Goal: Transaction & Acquisition: Book appointment/travel/reservation

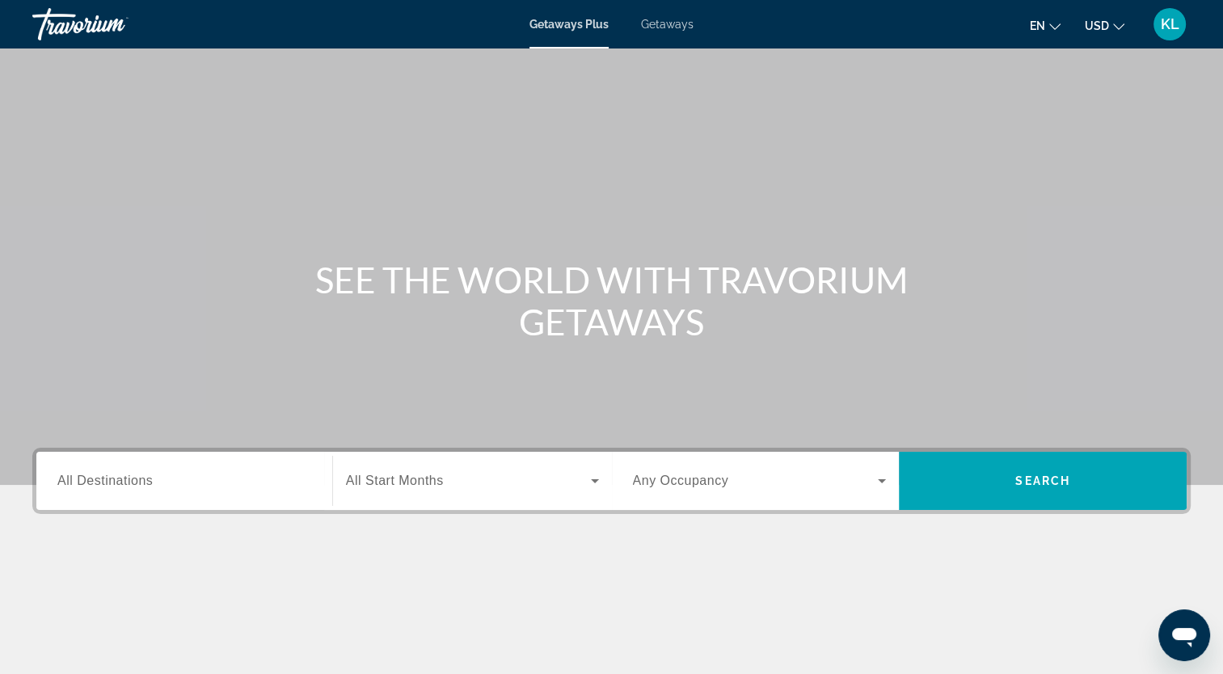
click at [133, 495] on div "Search widget" at bounding box center [184, 481] width 254 height 46
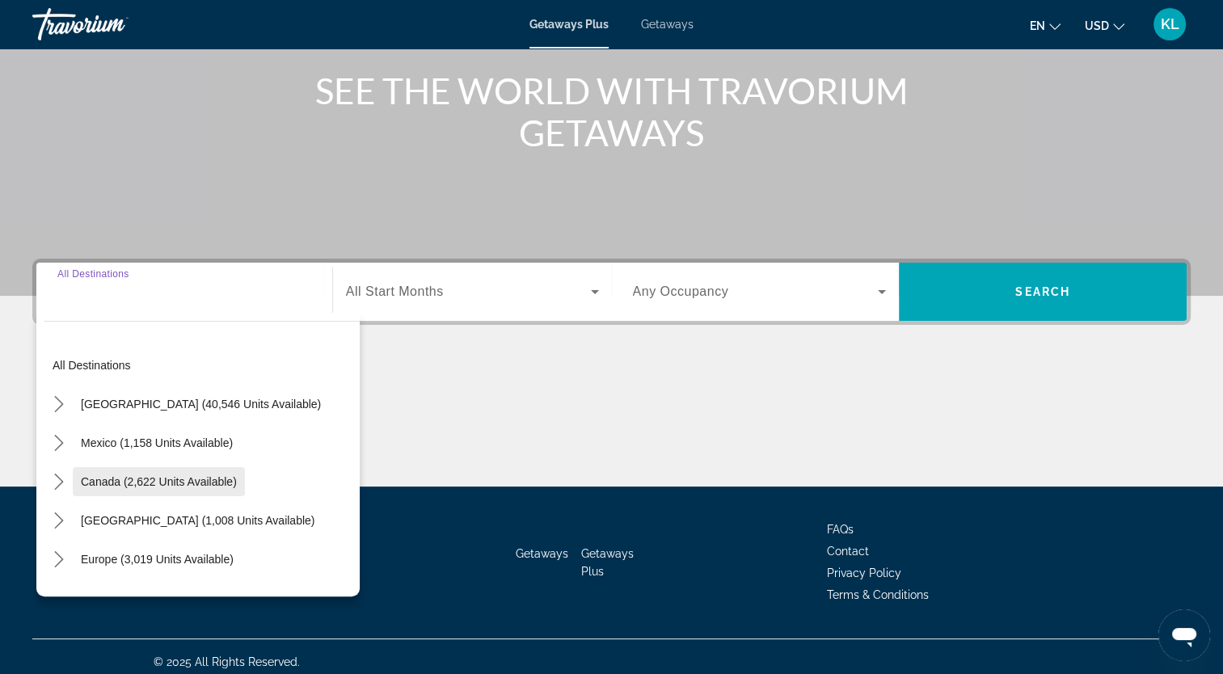
scroll to position [199, 0]
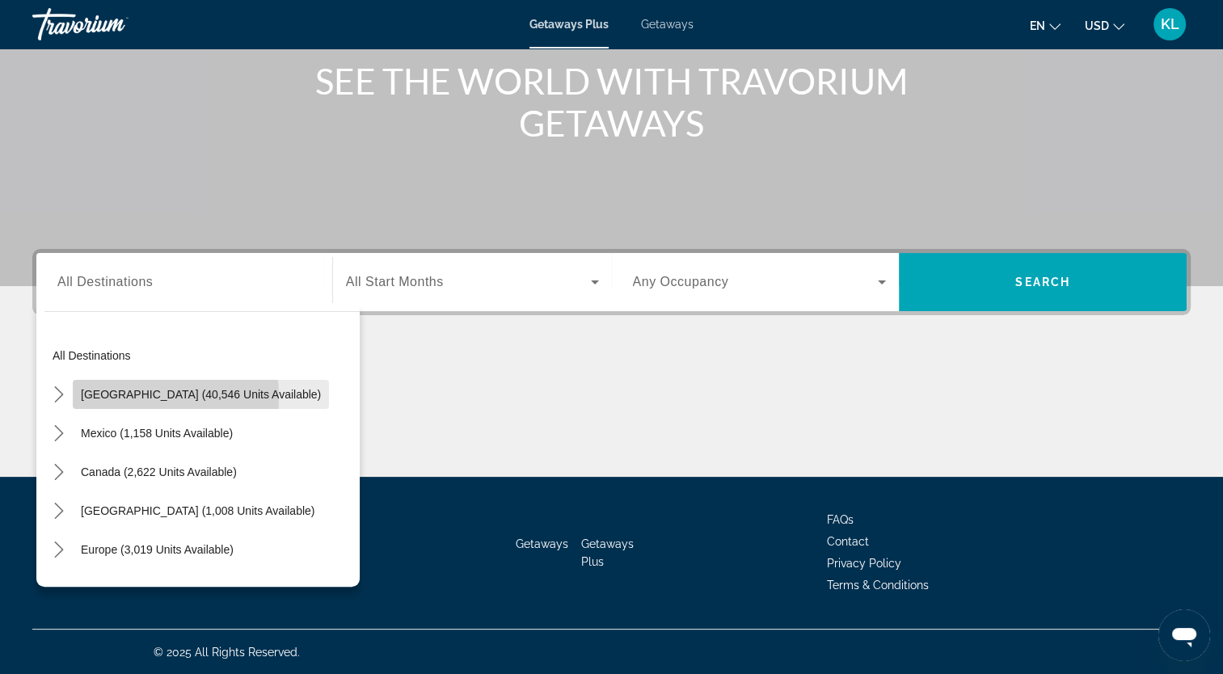
click at [107, 398] on span "[GEOGRAPHIC_DATA] (40,546 units available)" at bounding box center [201, 394] width 240 height 13
type input "**********"
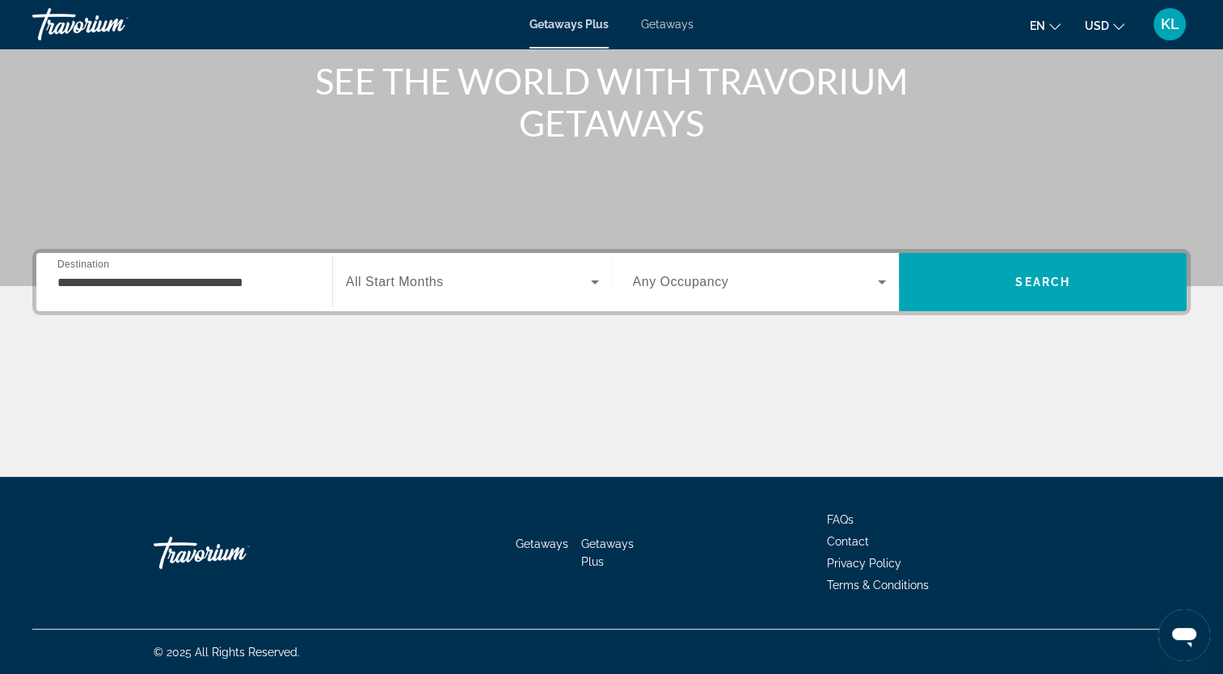
click at [409, 276] on span "All Start Months" at bounding box center [395, 282] width 98 height 14
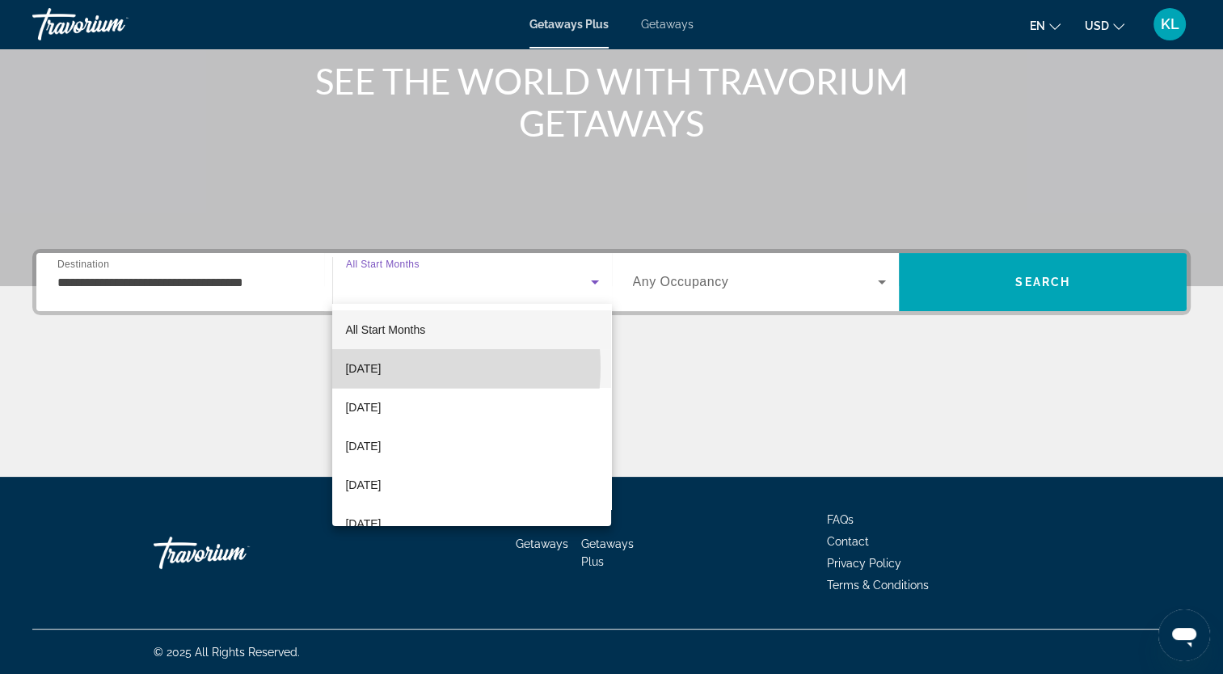
click at [381, 367] on span "[DATE]" at bounding box center [363, 368] width 36 height 19
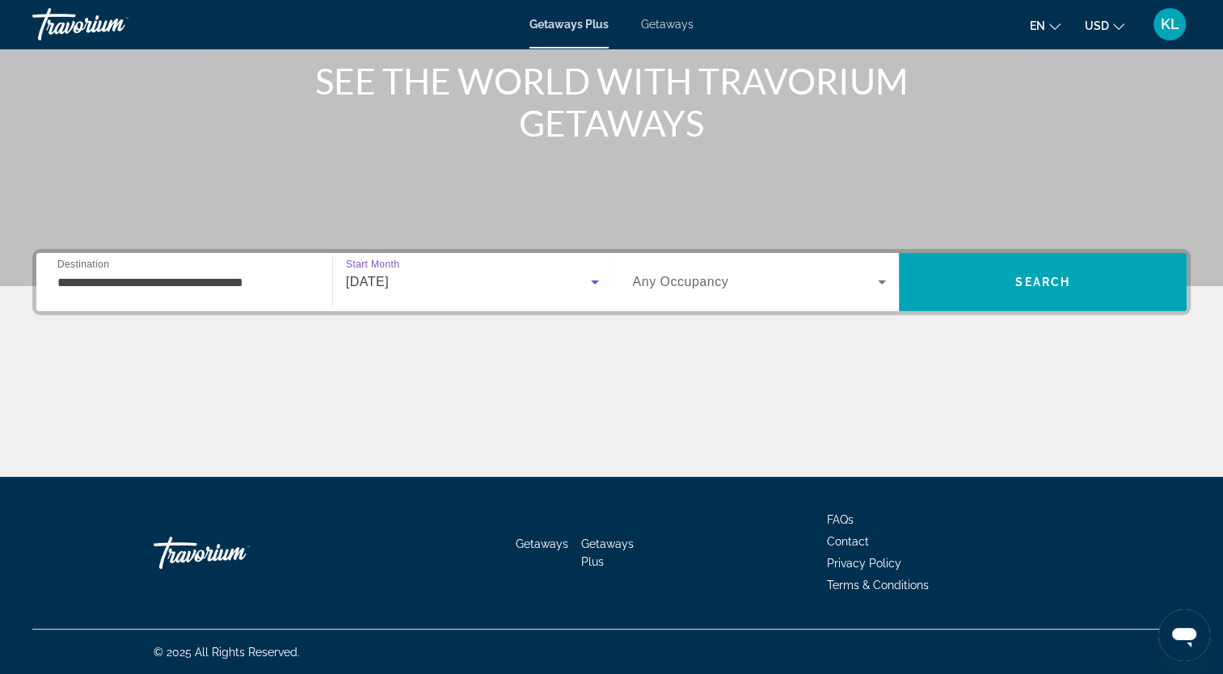
click at [716, 270] on div "Search widget" at bounding box center [760, 281] width 254 height 45
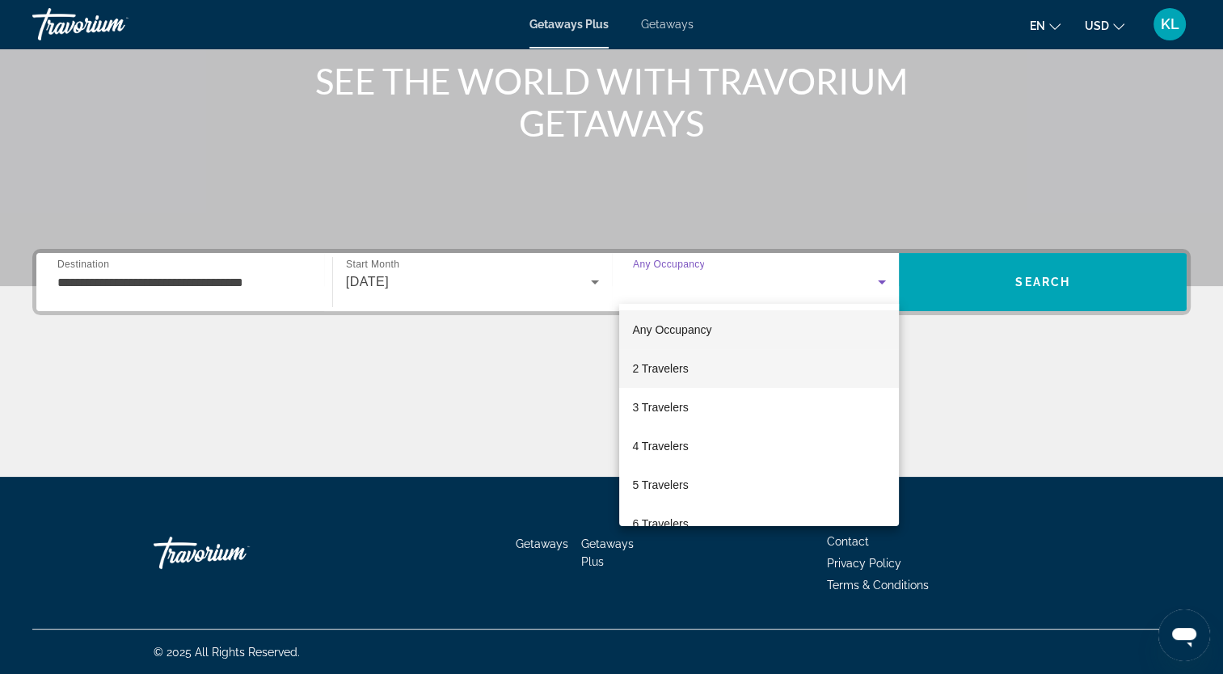
click at [674, 365] on span "2 Travelers" at bounding box center [660, 368] width 56 height 19
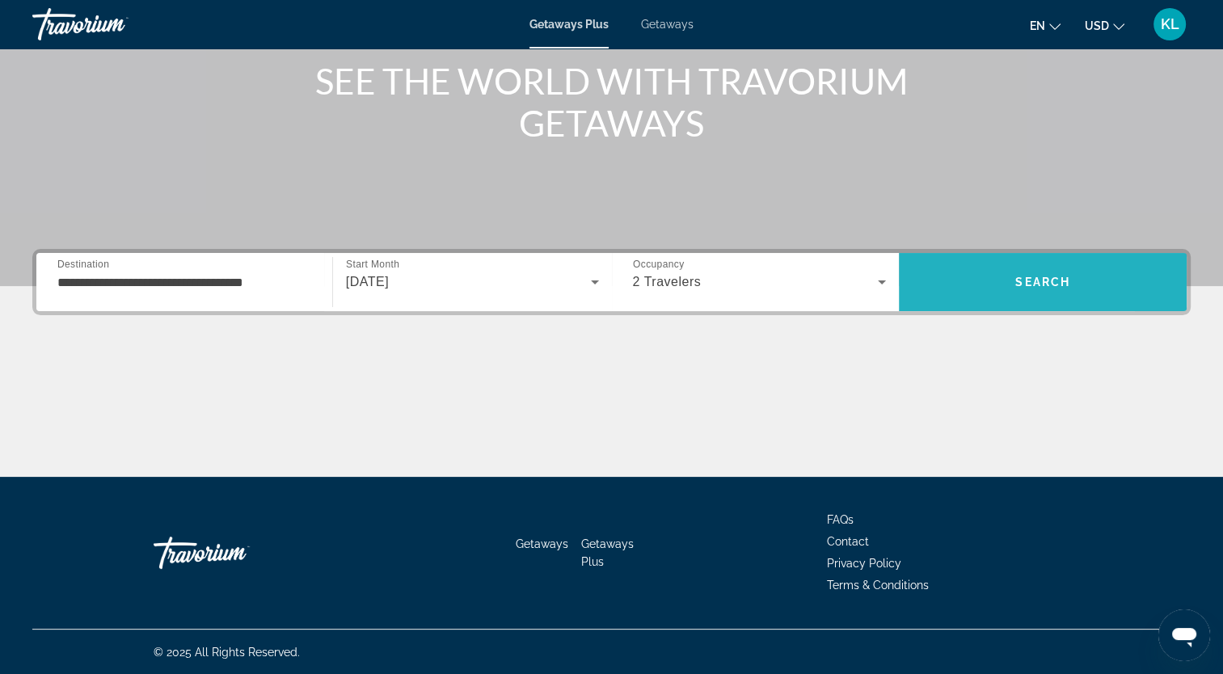
click at [957, 268] on span "Search" at bounding box center [1043, 282] width 288 height 39
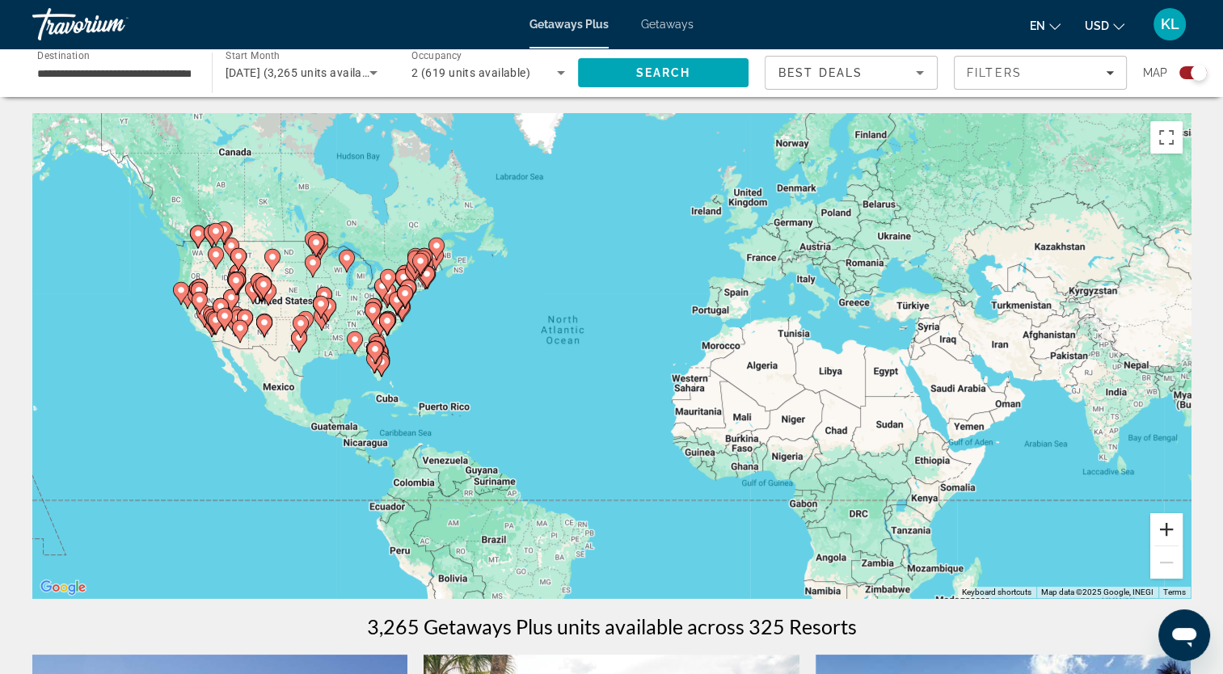
click at [1173, 534] on button "Zoom in" at bounding box center [1166, 529] width 32 height 32
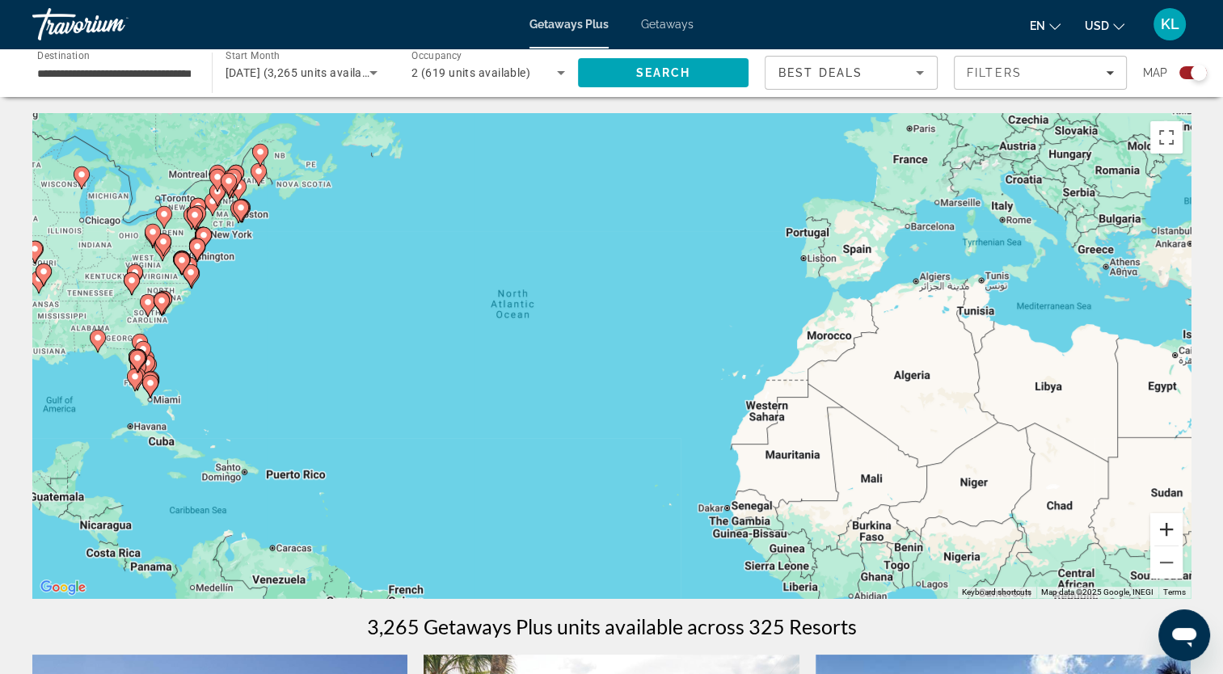
click at [1171, 534] on button "Zoom in" at bounding box center [1166, 529] width 32 height 32
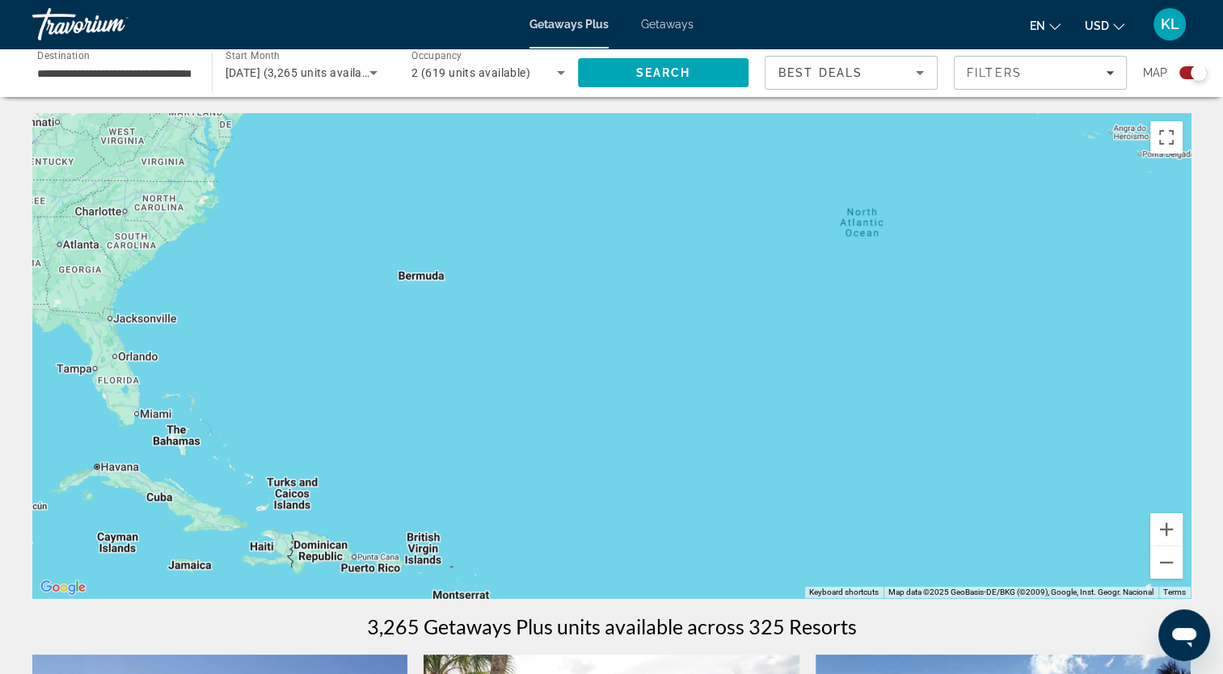
drag, startPoint x: 743, startPoint y: 430, endPoint x: 1141, endPoint y: 408, distance: 399.1
click at [1141, 408] on div "To activate drag with keyboard, press Alt + Enter. Once in keyboard drag state,…" at bounding box center [611, 355] width 1158 height 485
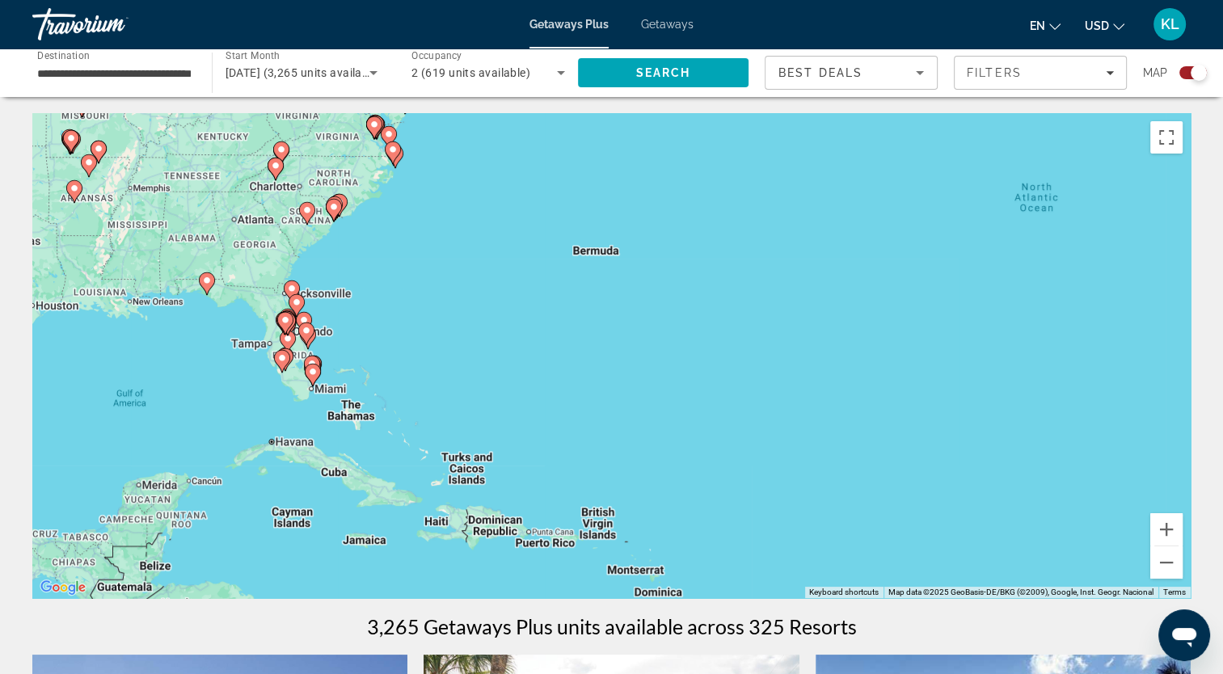
drag, startPoint x: 131, startPoint y: 406, endPoint x: 310, endPoint y: 378, distance: 181.6
click at [310, 378] on gmp-advanced-marker "Main content" at bounding box center [313, 375] width 16 height 24
click at [1167, 534] on button "Zoom in" at bounding box center [1166, 529] width 32 height 32
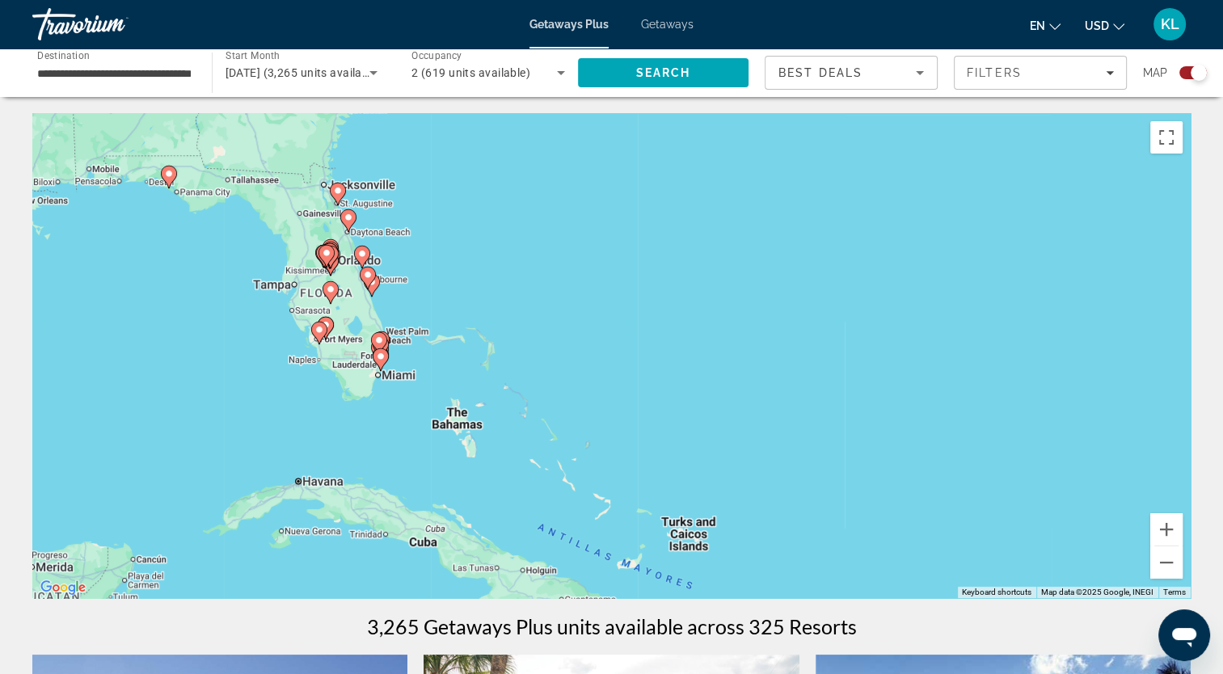
drag, startPoint x: 858, startPoint y: 523, endPoint x: 1234, endPoint y: 471, distance: 380.3
click at [1223, 471] on html "**********" at bounding box center [611, 337] width 1223 height 674
click at [1162, 525] on button "Zoom in" at bounding box center [1166, 529] width 32 height 32
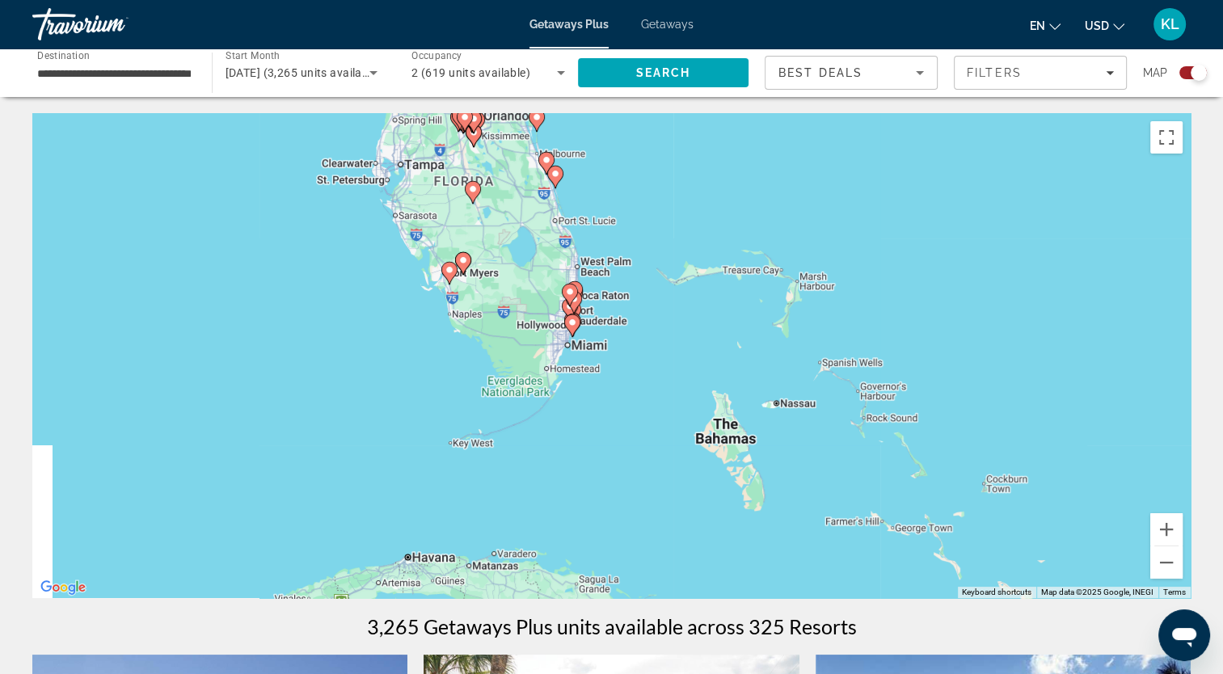
drag, startPoint x: 719, startPoint y: 506, endPoint x: 1154, endPoint y: 456, distance: 437.0
click at [1154, 456] on div "To activate drag with keyboard, press Alt + Enter. Once in keyboard drag state,…" at bounding box center [611, 355] width 1158 height 485
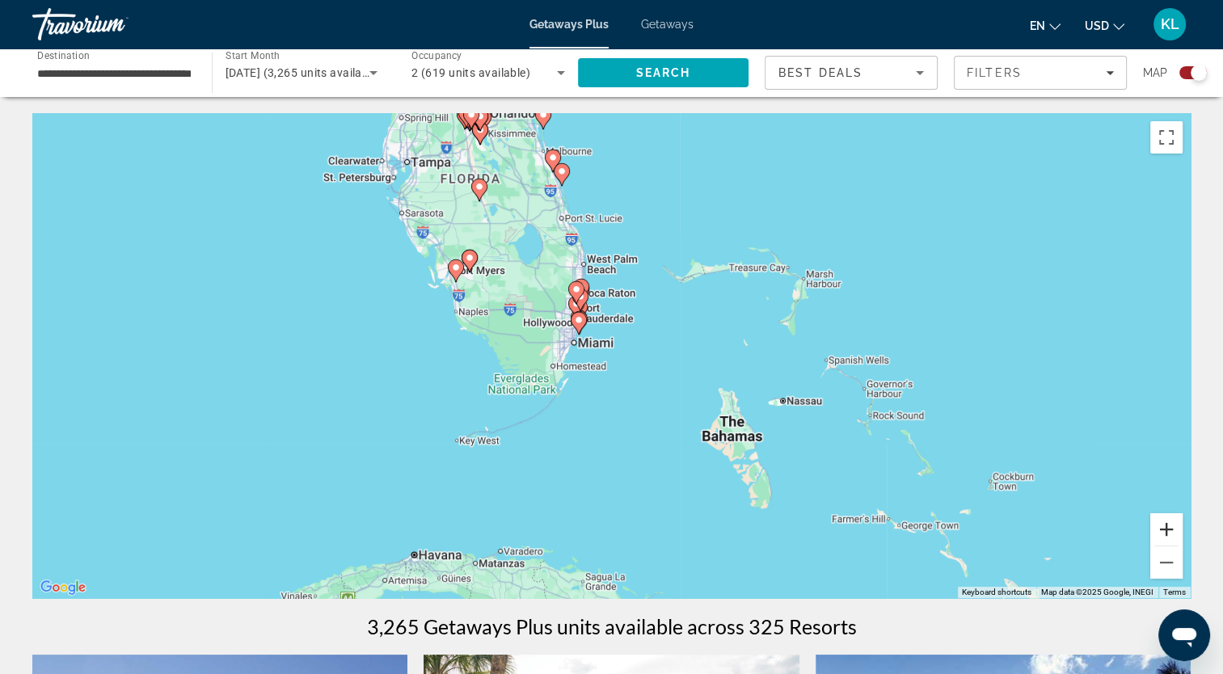
click at [1159, 534] on button "Zoom in" at bounding box center [1166, 529] width 32 height 32
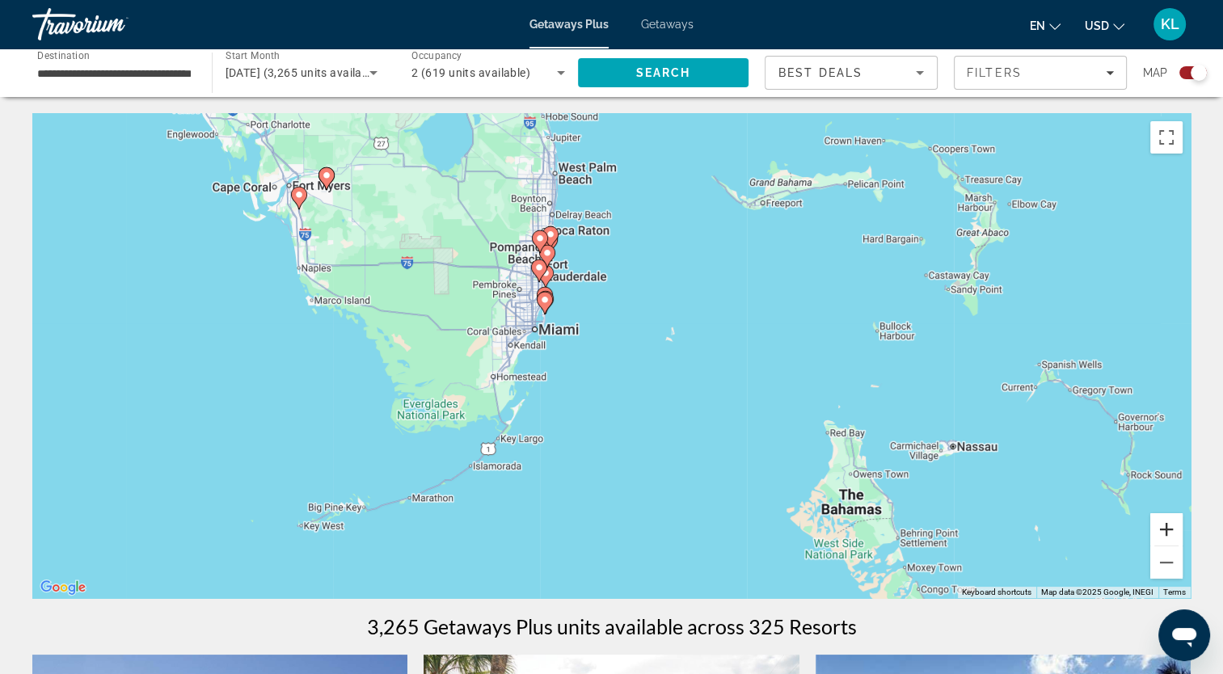
click at [1170, 529] on button "Zoom in" at bounding box center [1166, 529] width 32 height 32
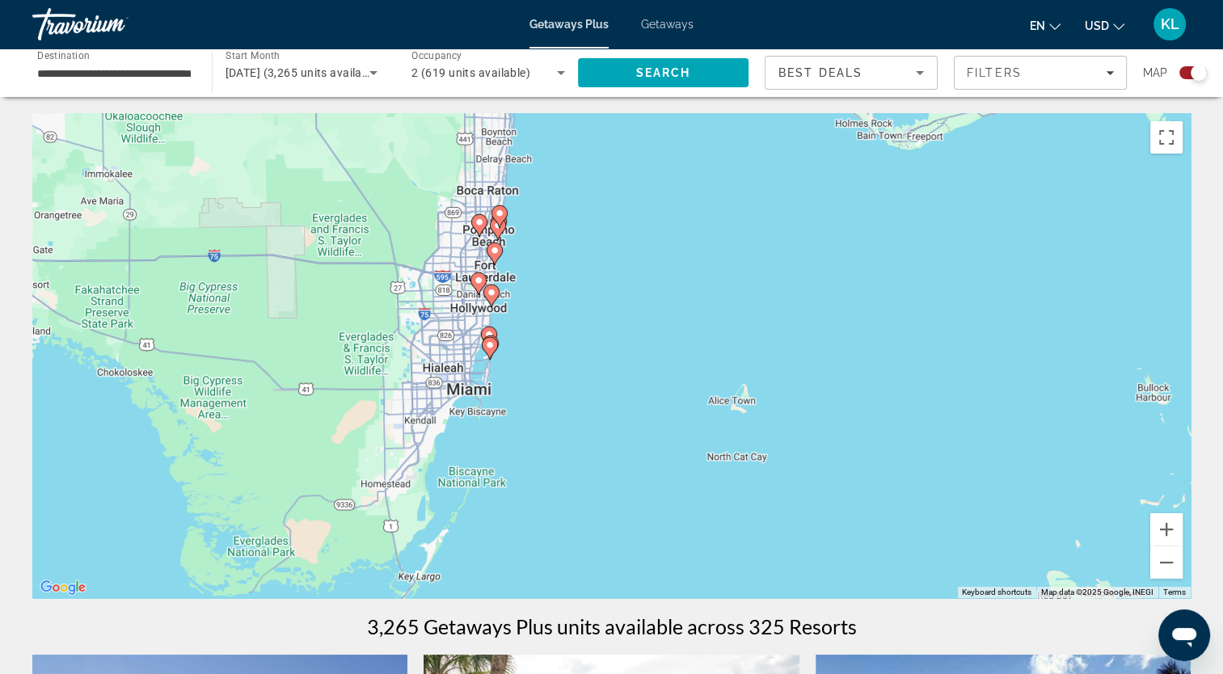
drag, startPoint x: 487, startPoint y: 275, endPoint x: 492, endPoint y: 365, distance: 90.7
click at [492, 365] on div "To activate drag with keyboard, press Alt + Enter. Once in keyboard drag state,…" at bounding box center [611, 355] width 1158 height 485
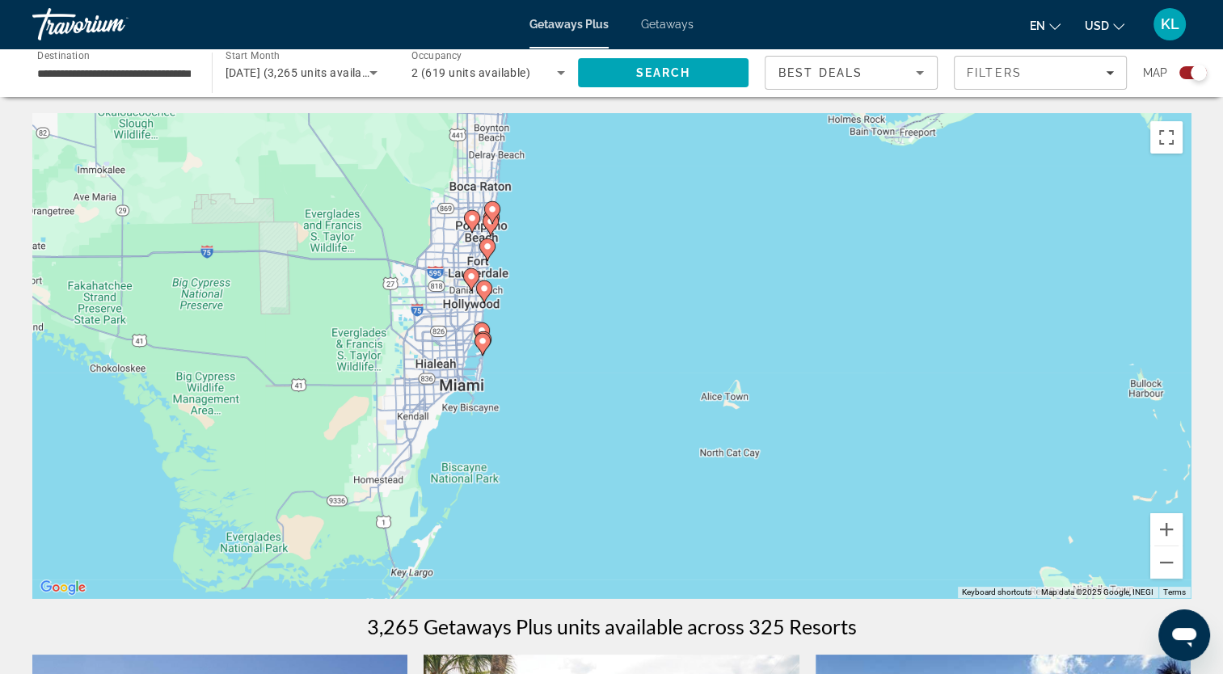
click at [483, 345] on image "Main content" at bounding box center [483, 341] width 10 height 10
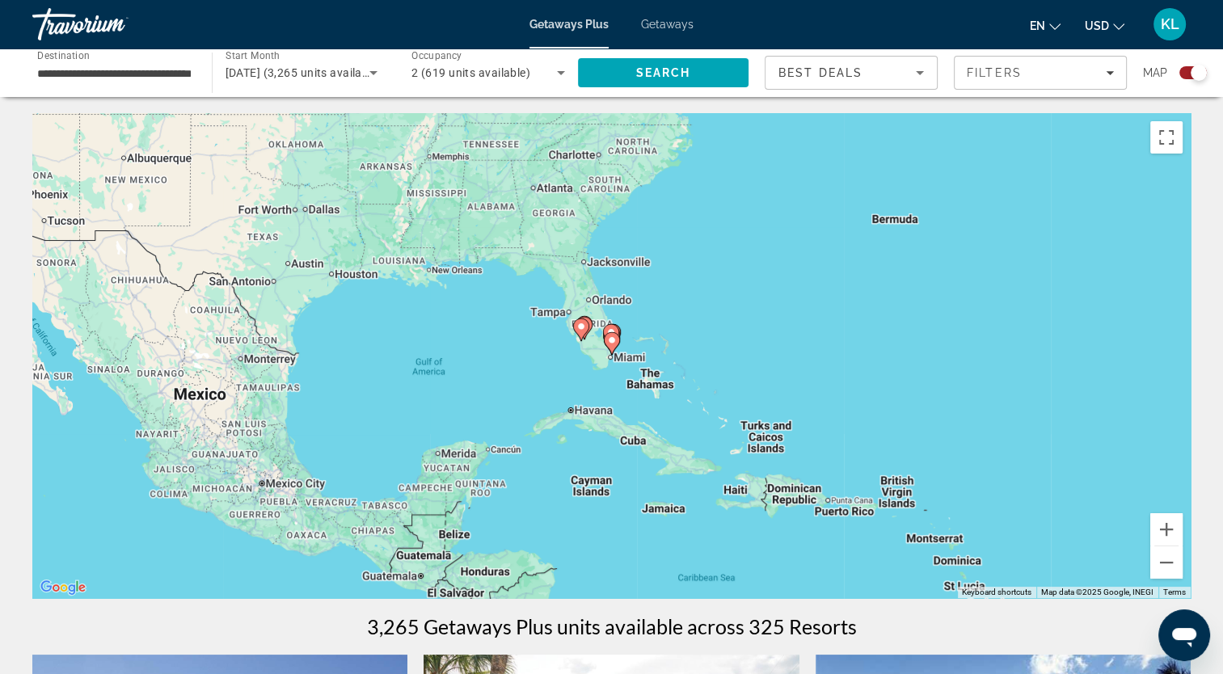
click at [610, 343] on image "Main content" at bounding box center [612, 340] width 10 height 10
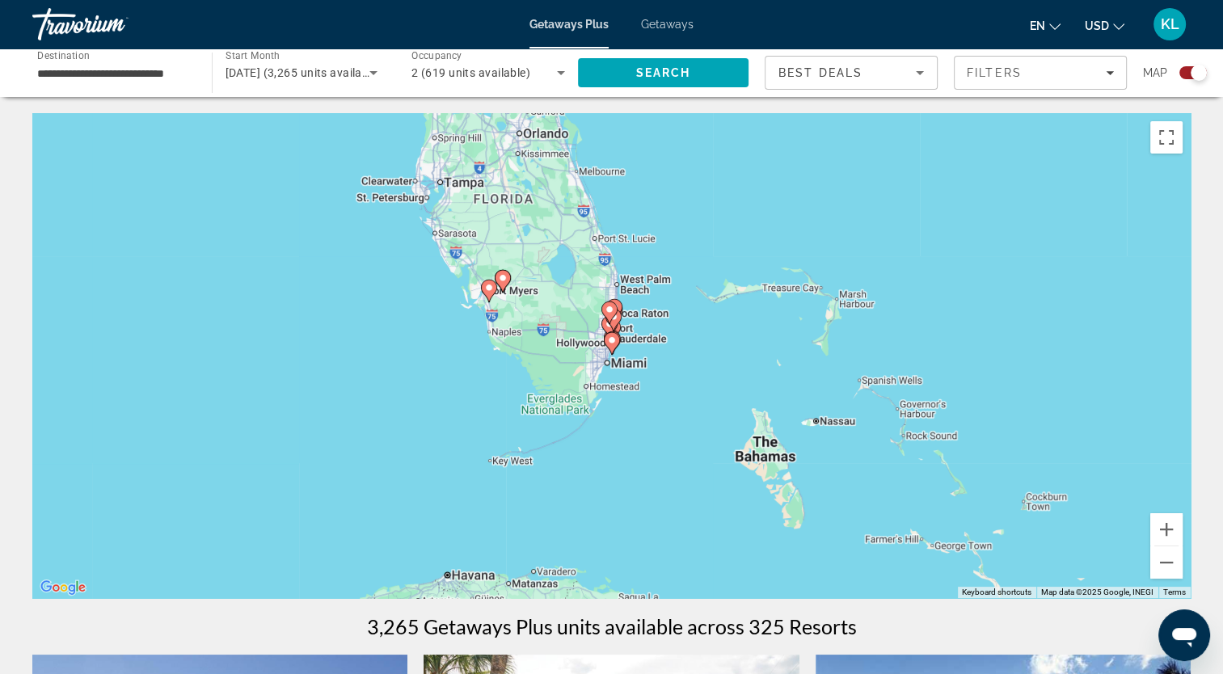
click at [610, 343] on image "Main content" at bounding box center [612, 340] width 10 height 10
type input "**********"
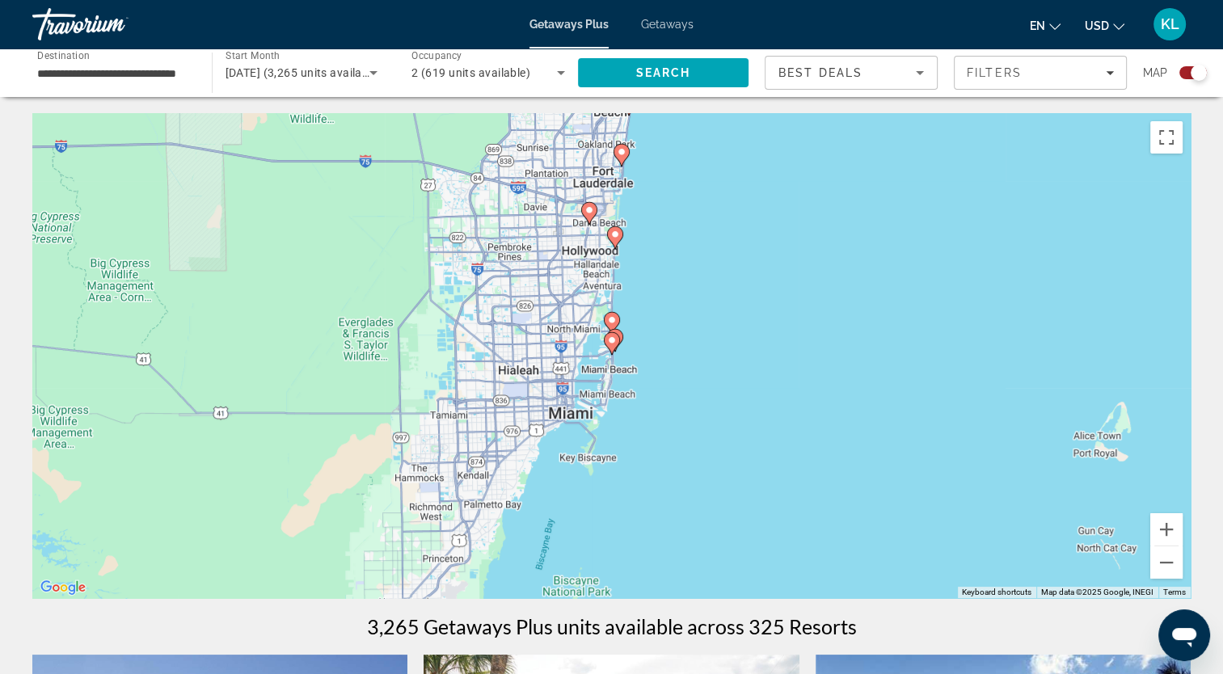
click at [610, 343] on image "Main content" at bounding box center [612, 340] width 10 height 10
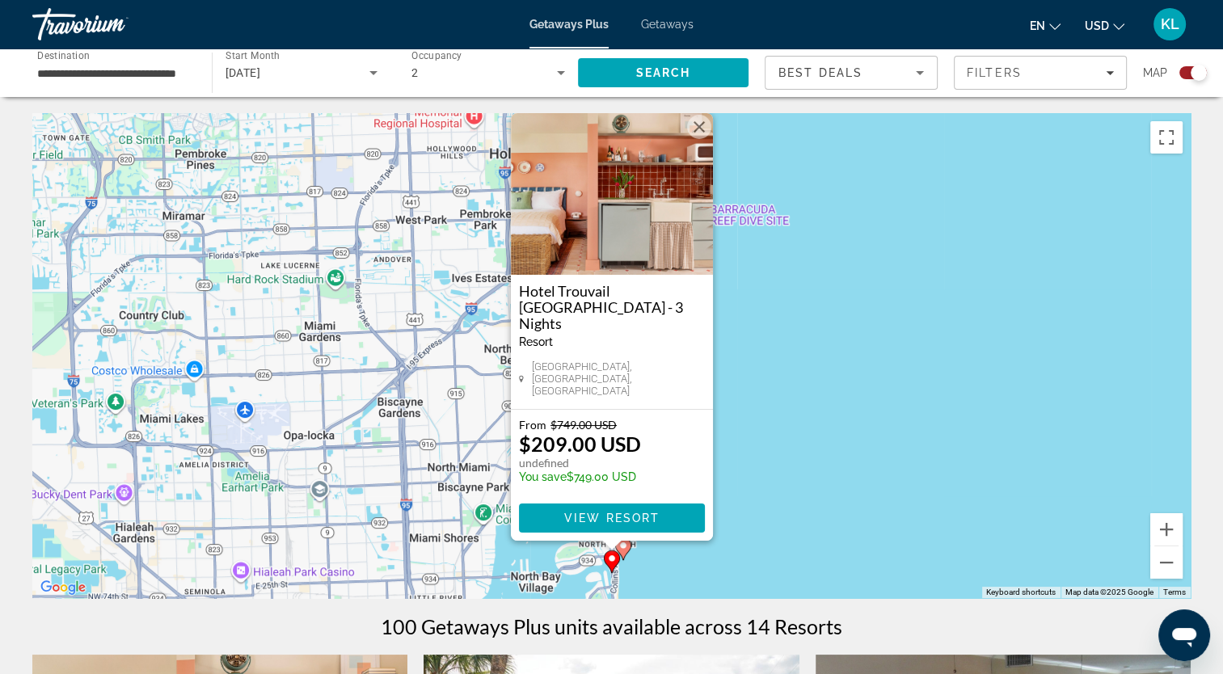
click at [702, 139] on button "Close" at bounding box center [699, 127] width 24 height 24
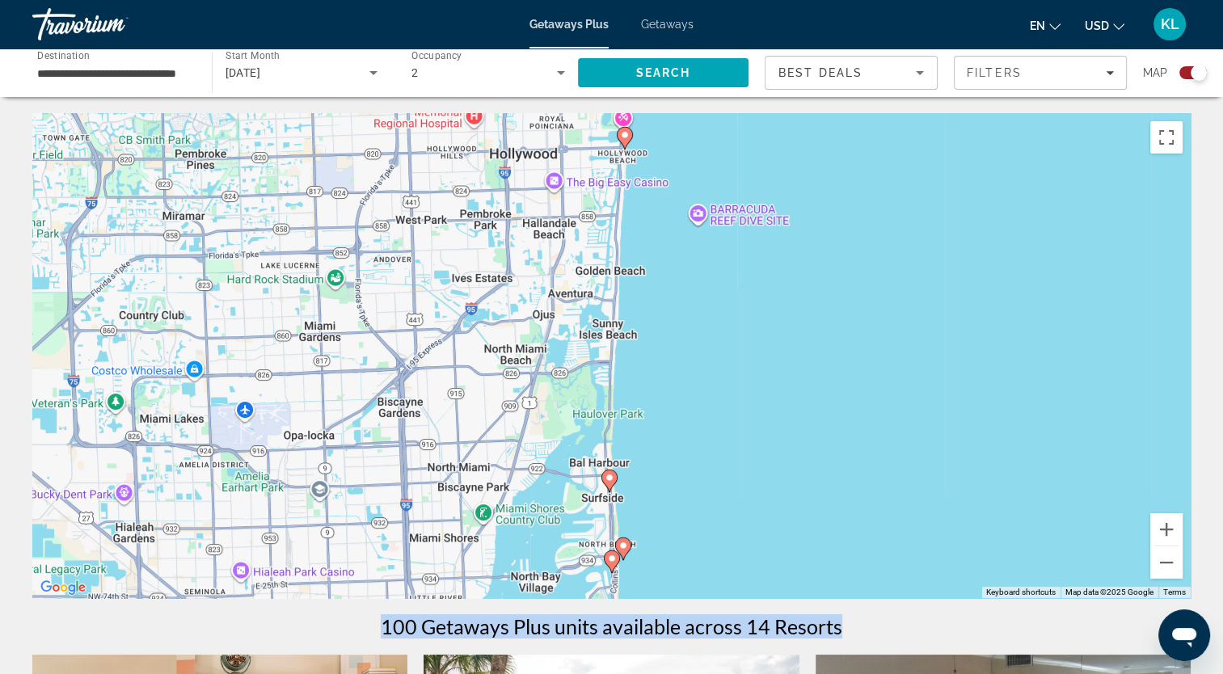
drag, startPoint x: 1032, startPoint y: 623, endPoint x: 1090, endPoint y: 425, distance: 206.4
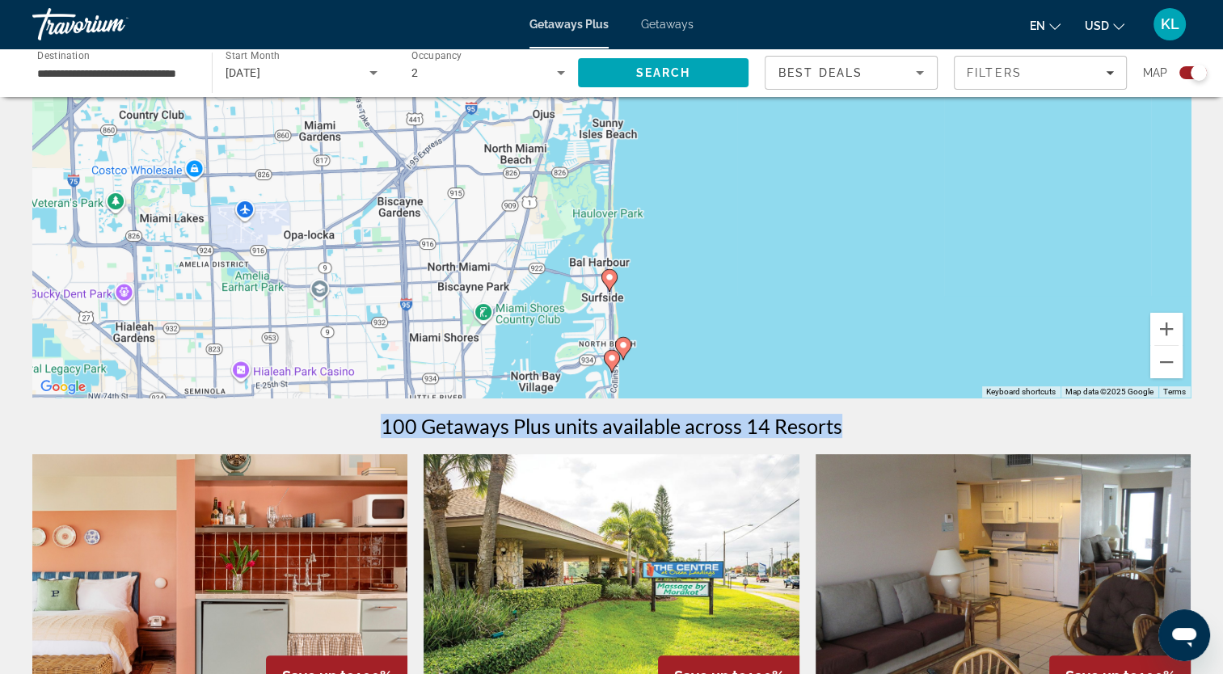
scroll to position [197, 0]
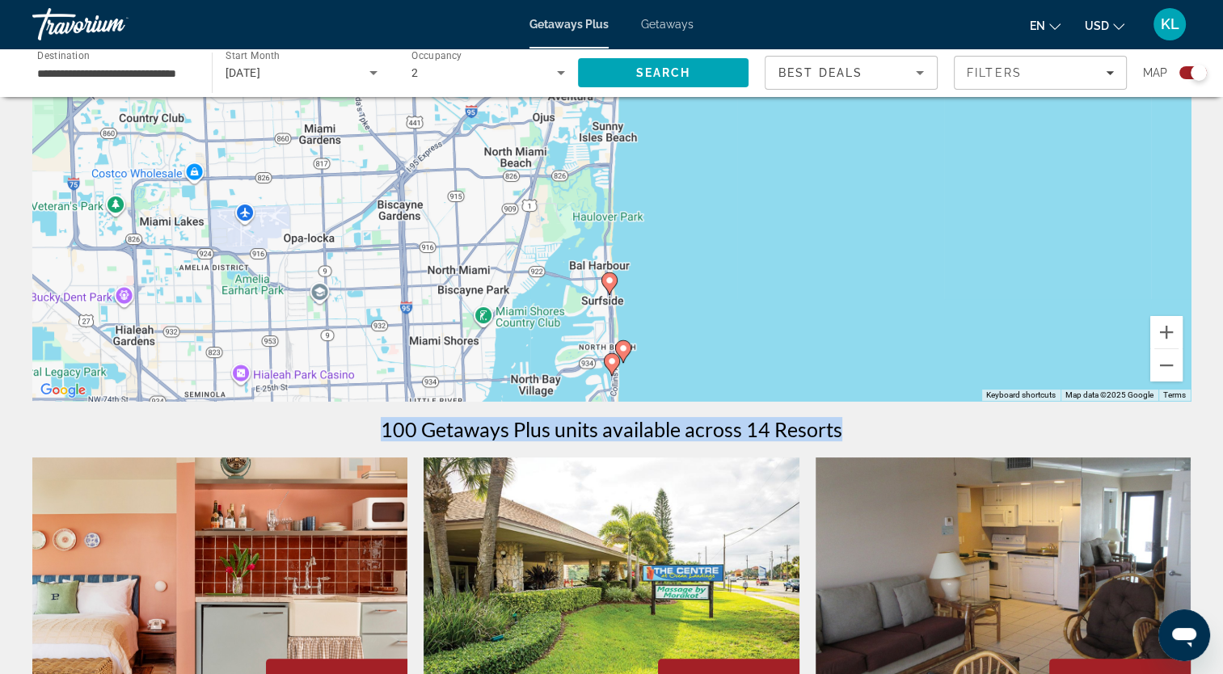
click at [1133, 426] on div "100 Getaways Plus units available across 14 Resorts" at bounding box center [611, 429] width 1158 height 24
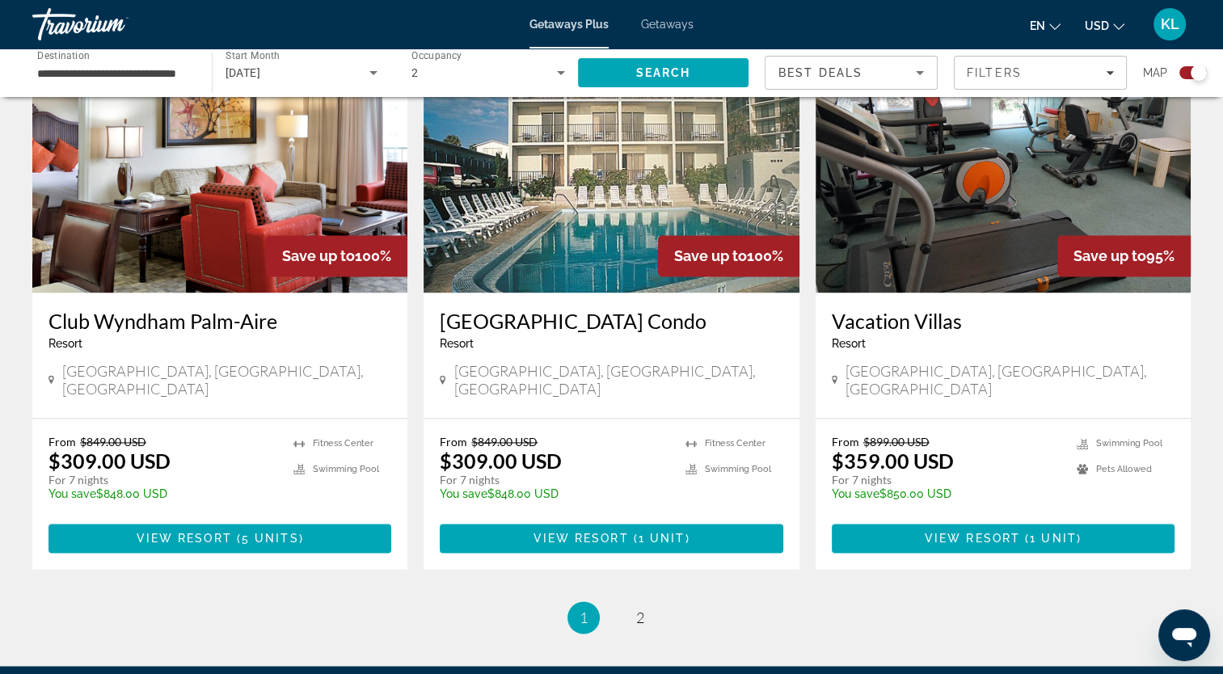
scroll to position [2514, 0]
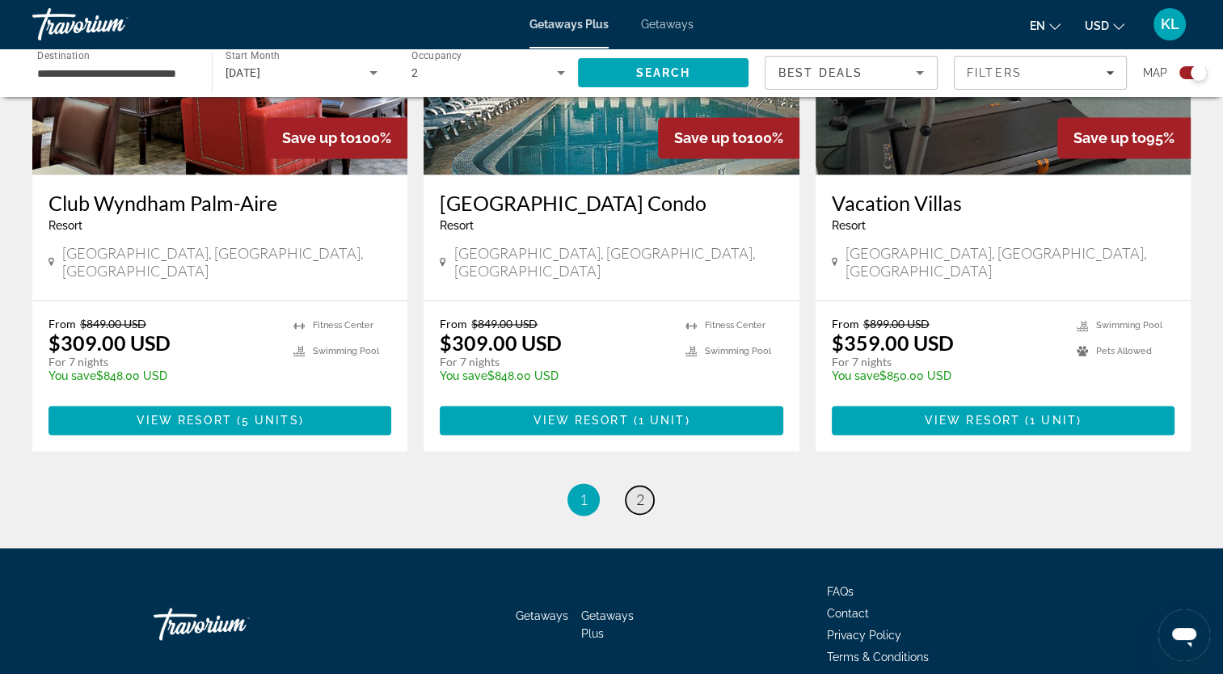
click at [640, 491] on span "2" at bounding box center [640, 500] width 8 height 18
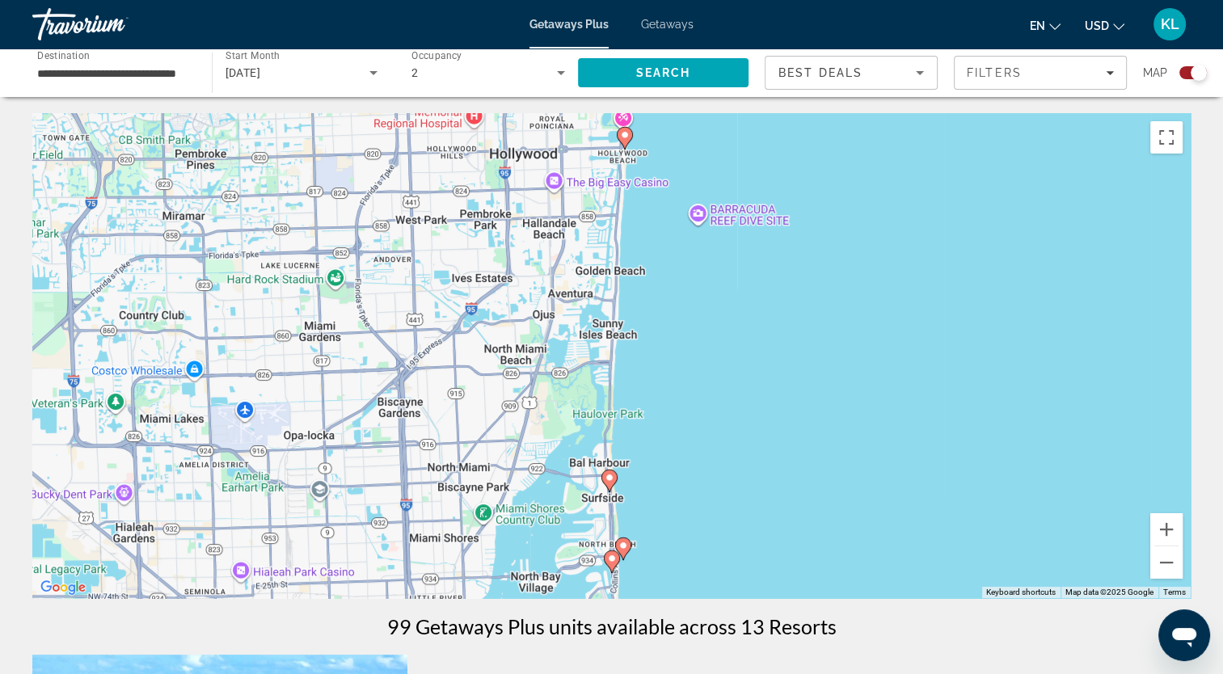
click at [607, 483] on icon "Main content" at bounding box center [608, 480] width 15 height 21
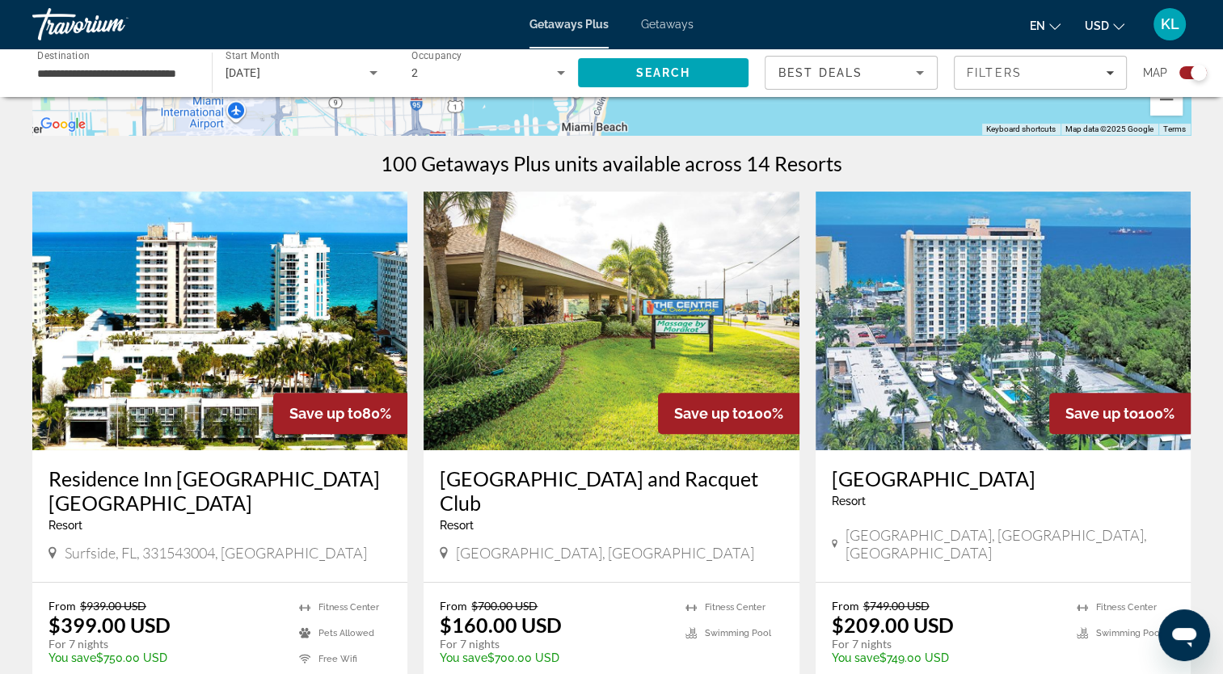
scroll to position [528, 0]
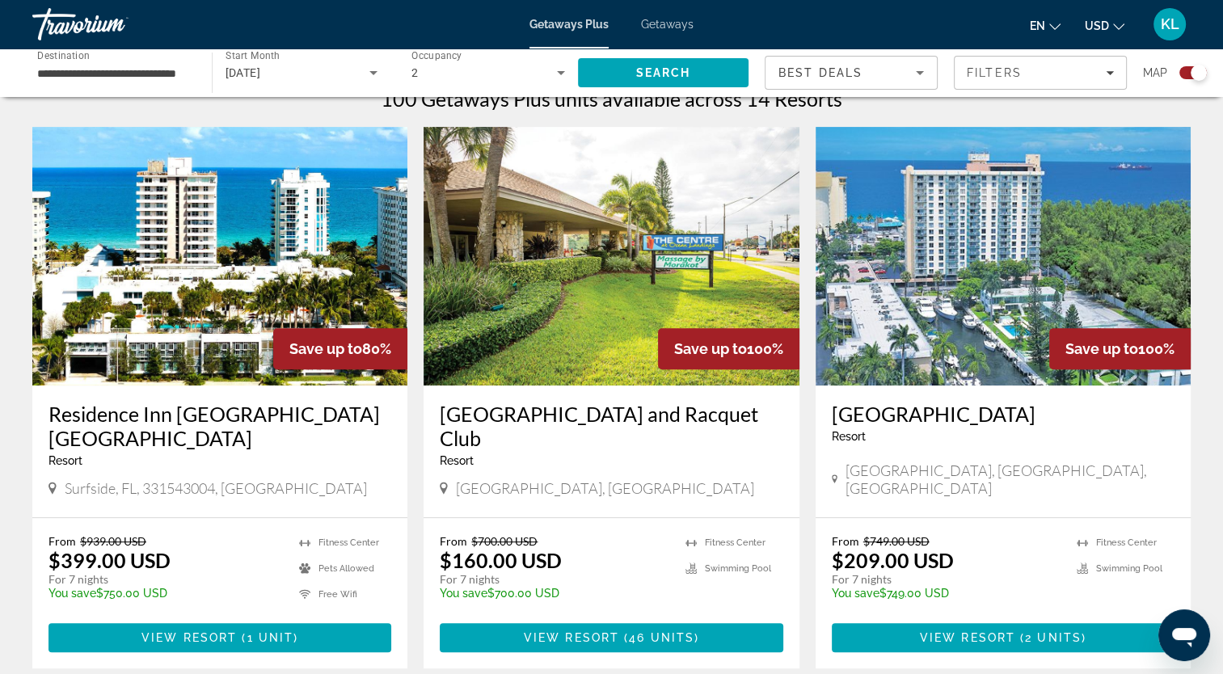
click at [218, 314] on img "Main content" at bounding box center [219, 256] width 375 height 259
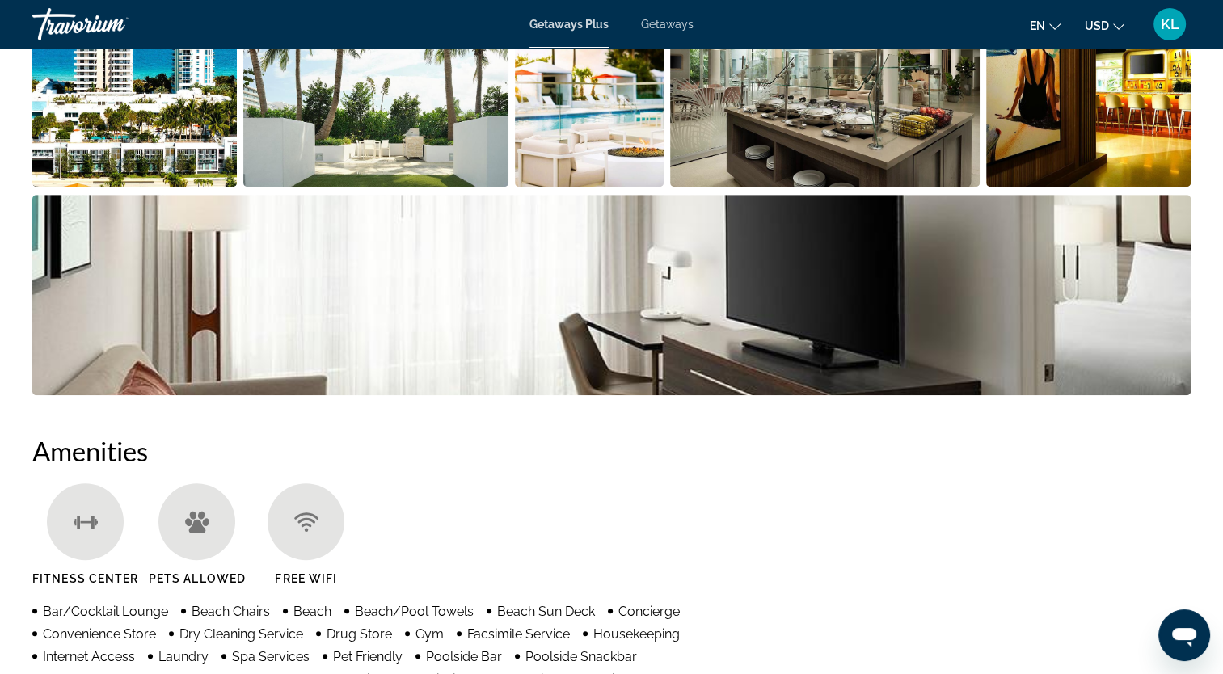
scroll to position [92, 0]
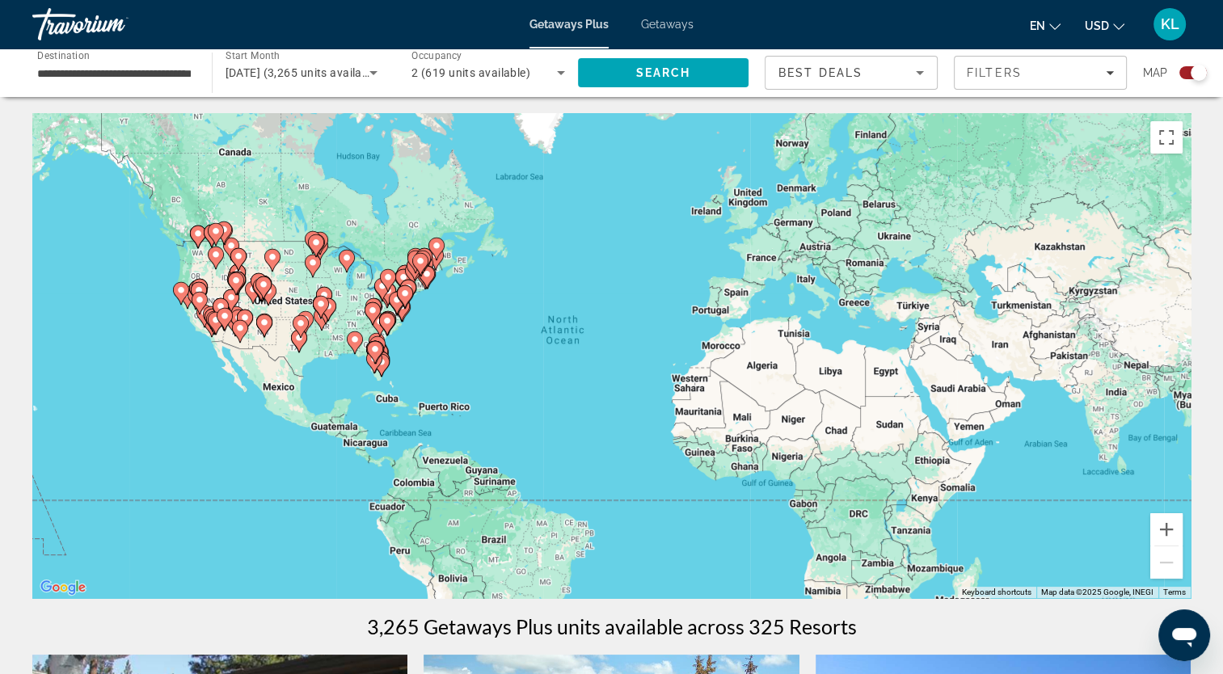
click at [382, 371] on gmp-advanced-marker "Main content" at bounding box center [374, 362] width 16 height 24
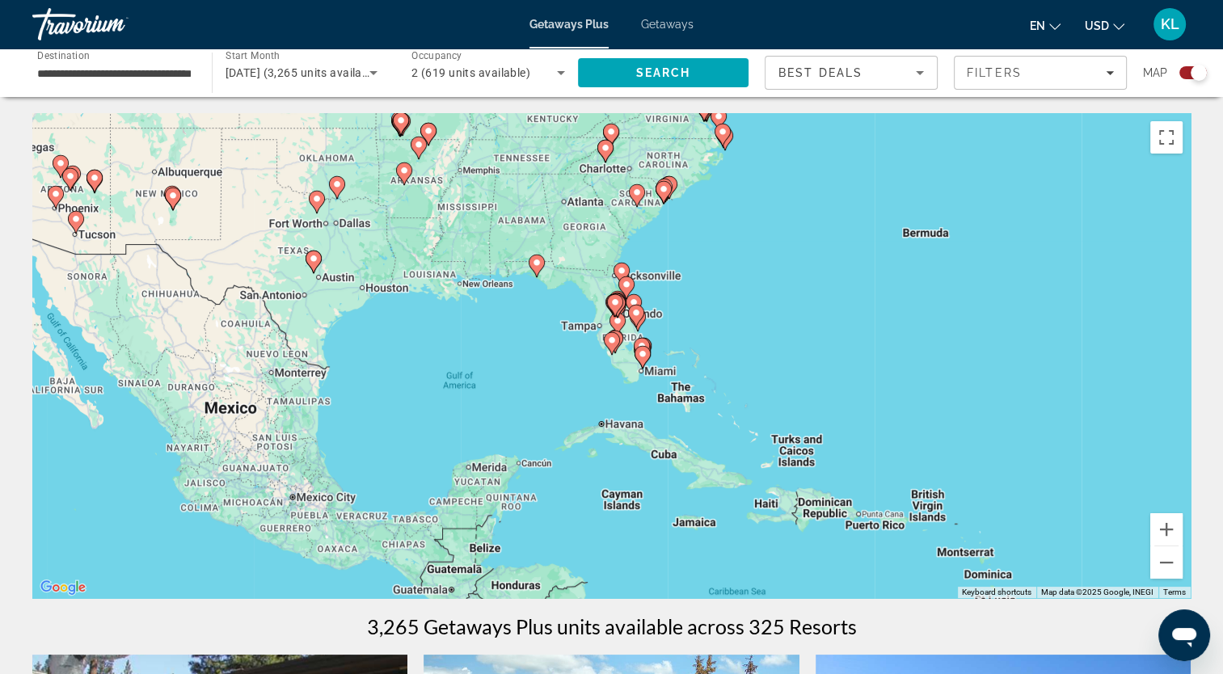
click at [649, 361] on gmp-advanced-marker "Main content" at bounding box center [643, 357] width 16 height 24
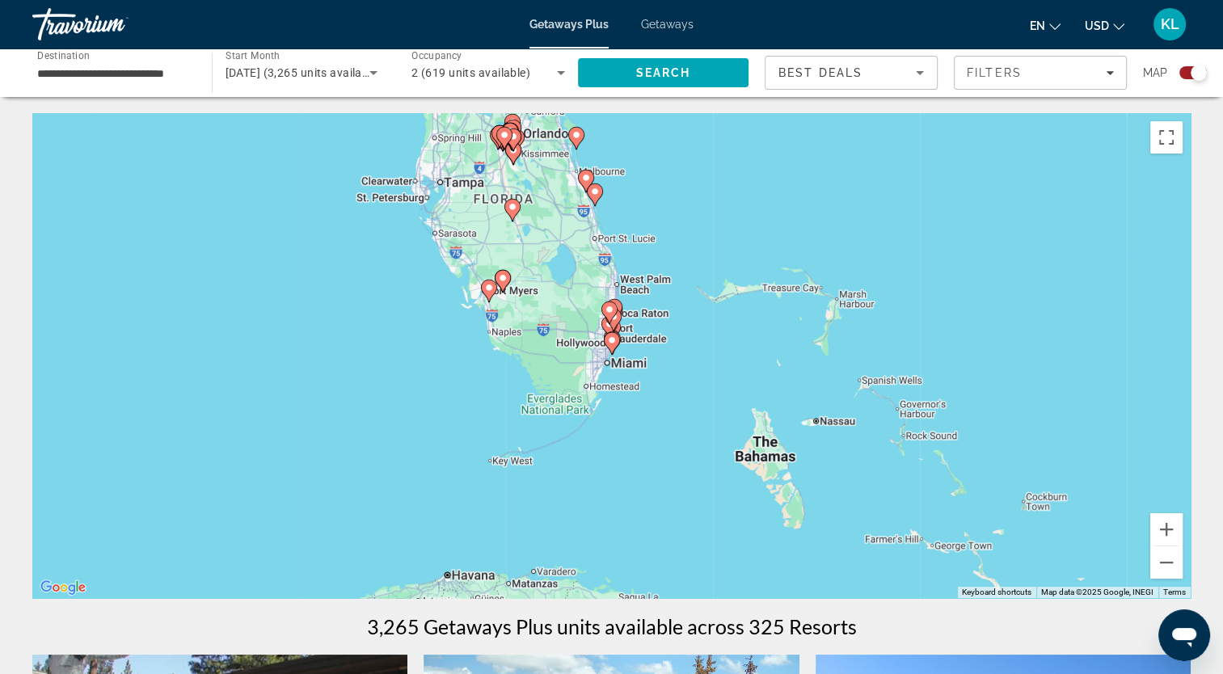
click at [614, 343] on image "Main content" at bounding box center [612, 340] width 10 height 10
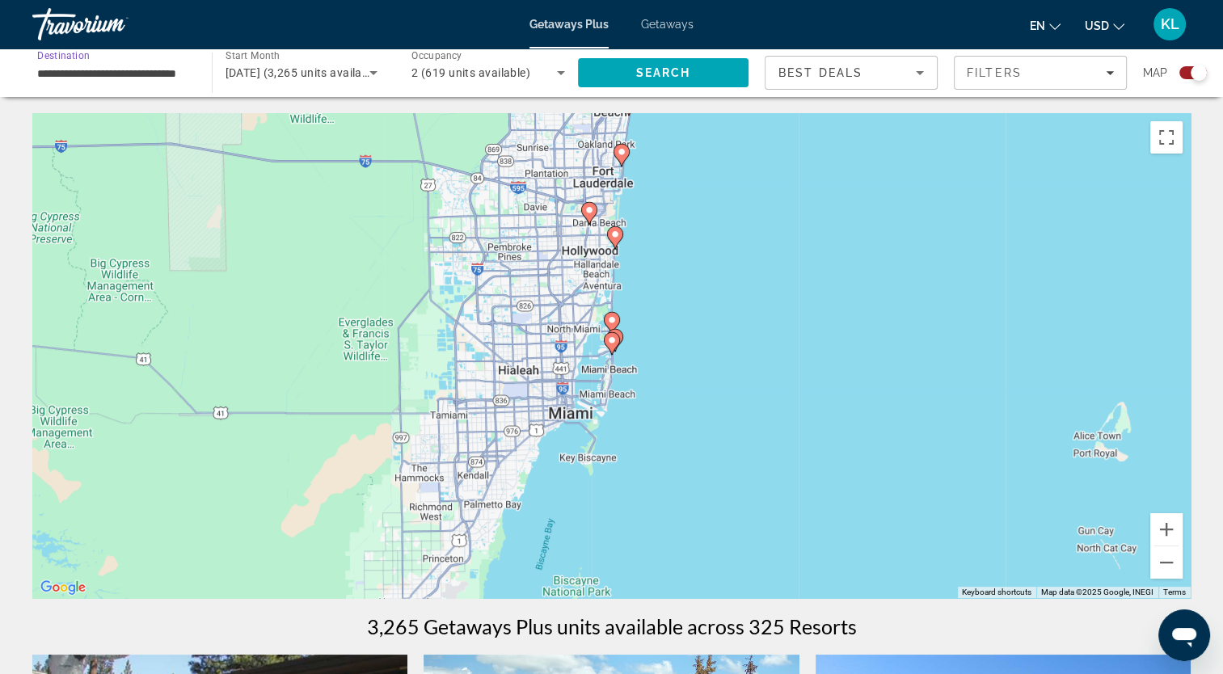
click at [120, 74] on input "**********" at bounding box center [114, 73] width 154 height 19
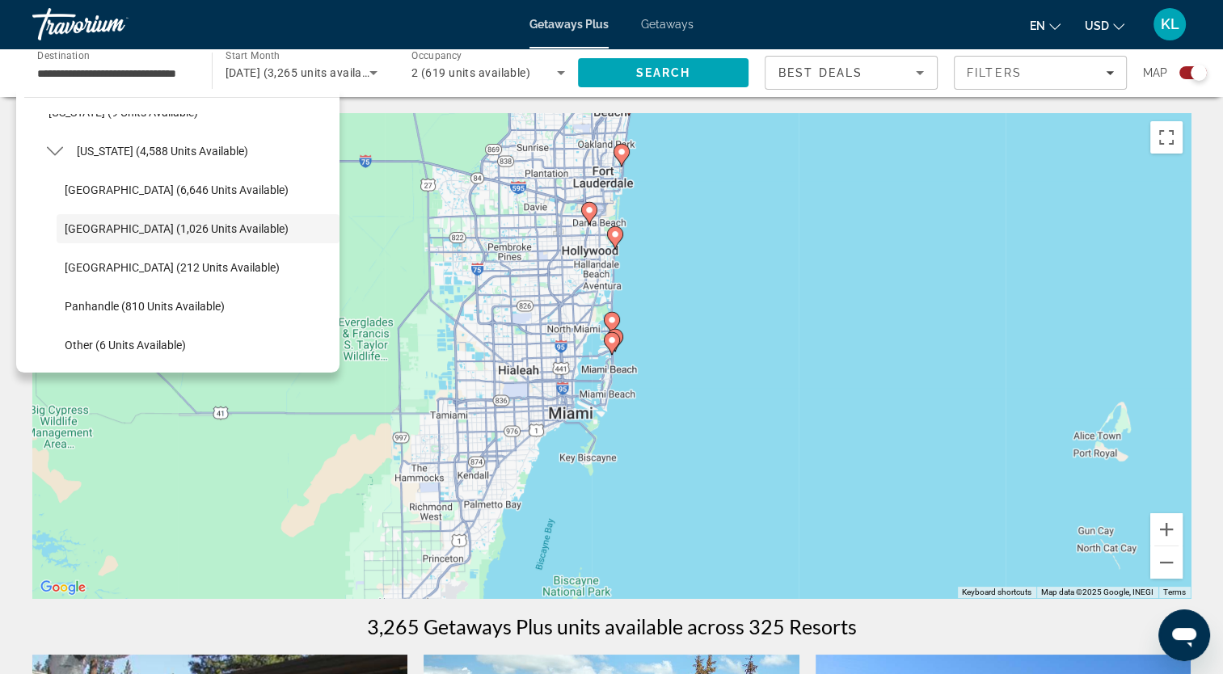
scroll to position [226, 0]
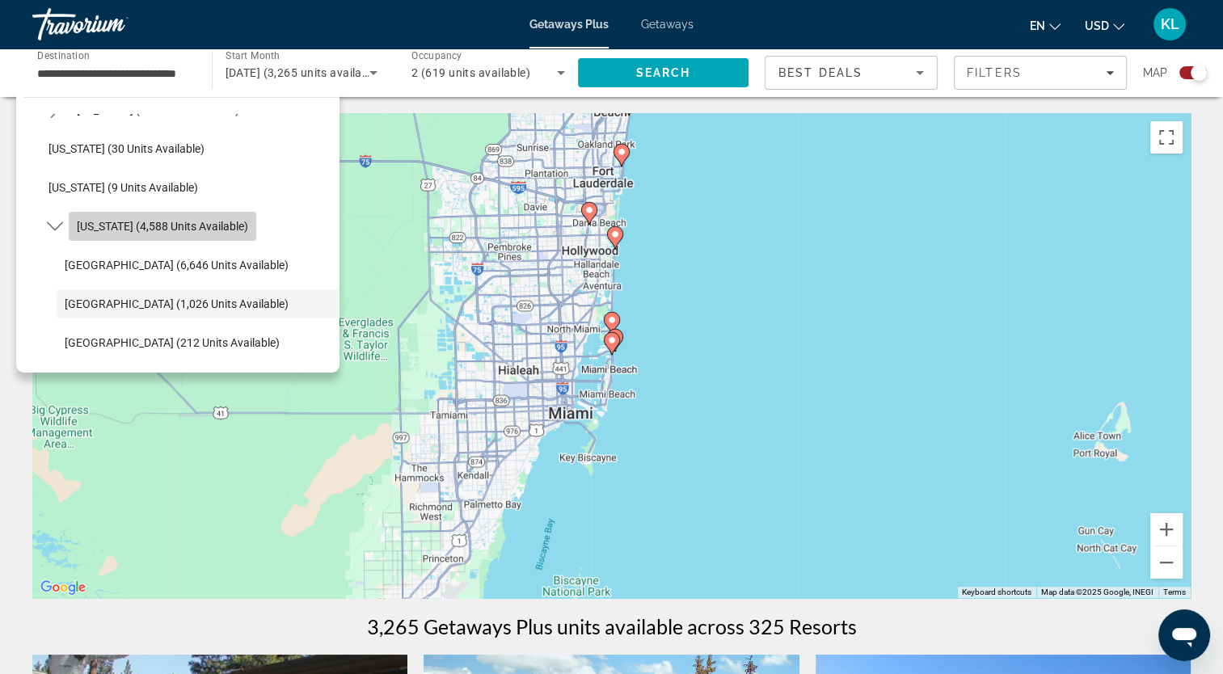
click at [197, 220] on span "[US_STATE] (4,588 units available)" at bounding box center [162, 226] width 171 height 13
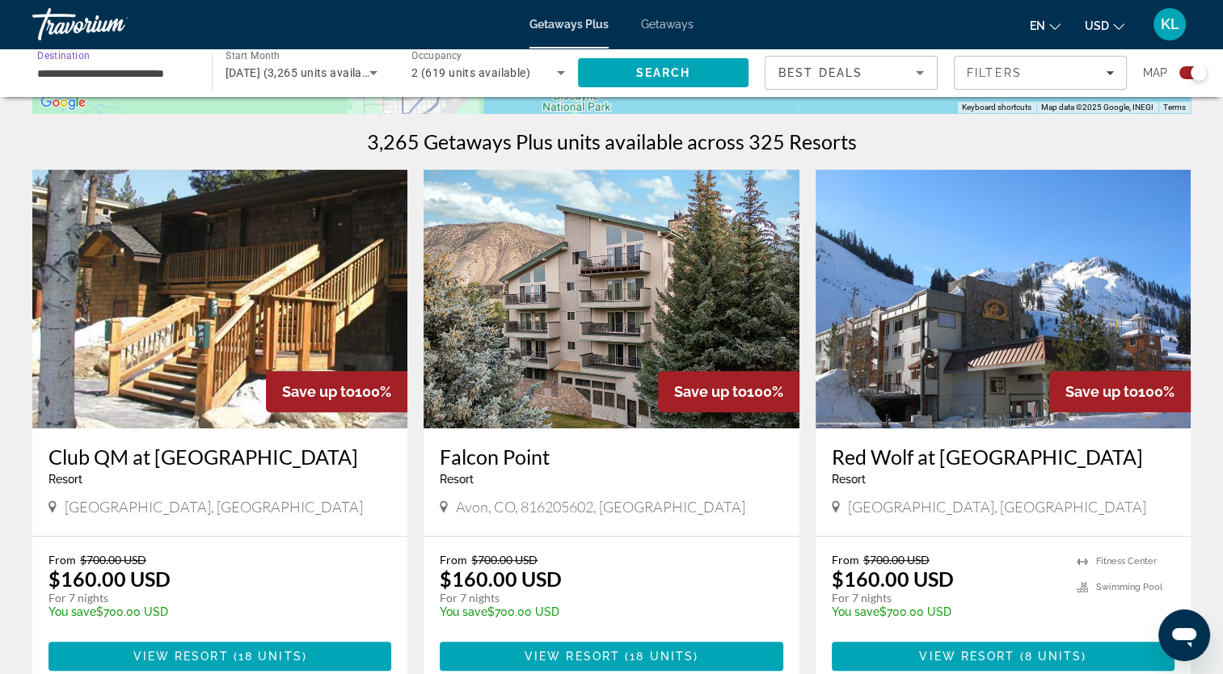
scroll to position [517, 0]
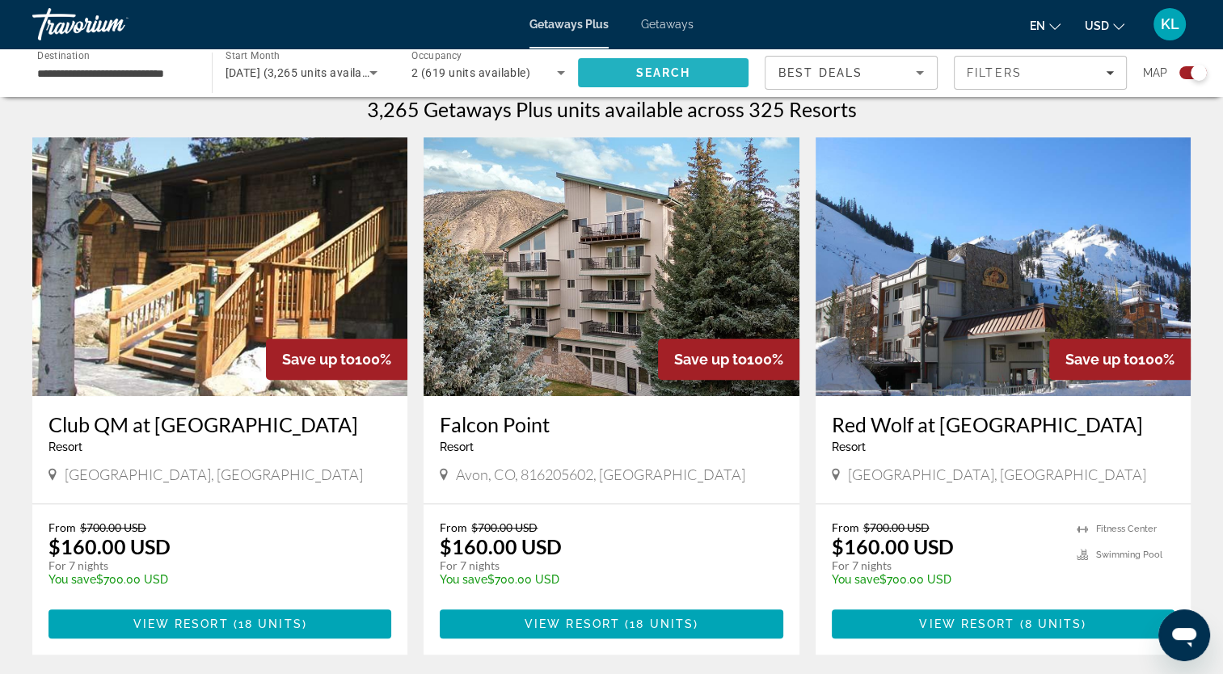
click at [660, 71] on span "Search" at bounding box center [662, 72] width 55 height 13
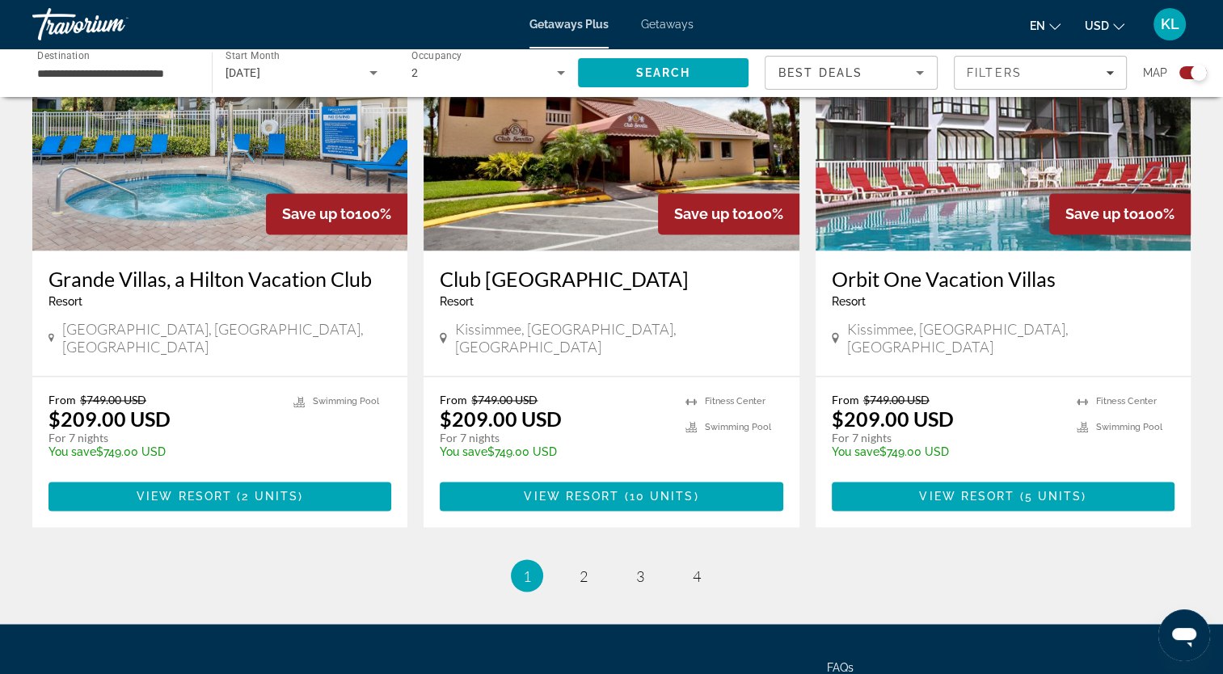
scroll to position [2538, 0]
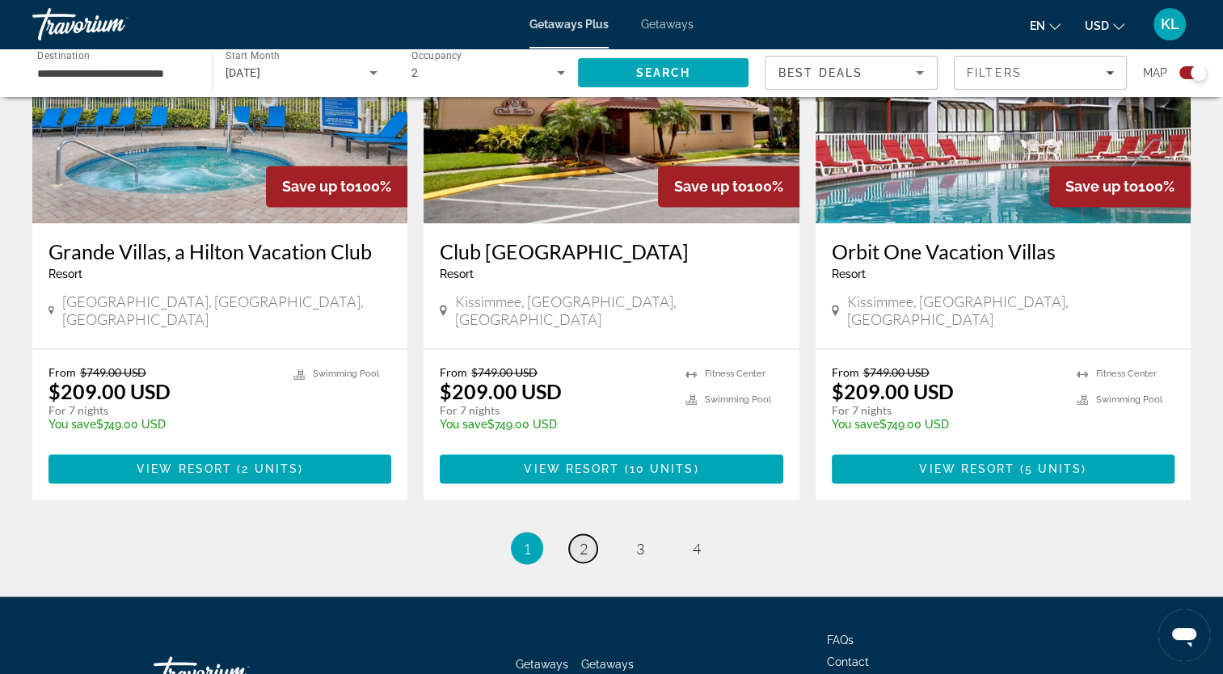
click at [584, 539] on span "2" at bounding box center [584, 548] width 8 height 18
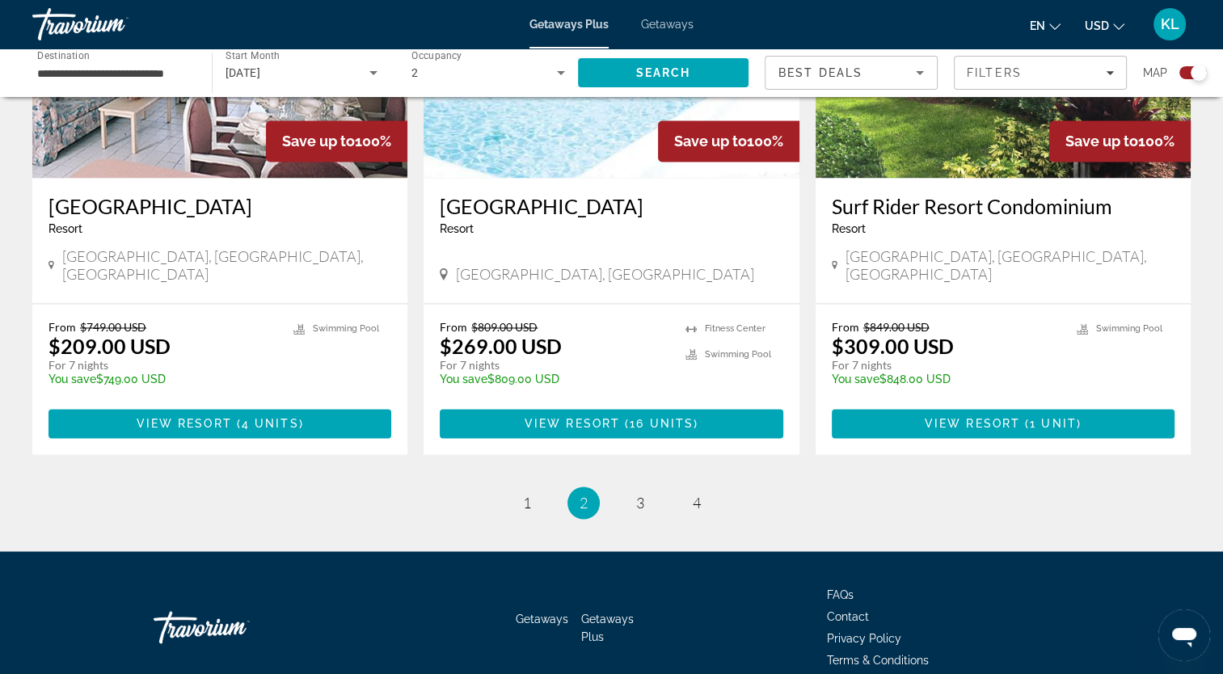
scroll to position [2514, 0]
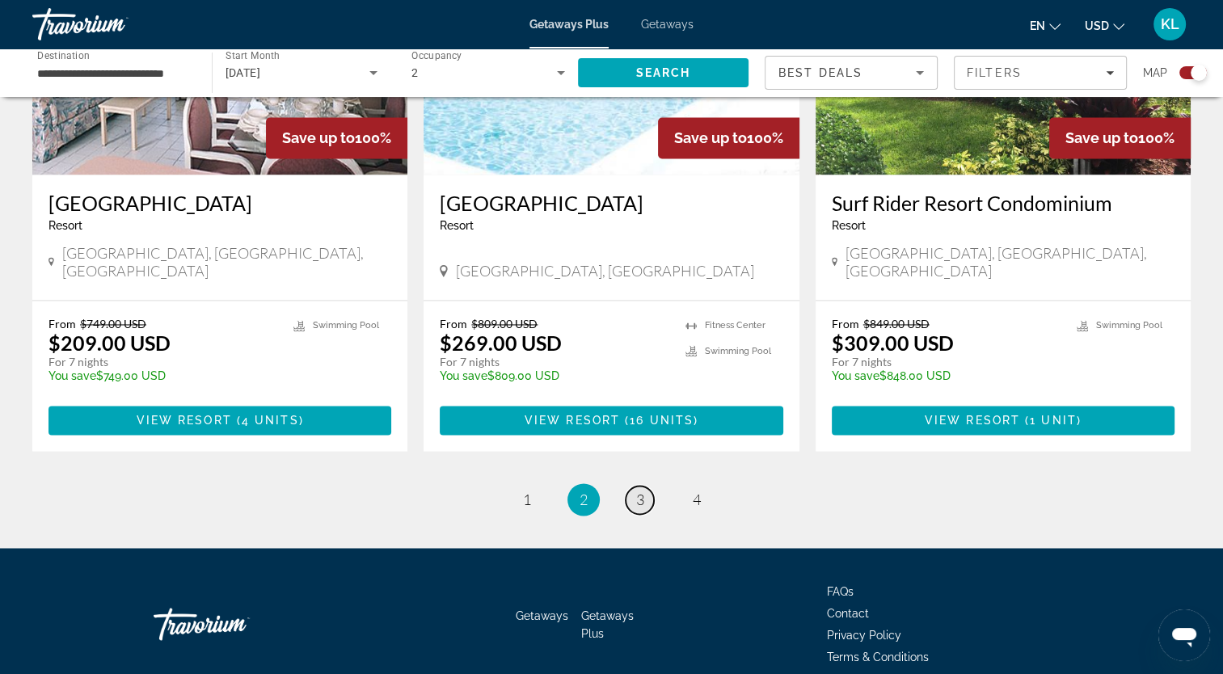
click at [643, 491] on span "3" at bounding box center [640, 500] width 8 height 18
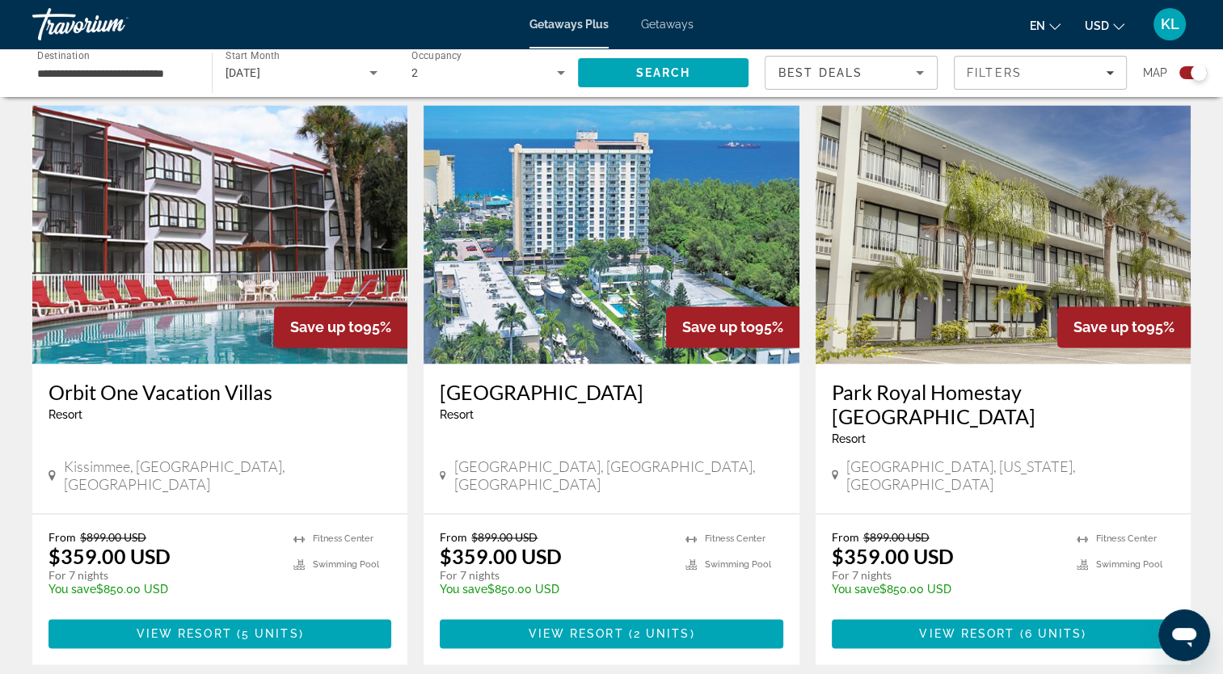
scroll to position [2403, 0]
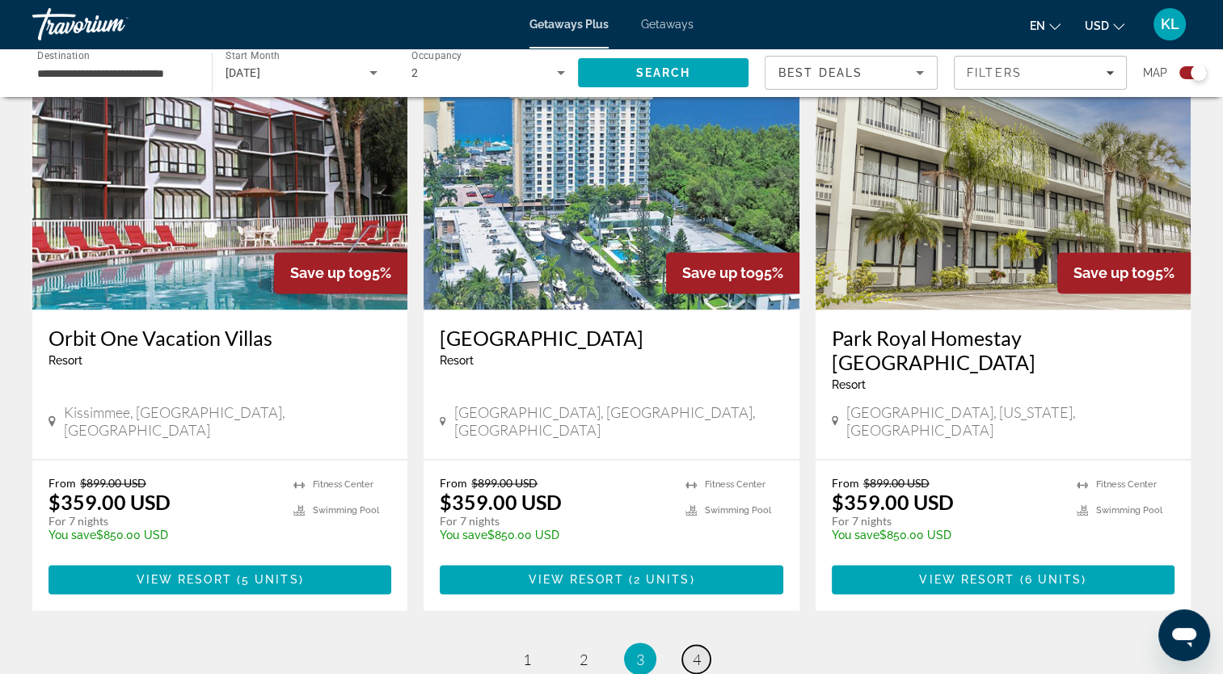
click at [705, 645] on link "page 4" at bounding box center [696, 659] width 28 height 28
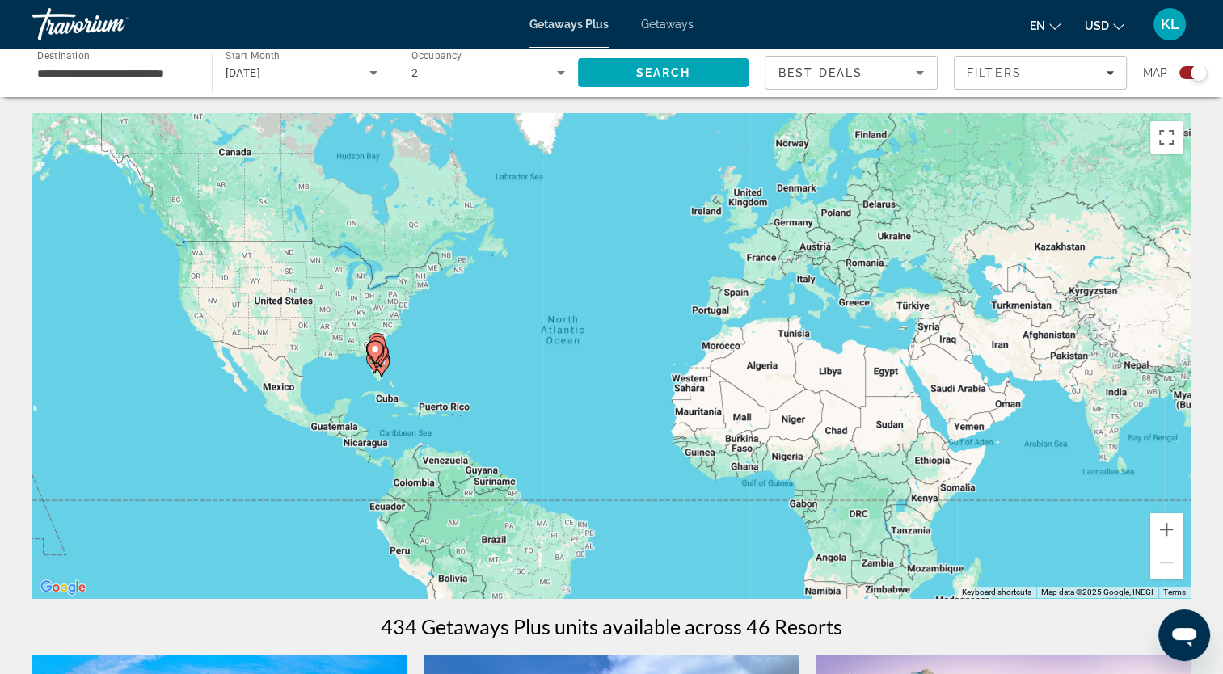
click at [73, 74] on input "**********" at bounding box center [114, 73] width 154 height 19
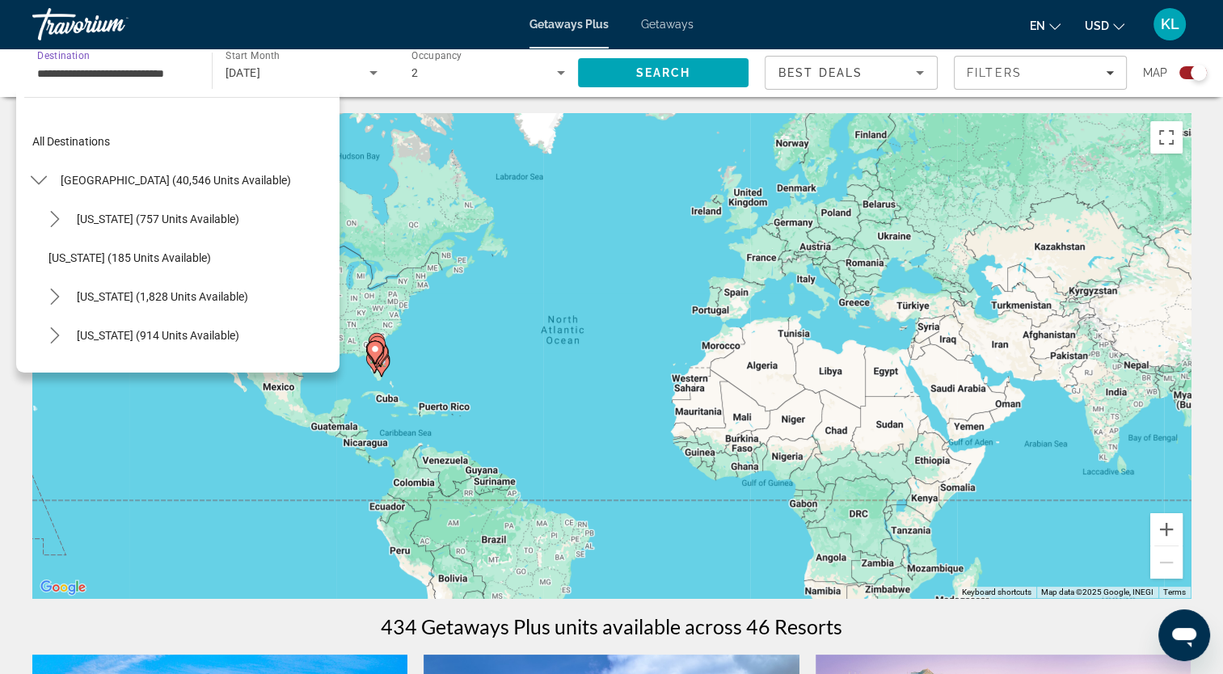
scroll to position [213, 0]
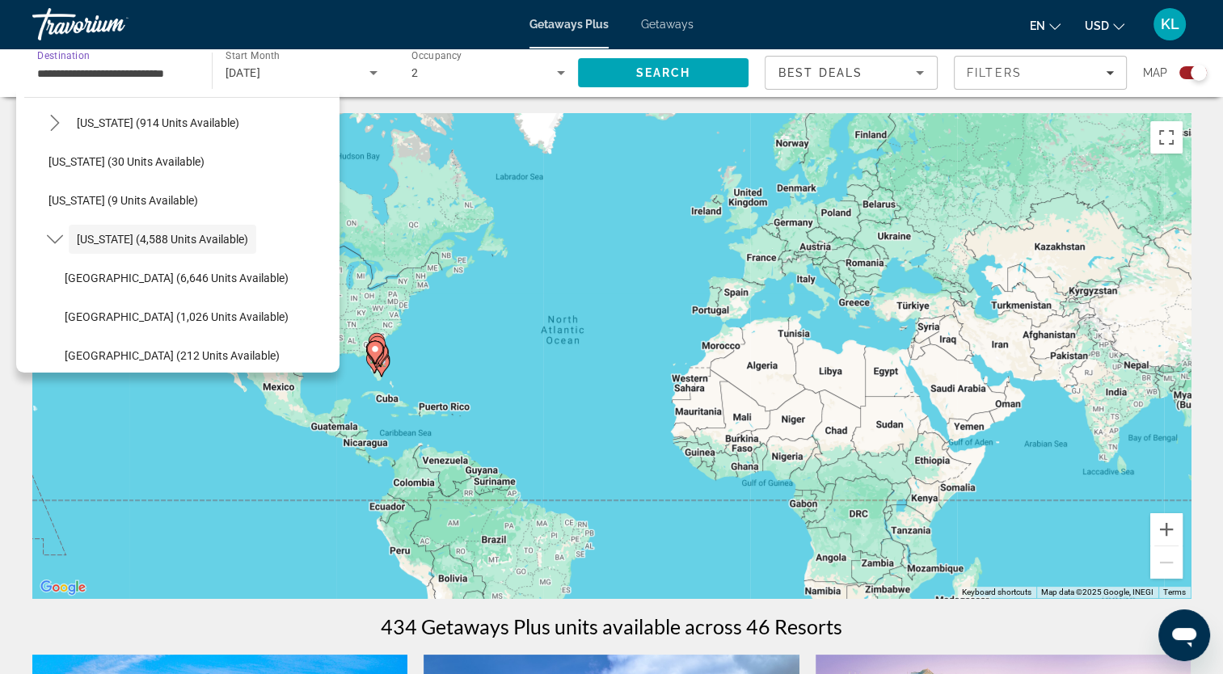
click at [82, 79] on input "**********" at bounding box center [114, 73] width 154 height 19
click at [207, 74] on div "Start Month All Start Months [DATE]" at bounding box center [298, 73] width 188 height 49
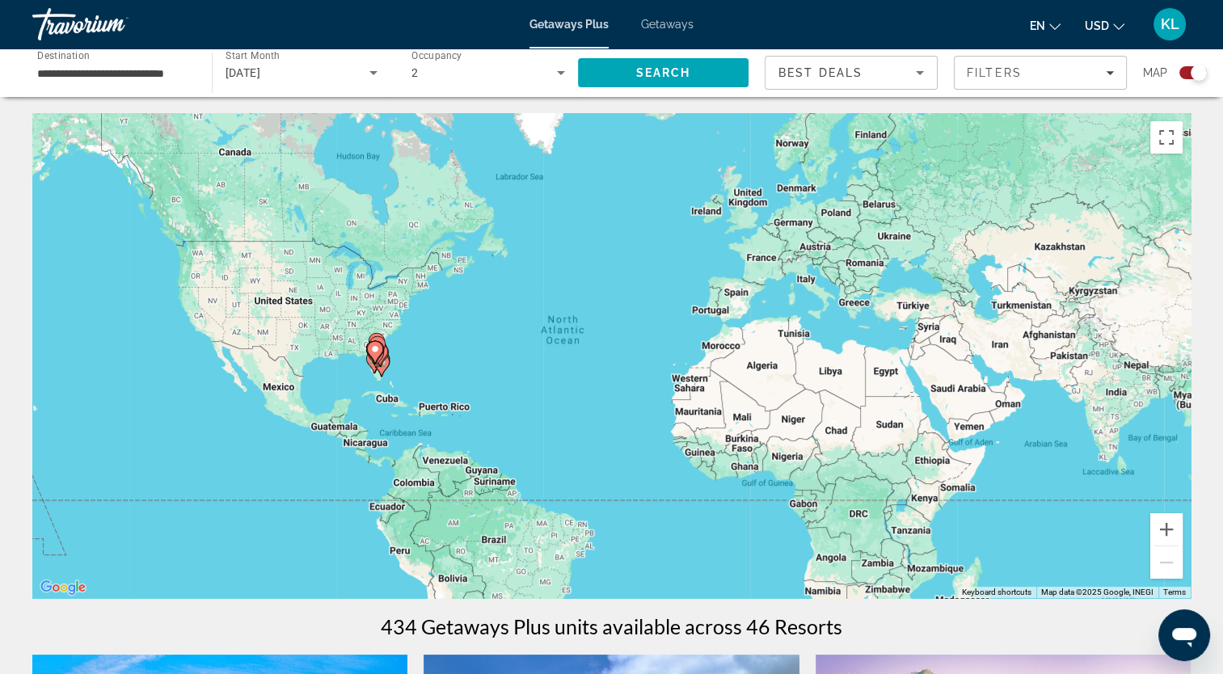
click at [198, 74] on div "**********" at bounding box center [113, 73] width 179 height 46
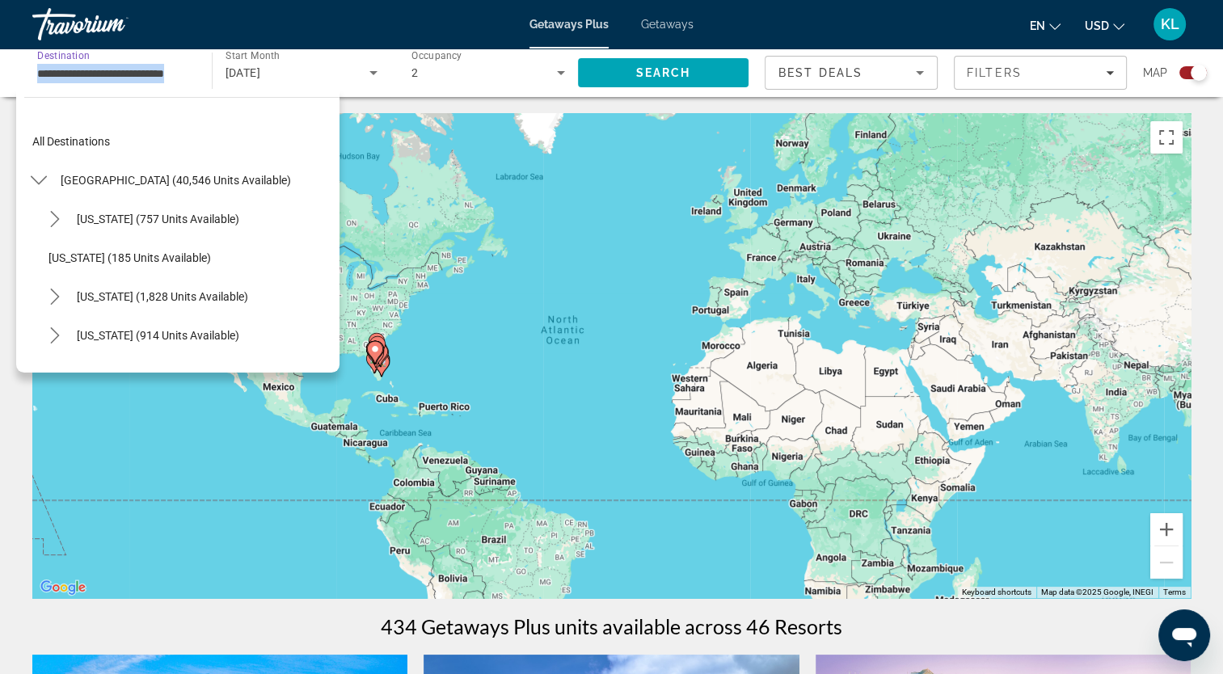
click at [198, 74] on div "**********" at bounding box center [113, 73] width 179 height 46
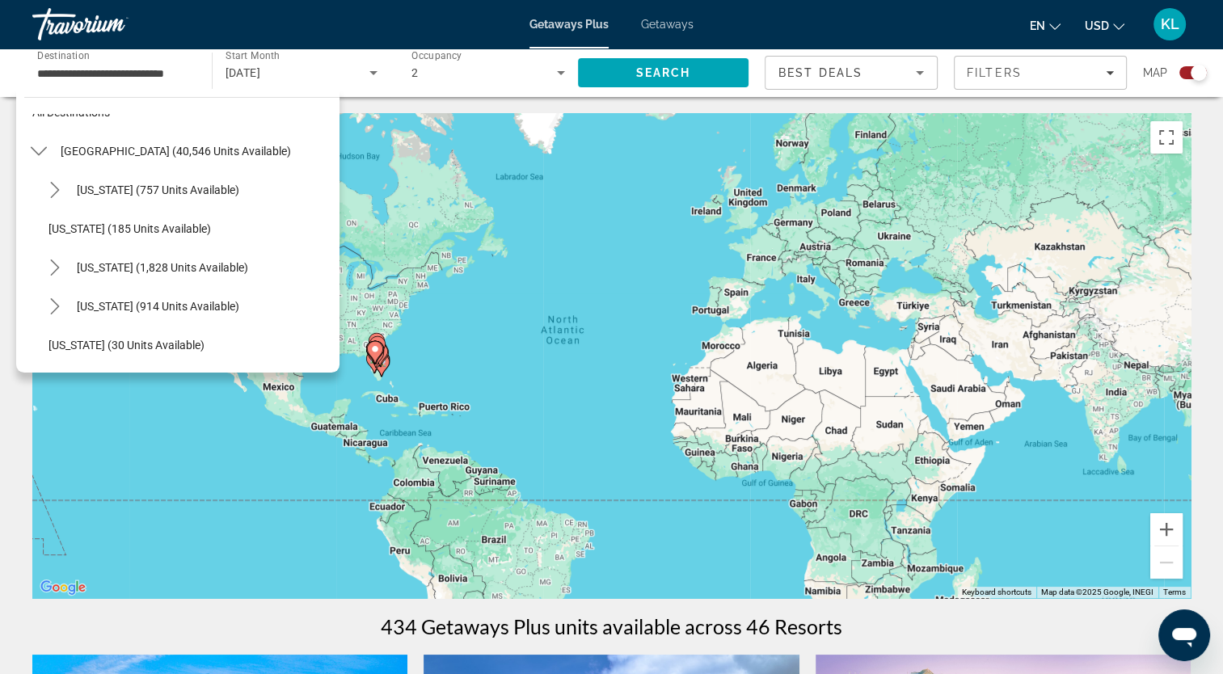
scroll to position [0, 0]
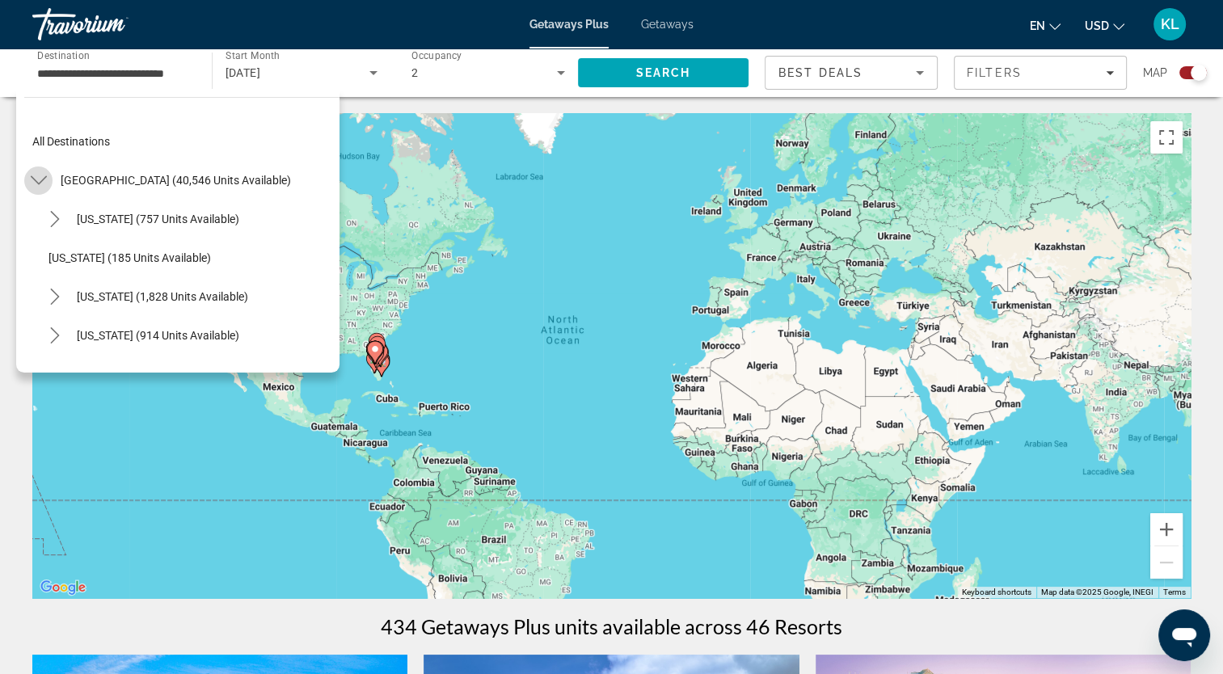
click at [35, 186] on icon "Toggle United States (40,546 units available) submenu" at bounding box center [39, 180] width 16 height 16
click at [40, 289] on icon "Toggle Caribbean & Atlantic Islands (1,008 units available) submenu" at bounding box center [39, 297] width 16 height 16
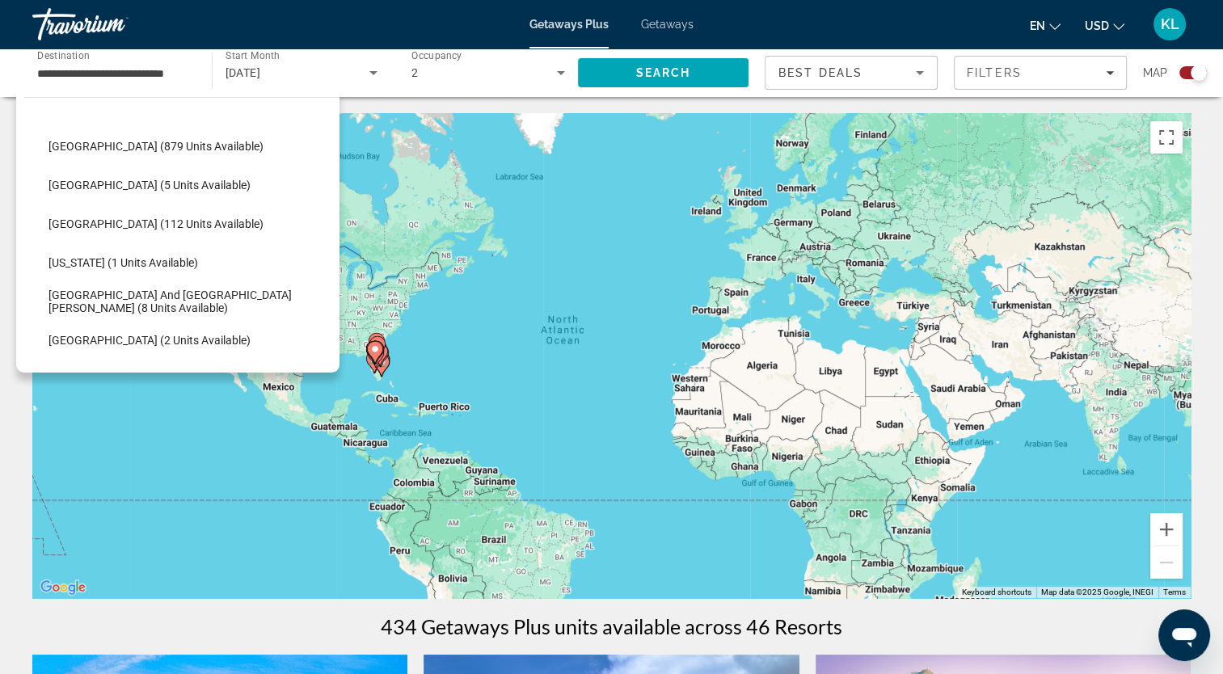
scroll to position [303, 0]
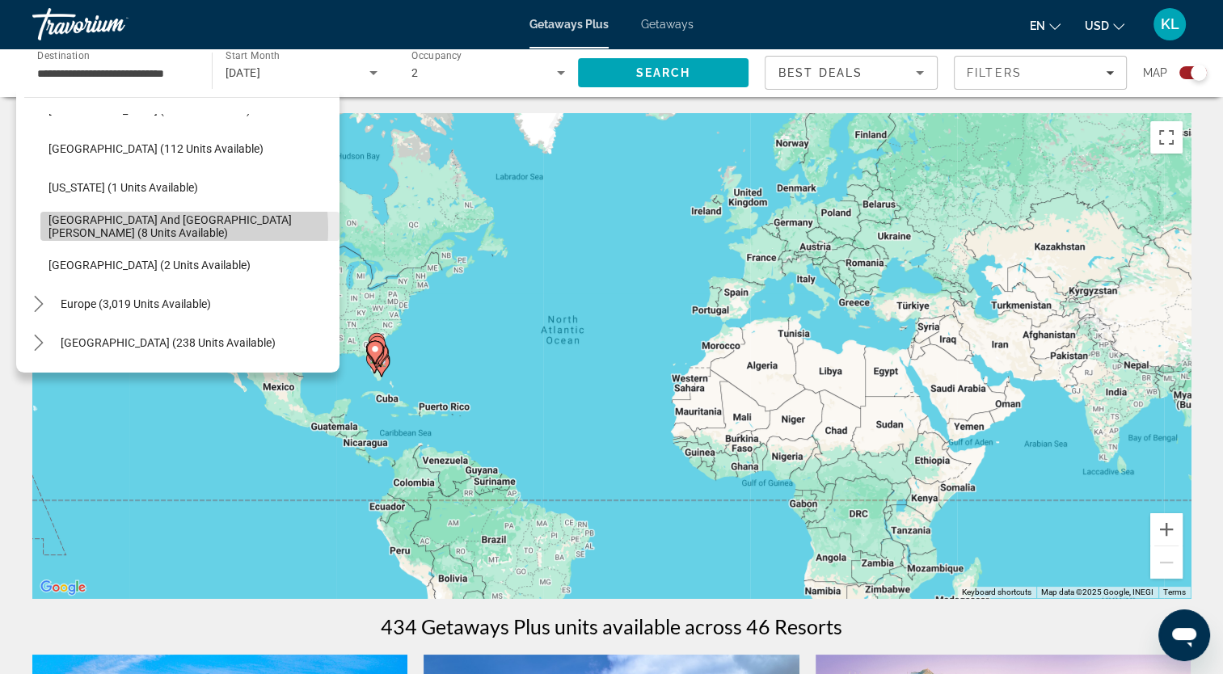
click at [146, 228] on span "[GEOGRAPHIC_DATA] and [GEOGRAPHIC_DATA][PERSON_NAME] (8 units available)" at bounding box center [190, 226] width 283 height 26
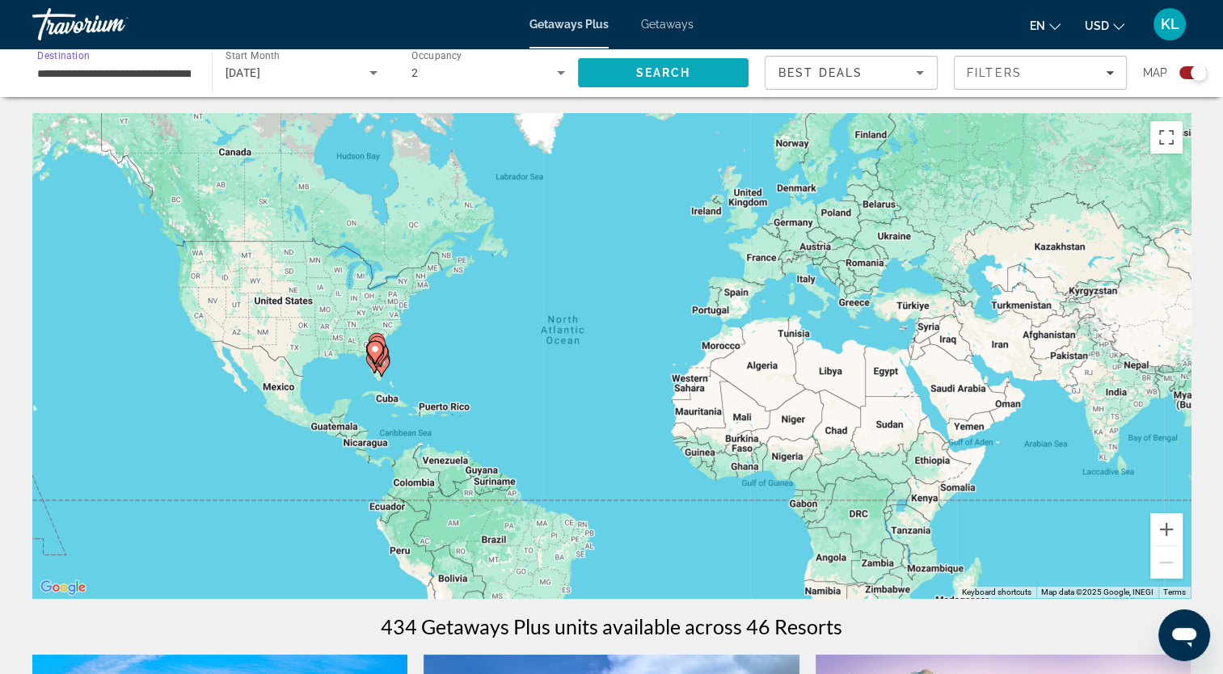
click at [621, 74] on span "Search" at bounding box center [663, 72] width 171 height 39
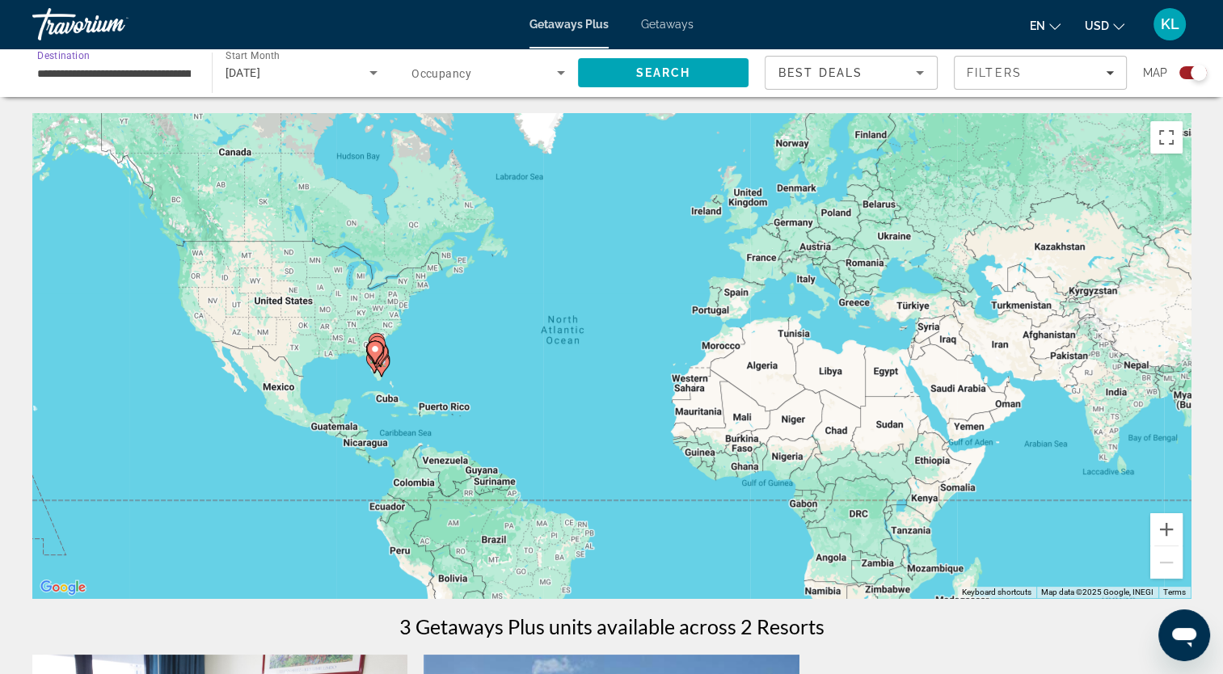
drag, startPoint x: 177, startPoint y: 79, endPoint x: 89, endPoint y: 76, distance: 88.2
click at [89, 76] on input "**********" at bounding box center [114, 73] width 154 height 19
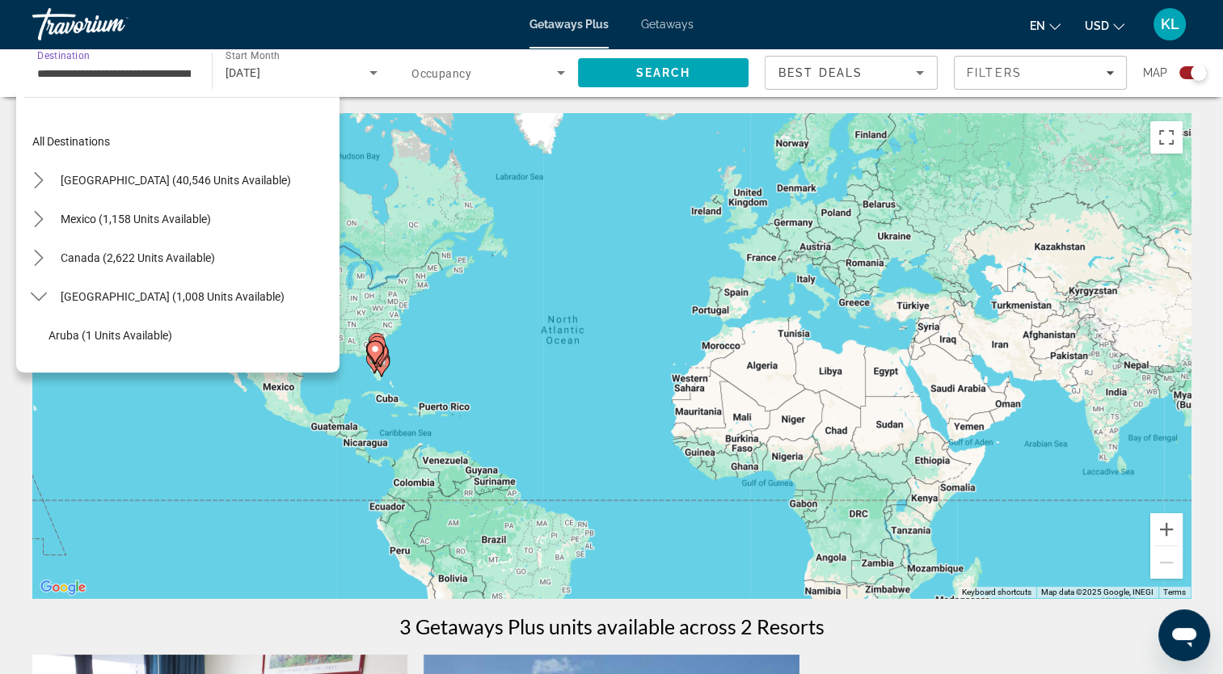
scroll to position [290, 0]
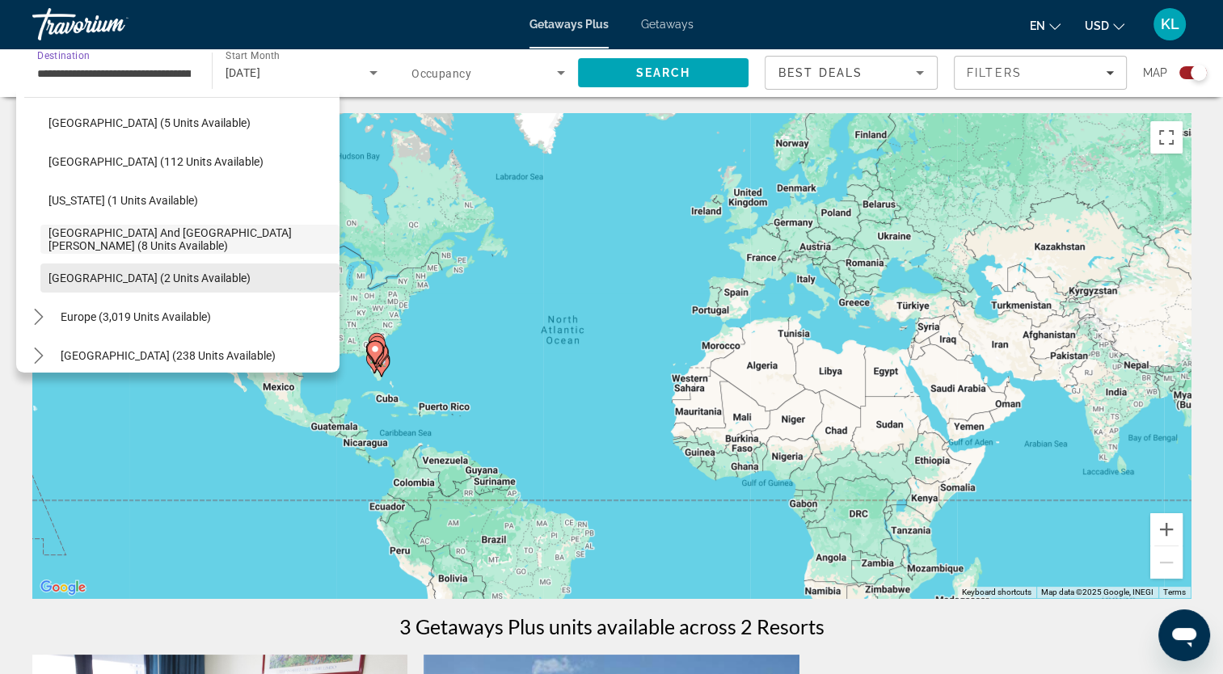
click at [94, 275] on span "[GEOGRAPHIC_DATA] (2 units available)" at bounding box center [150, 278] width 202 height 13
type input "**********"
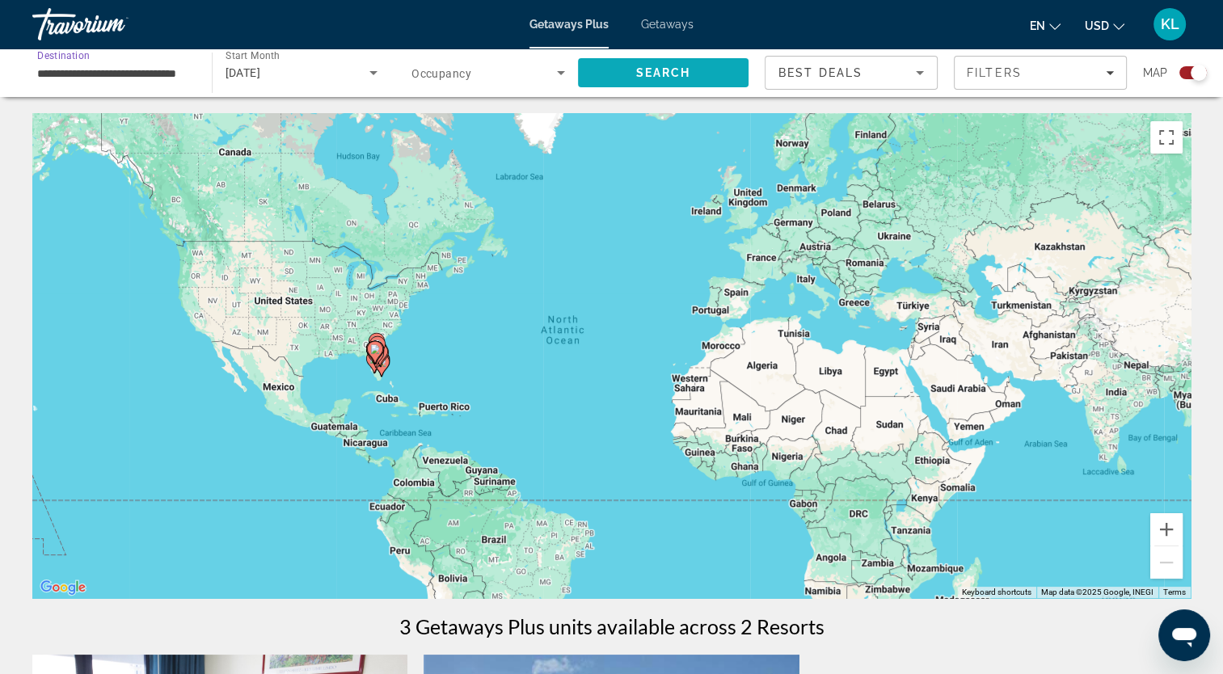
click at [674, 75] on span "Search" at bounding box center [662, 72] width 55 height 13
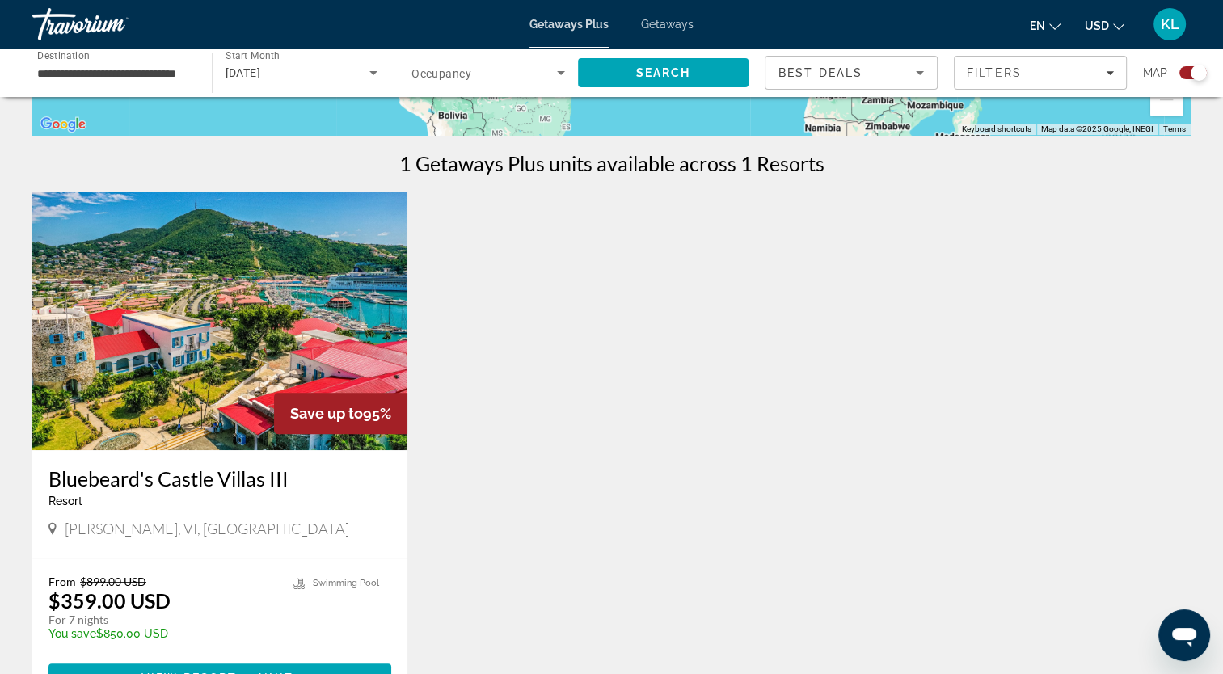
scroll to position [538, 0]
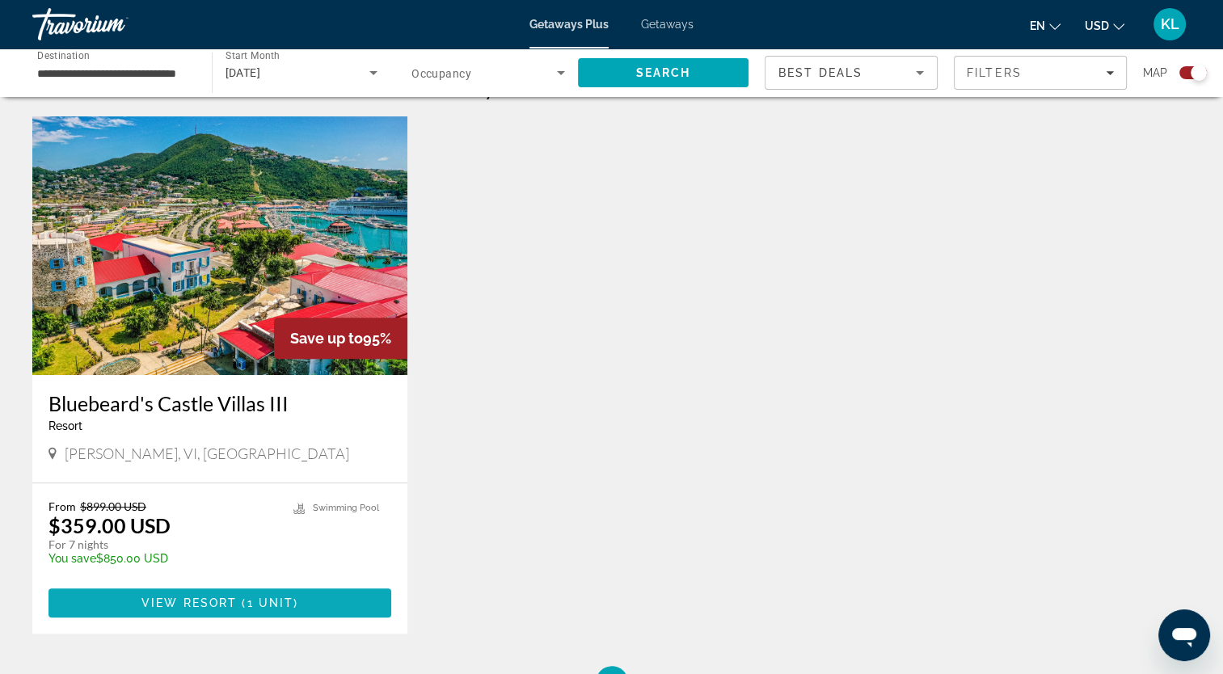
click at [205, 600] on span "View Resort" at bounding box center [188, 603] width 95 height 13
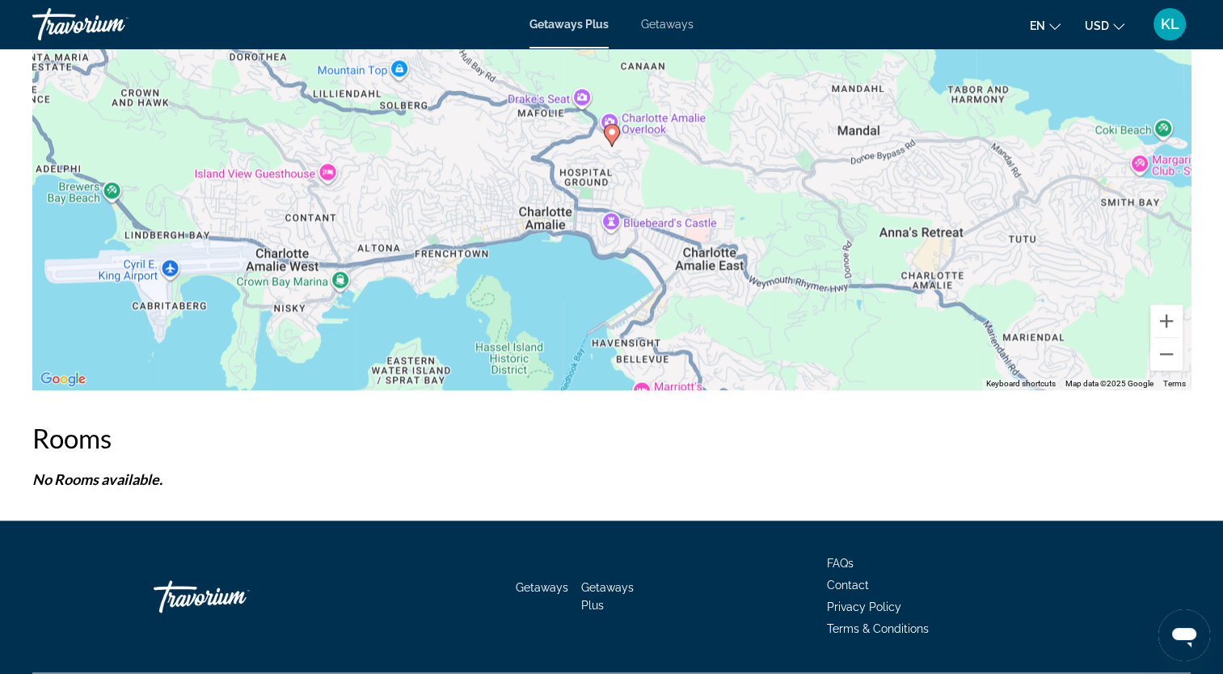
scroll to position [2285, 0]
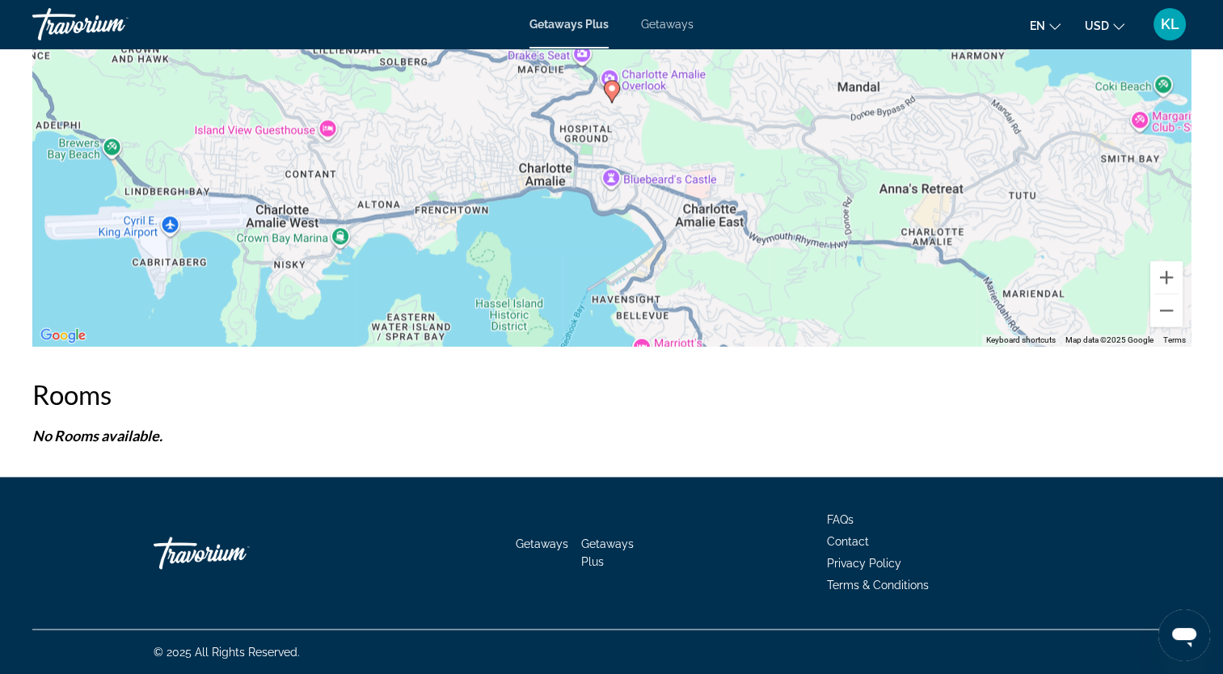
click at [611, 541] on span "Getaways Plus" at bounding box center [607, 553] width 53 height 31
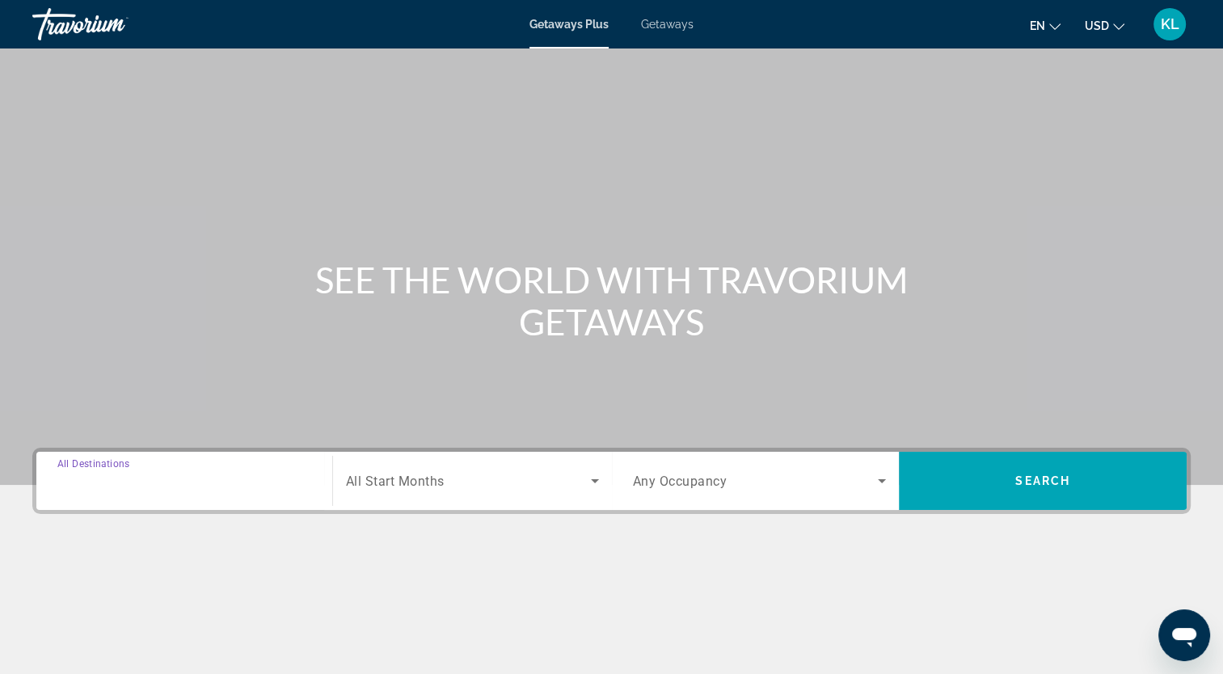
click at [267, 476] on input "Destination All Destinations" at bounding box center [184, 481] width 254 height 19
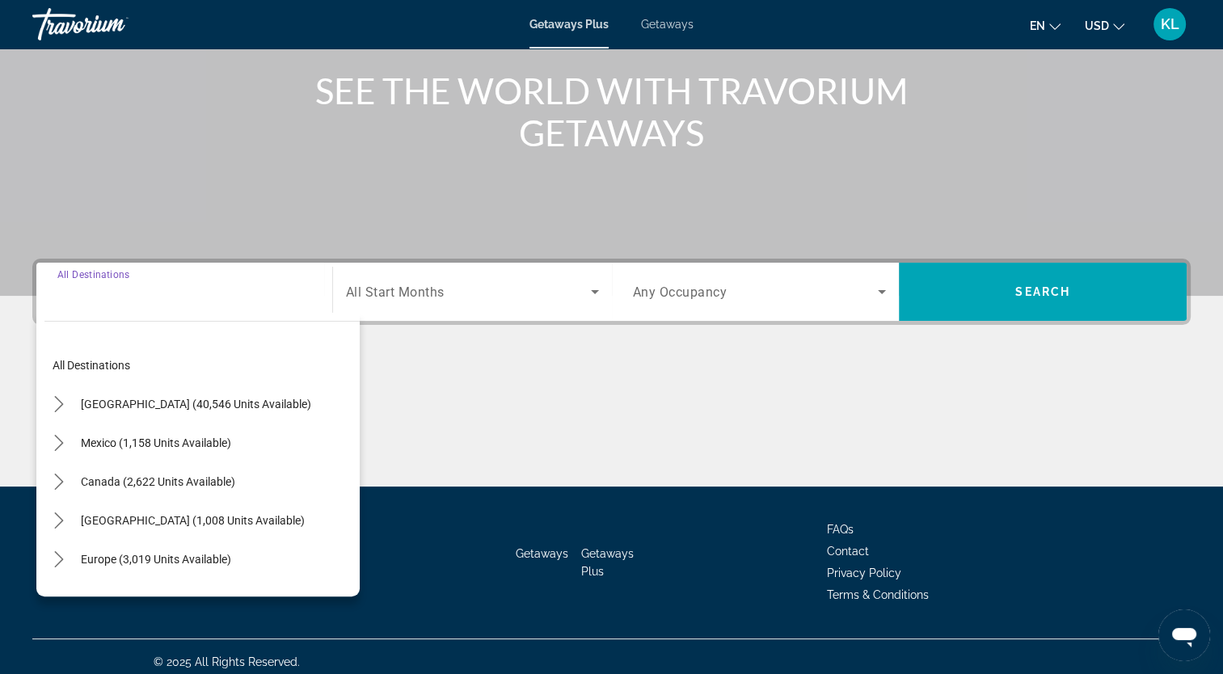
scroll to position [199, 0]
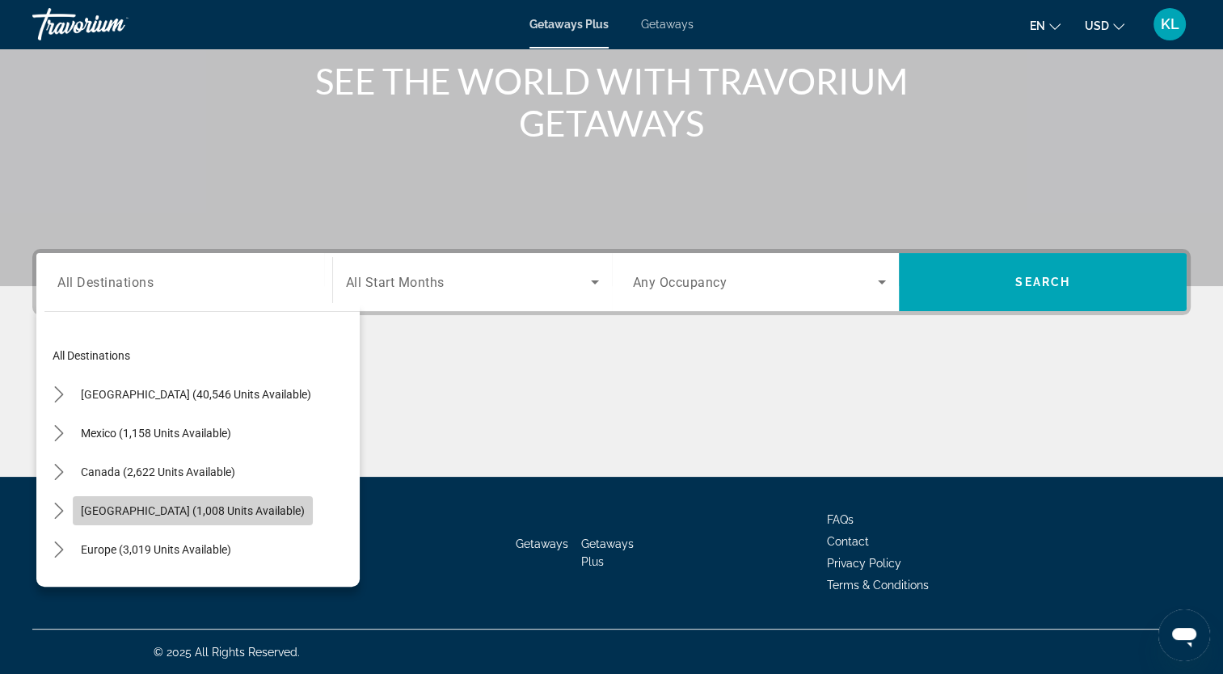
drag, startPoint x: 65, startPoint y: 504, endPoint x: 99, endPoint y: 509, distance: 34.4
click at [99, 509] on span "[GEOGRAPHIC_DATA] (1,008 units available)" at bounding box center [193, 510] width 224 height 13
type input "**********"
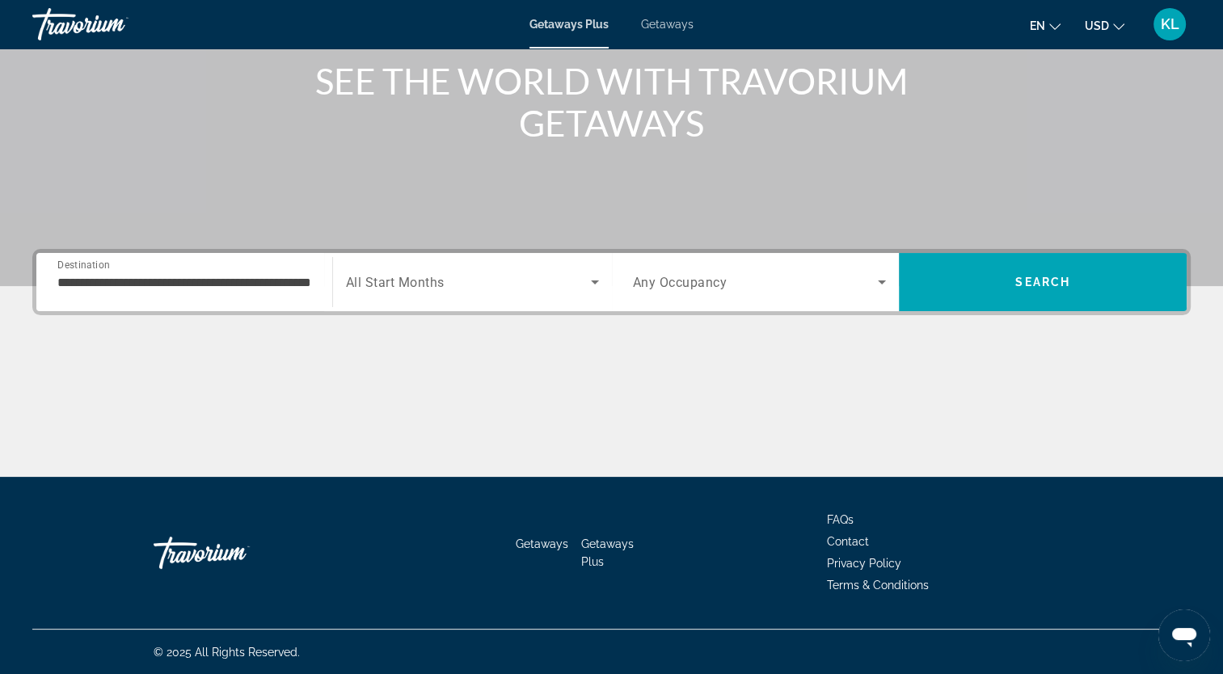
click at [508, 270] on div "Search widget" at bounding box center [472, 281] width 253 height 45
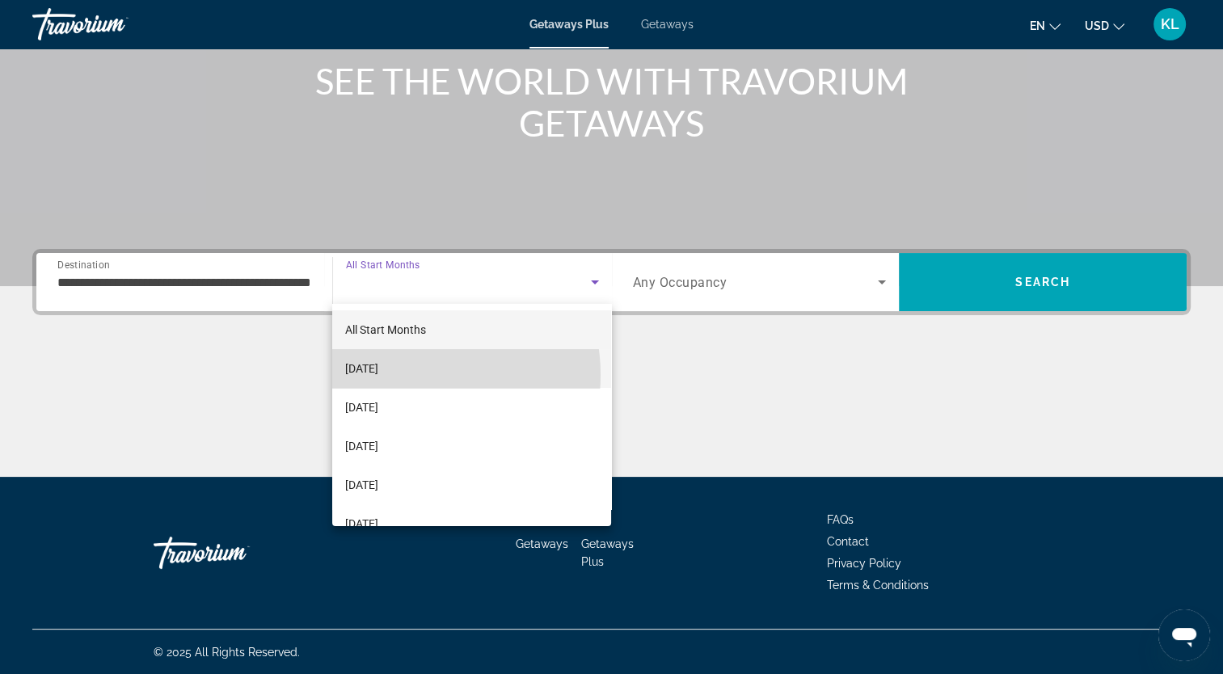
click at [378, 375] on span "[DATE]" at bounding box center [361, 368] width 33 height 19
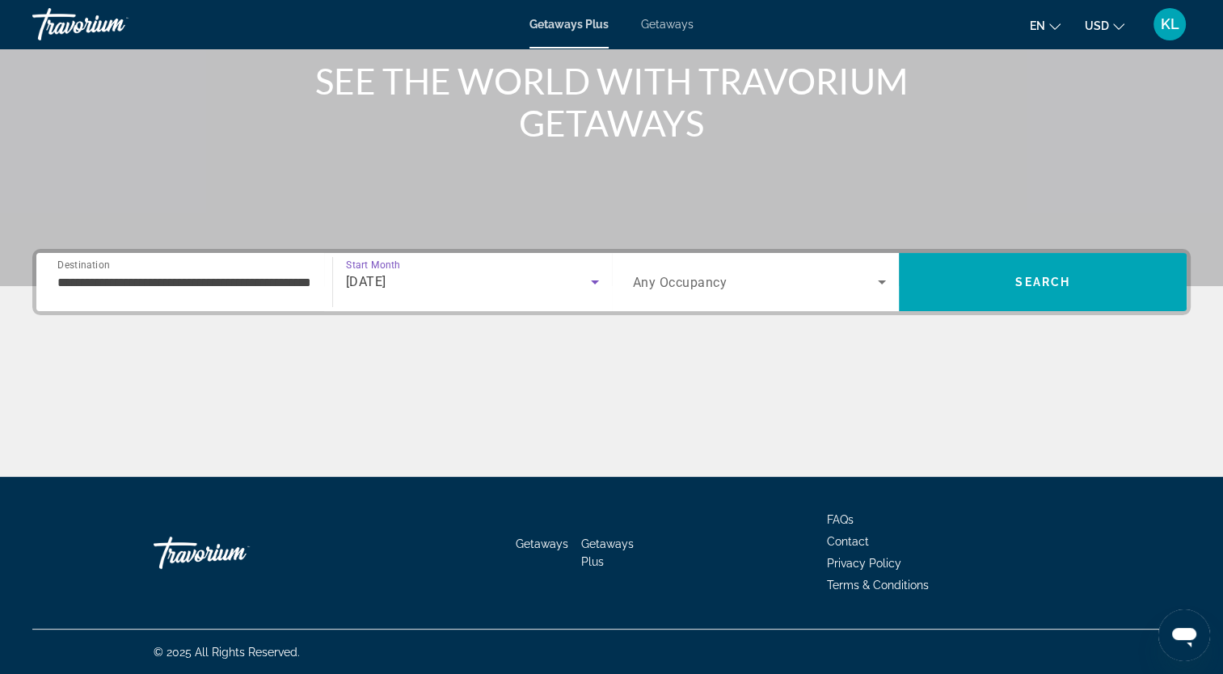
click at [695, 285] on span "Any Occupancy" at bounding box center [680, 282] width 95 height 15
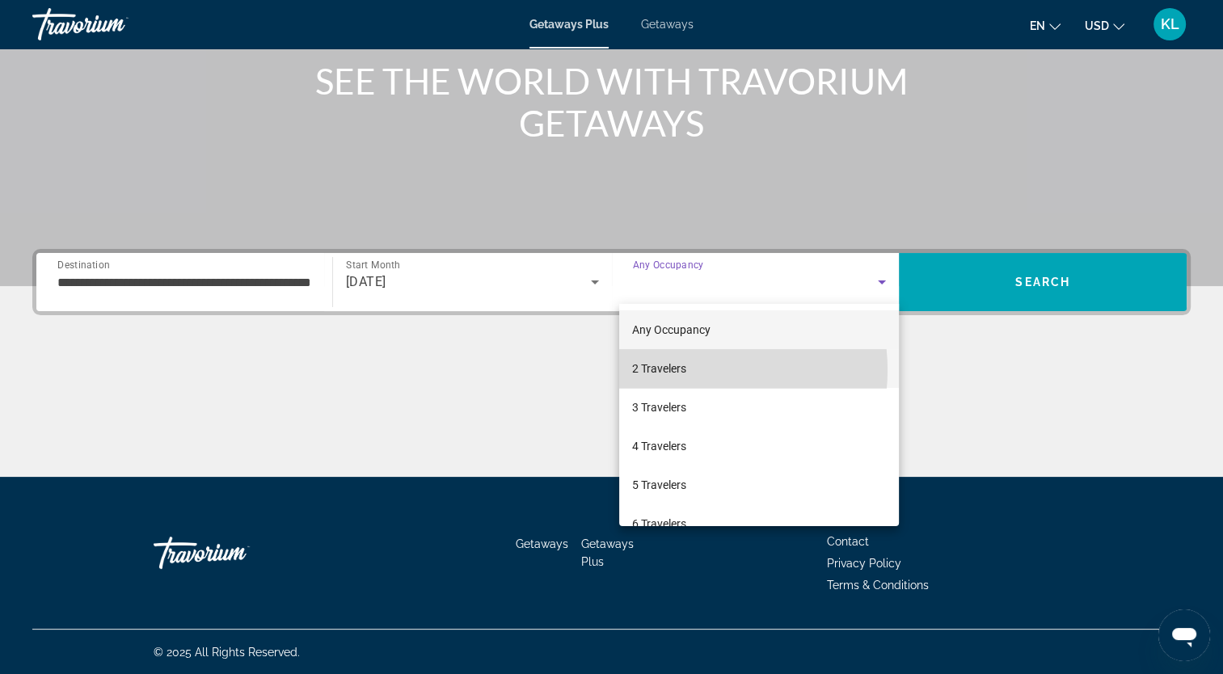
click at [684, 370] on span "2 Travelers" at bounding box center [659, 368] width 54 height 19
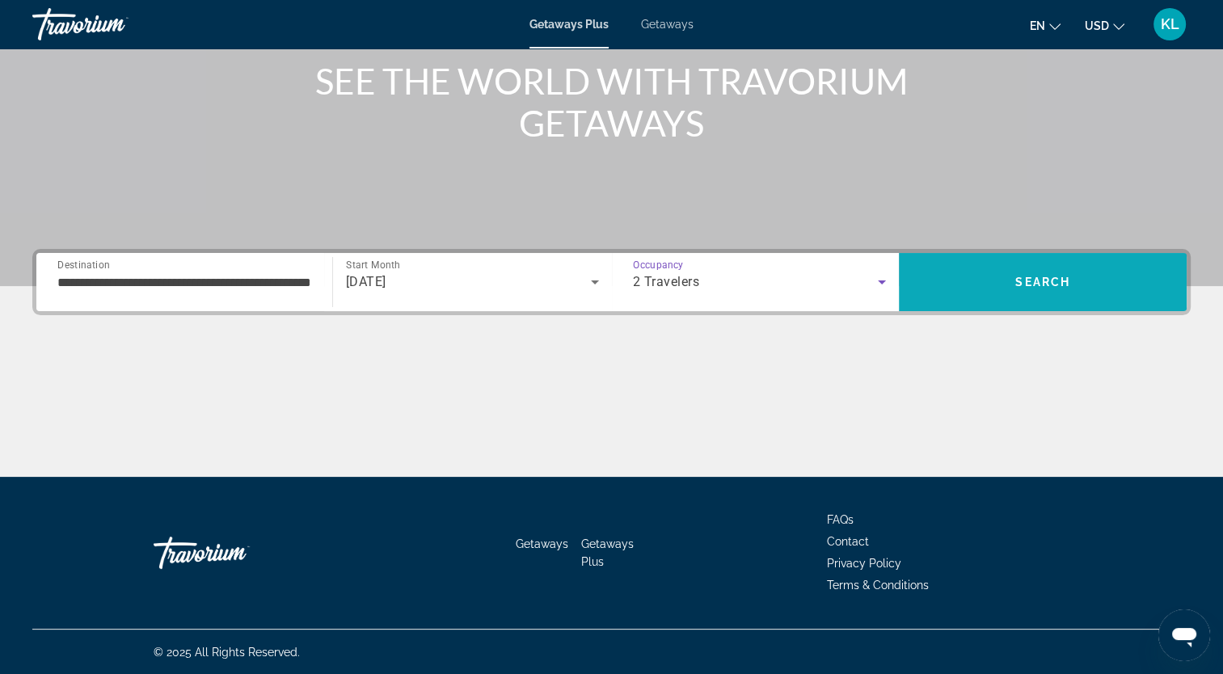
click at [949, 285] on span "Search" at bounding box center [1043, 282] width 288 height 39
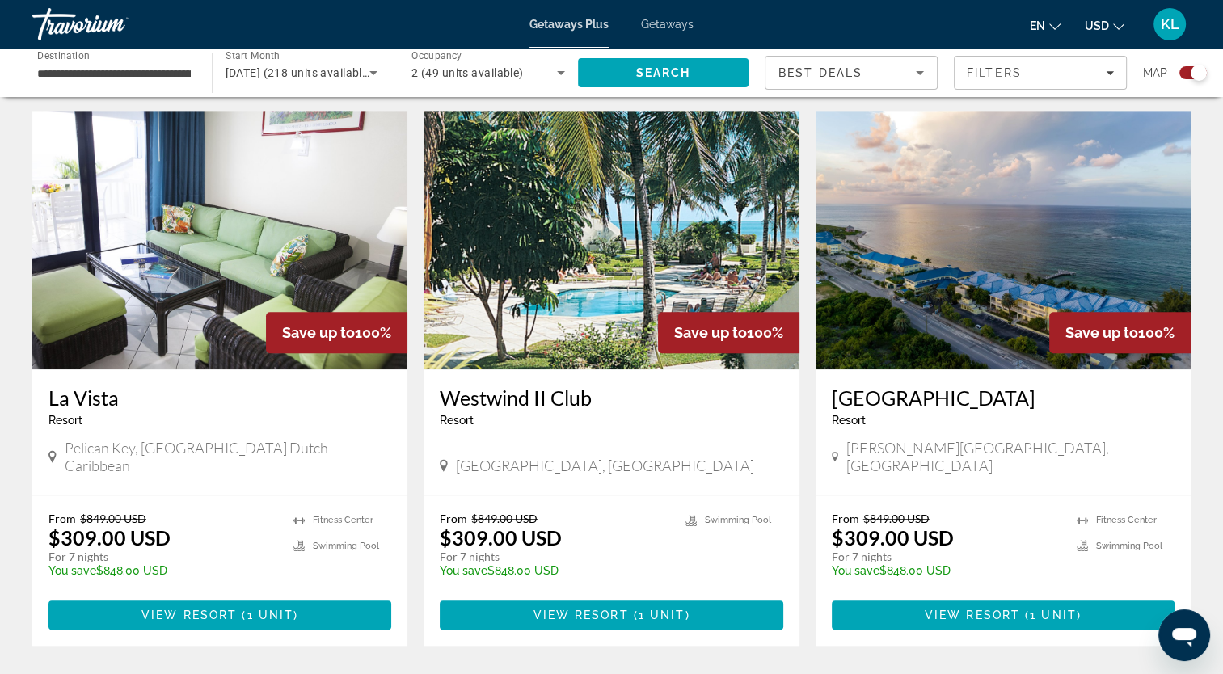
scroll to position [1175, 0]
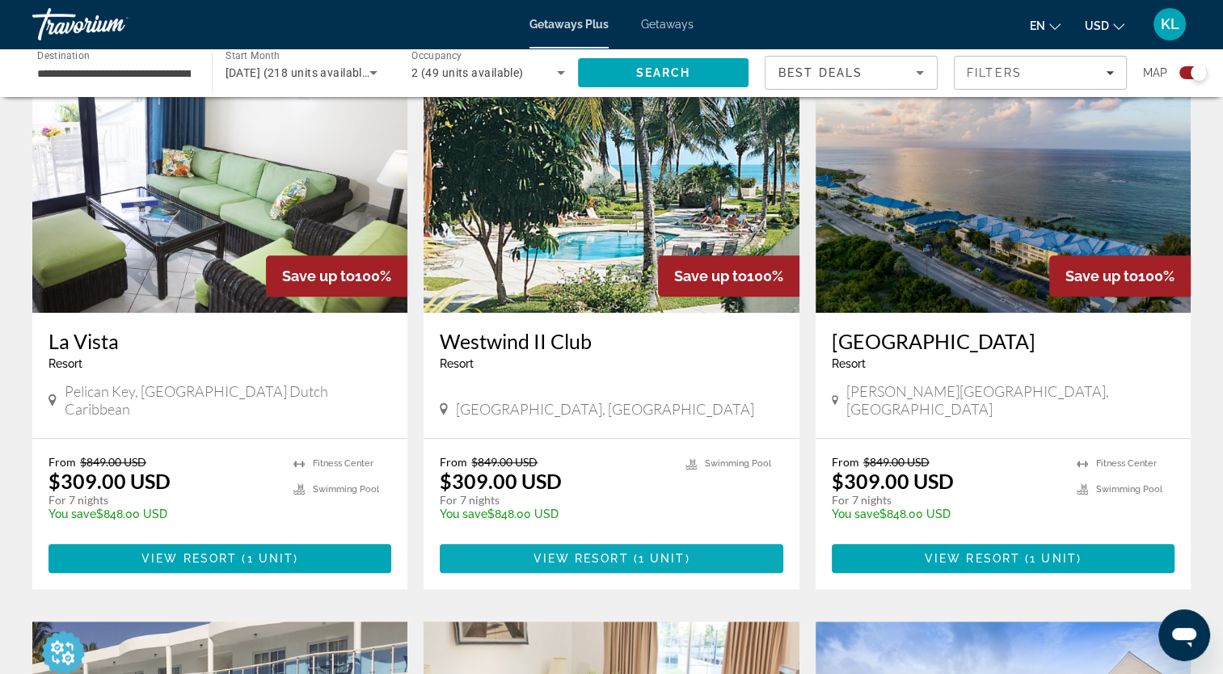
click at [692, 539] on span "Main content" at bounding box center [611, 558] width 343 height 39
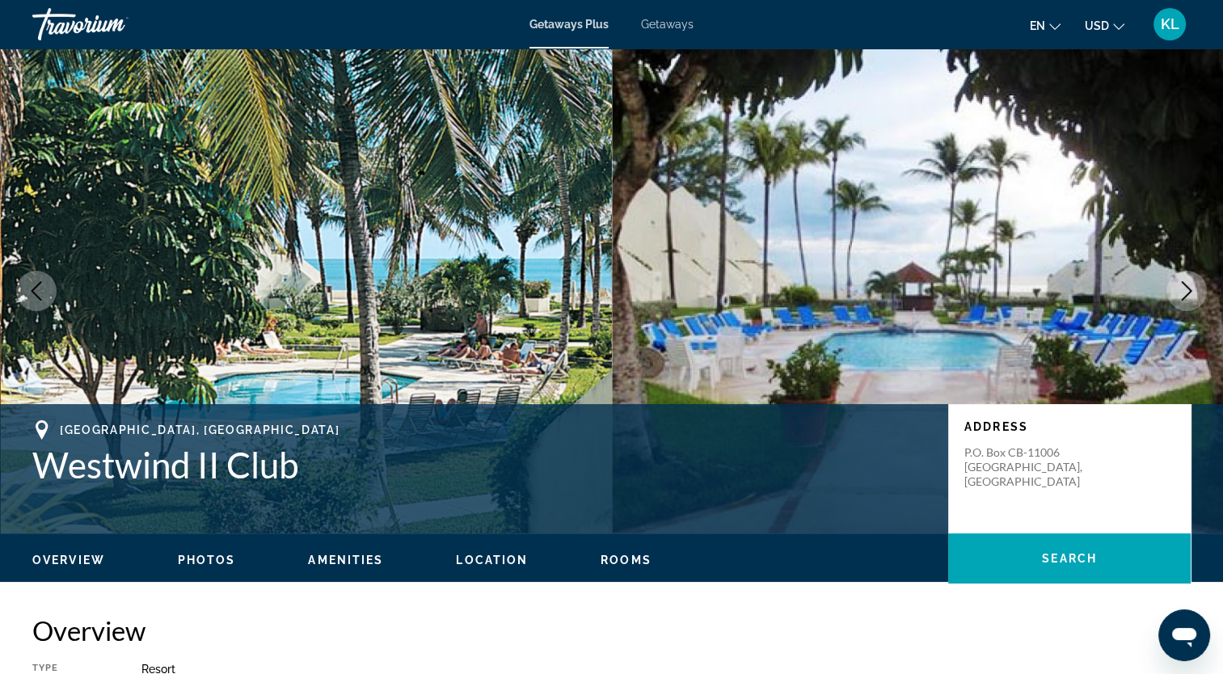
click at [1189, 297] on icon "Next image" at bounding box center [1186, 290] width 19 height 19
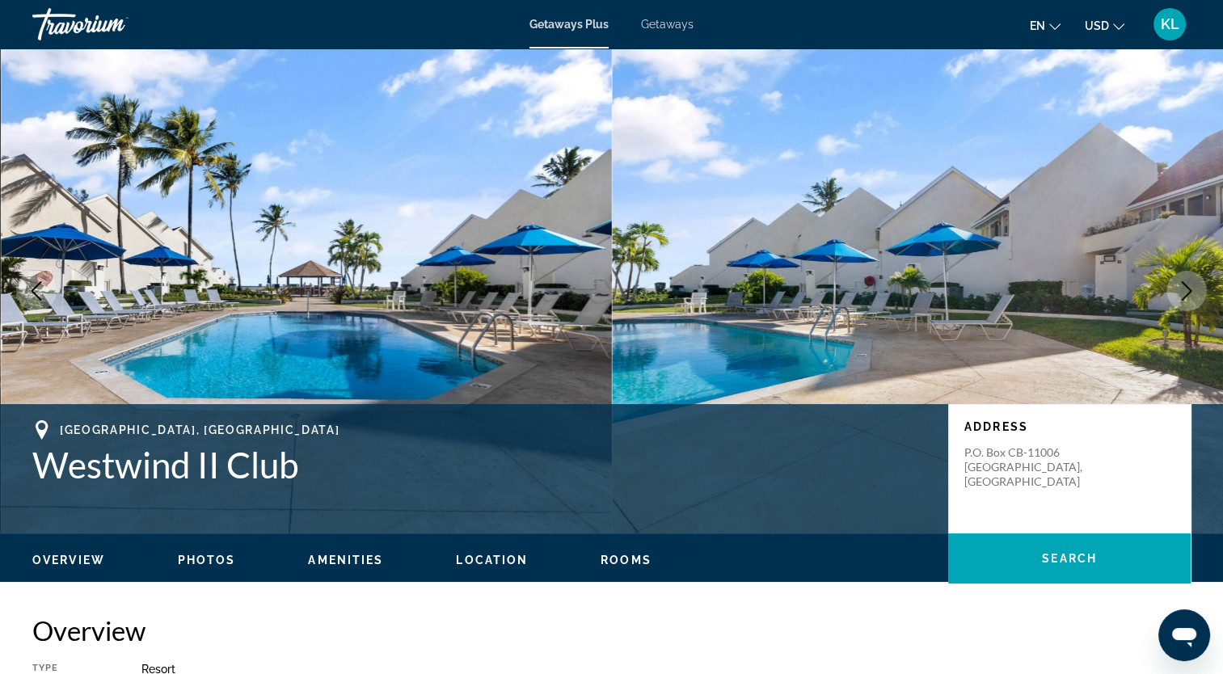
click at [1189, 297] on icon "Next image" at bounding box center [1186, 290] width 19 height 19
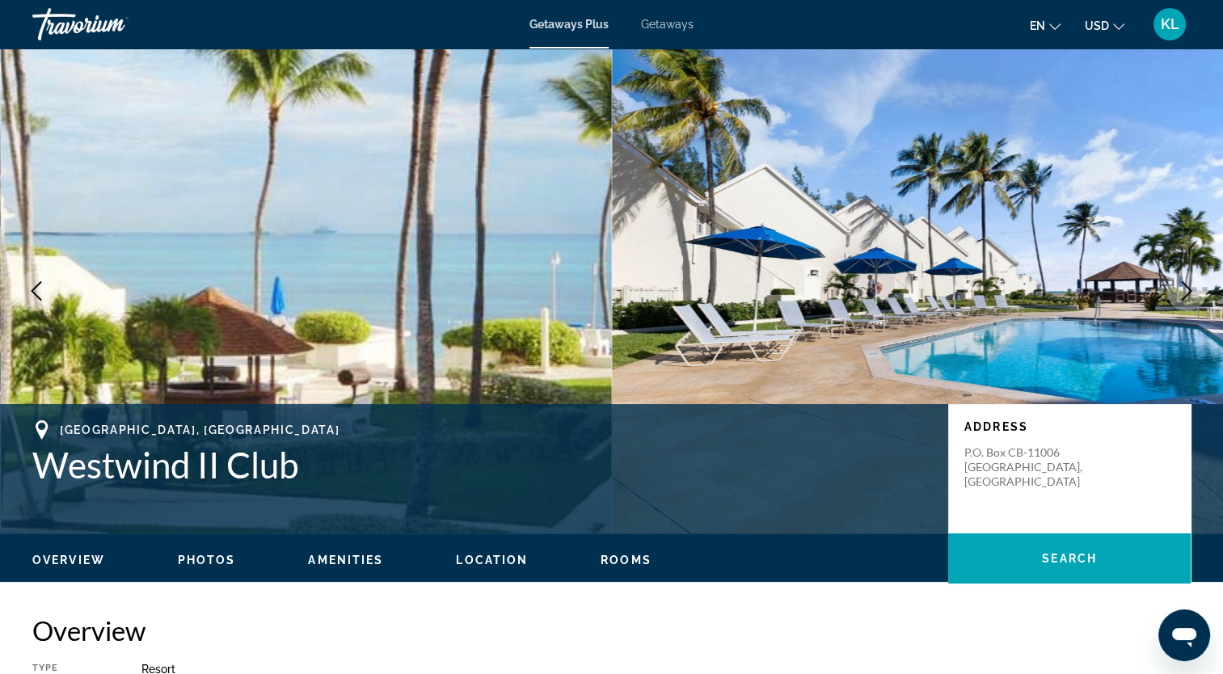
click at [1189, 297] on icon "Next image" at bounding box center [1186, 290] width 19 height 19
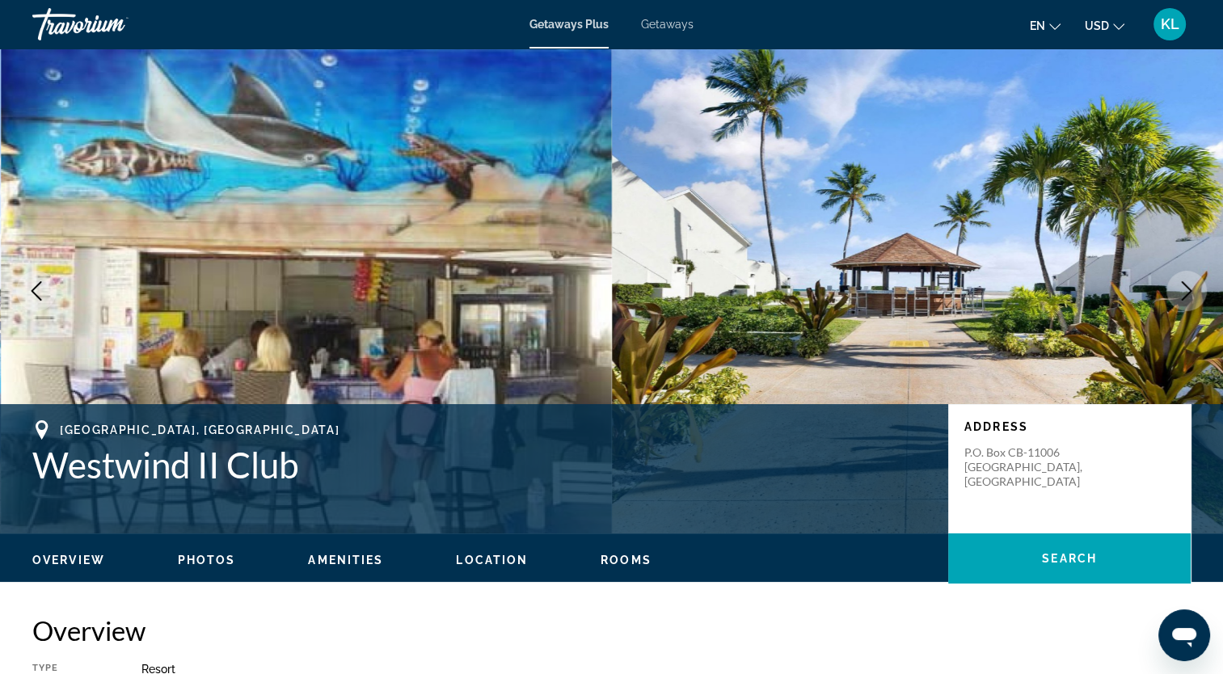
click at [1189, 297] on icon "Next image" at bounding box center [1186, 290] width 19 height 19
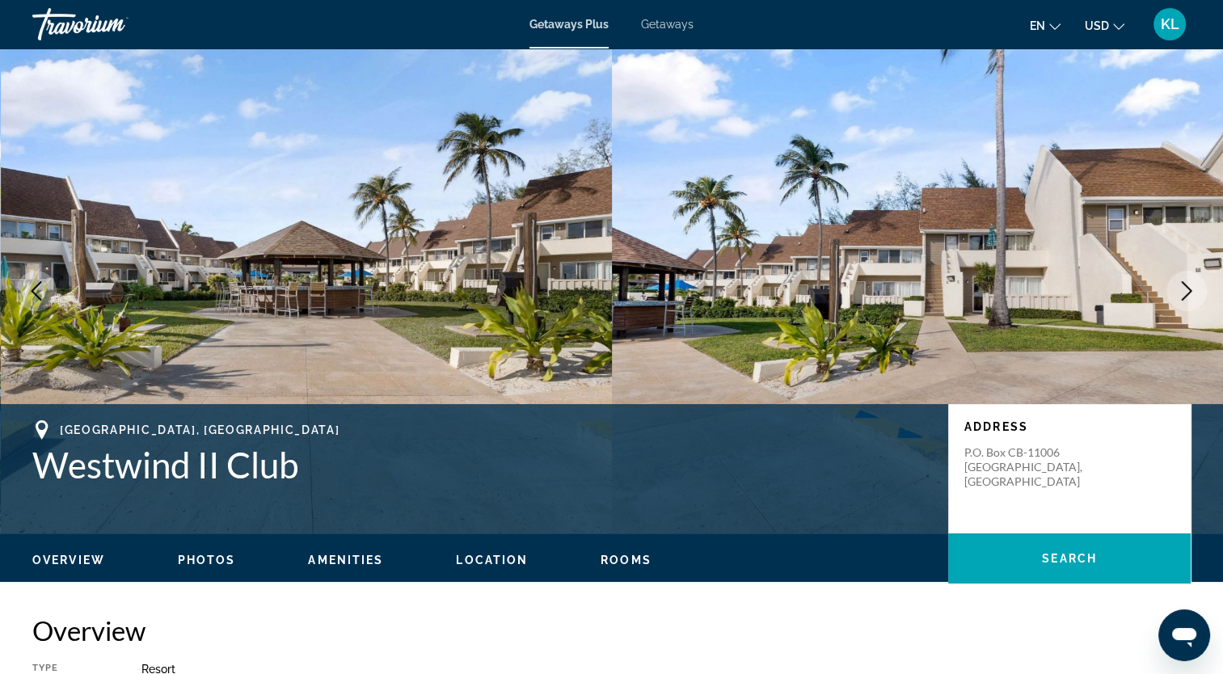
click at [1189, 297] on icon "Next image" at bounding box center [1186, 290] width 19 height 19
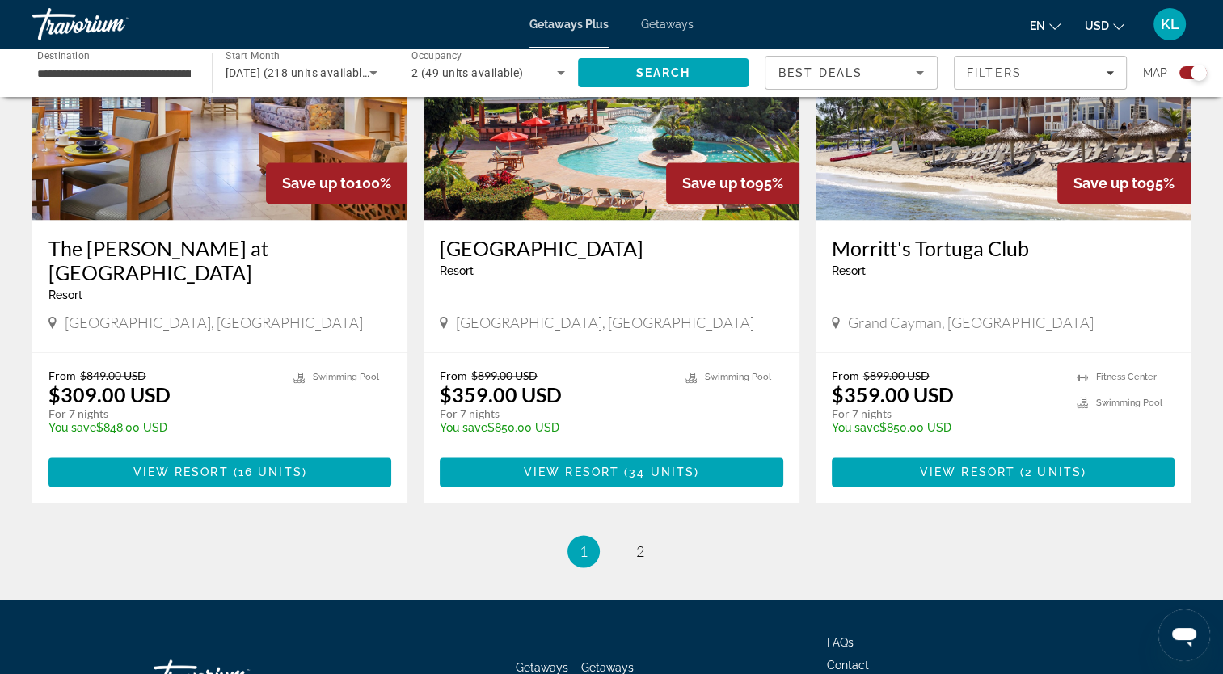
scroll to position [2441, 0]
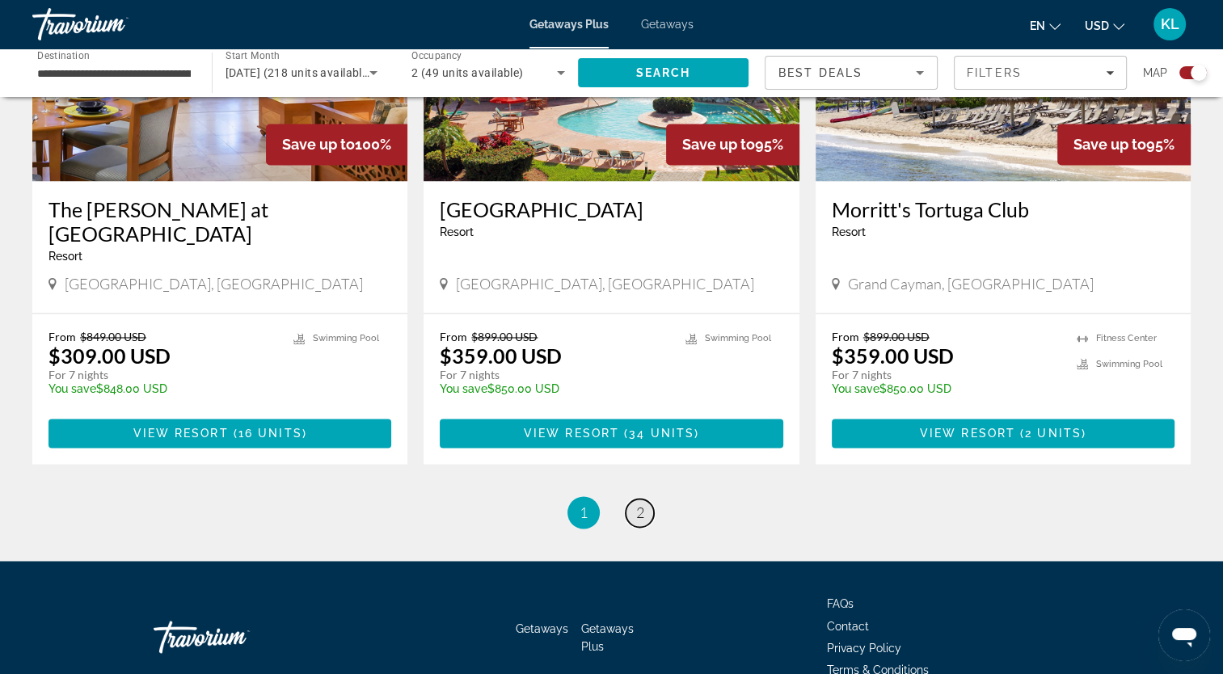
click at [650, 499] on link "page 2" at bounding box center [640, 513] width 28 height 28
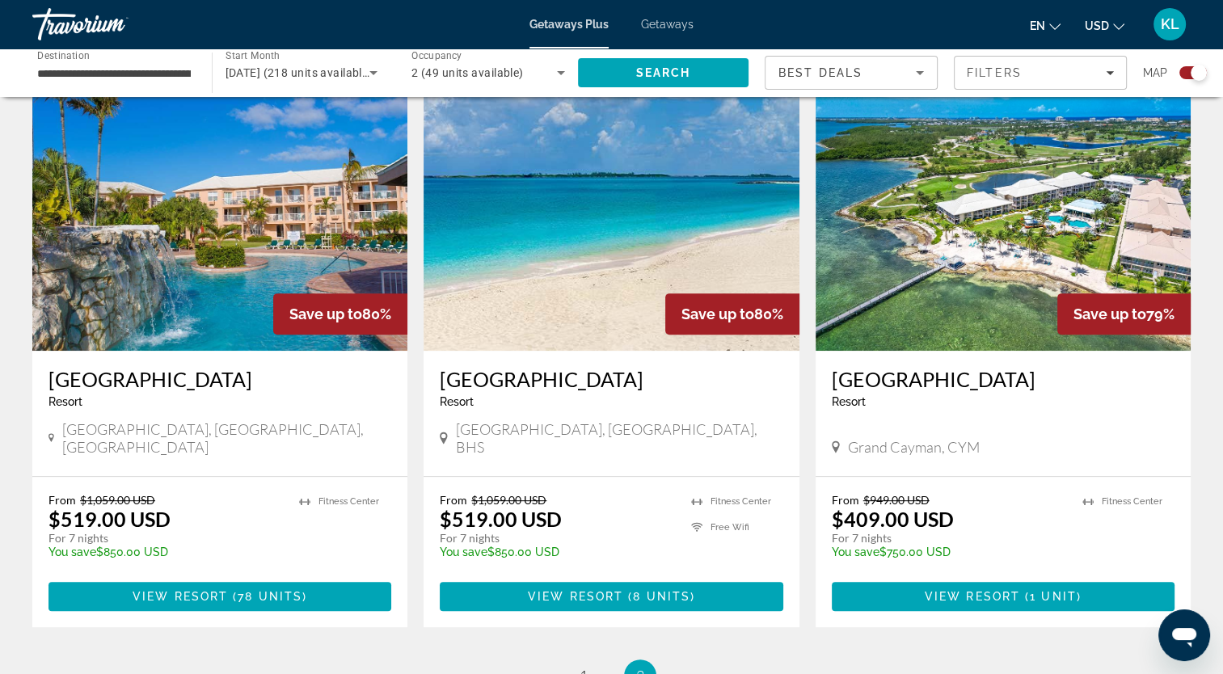
scroll to position [571, 0]
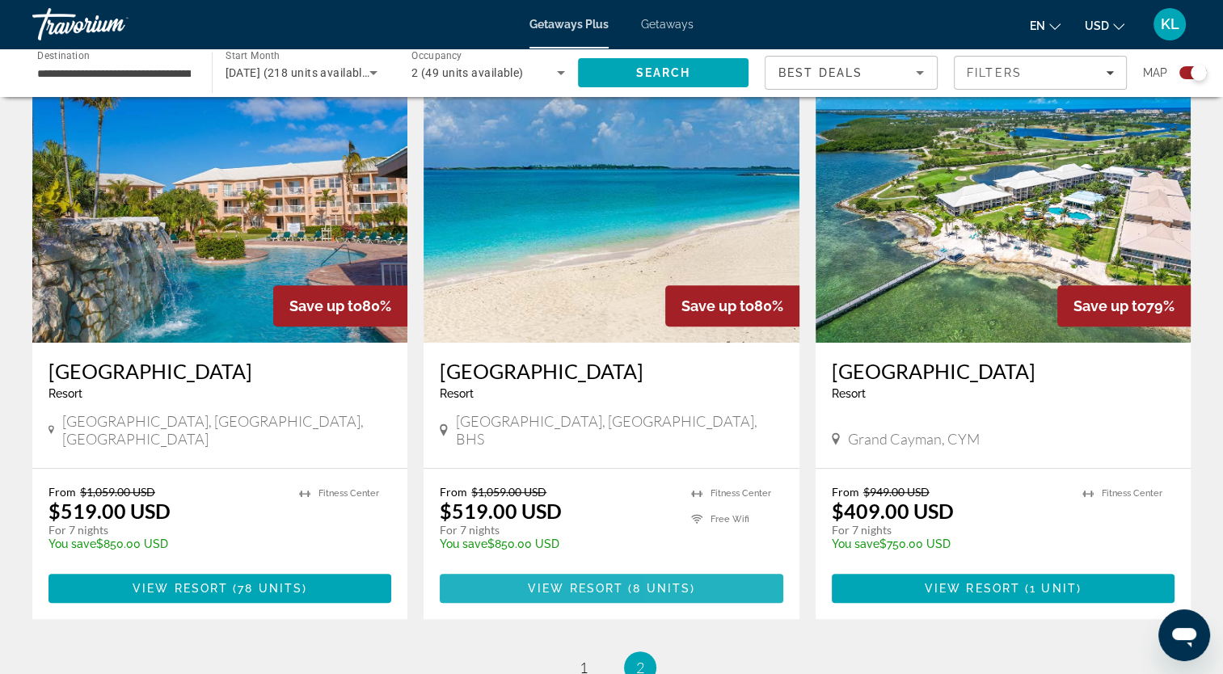
click at [743, 569] on span "Main content" at bounding box center [611, 588] width 343 height 39
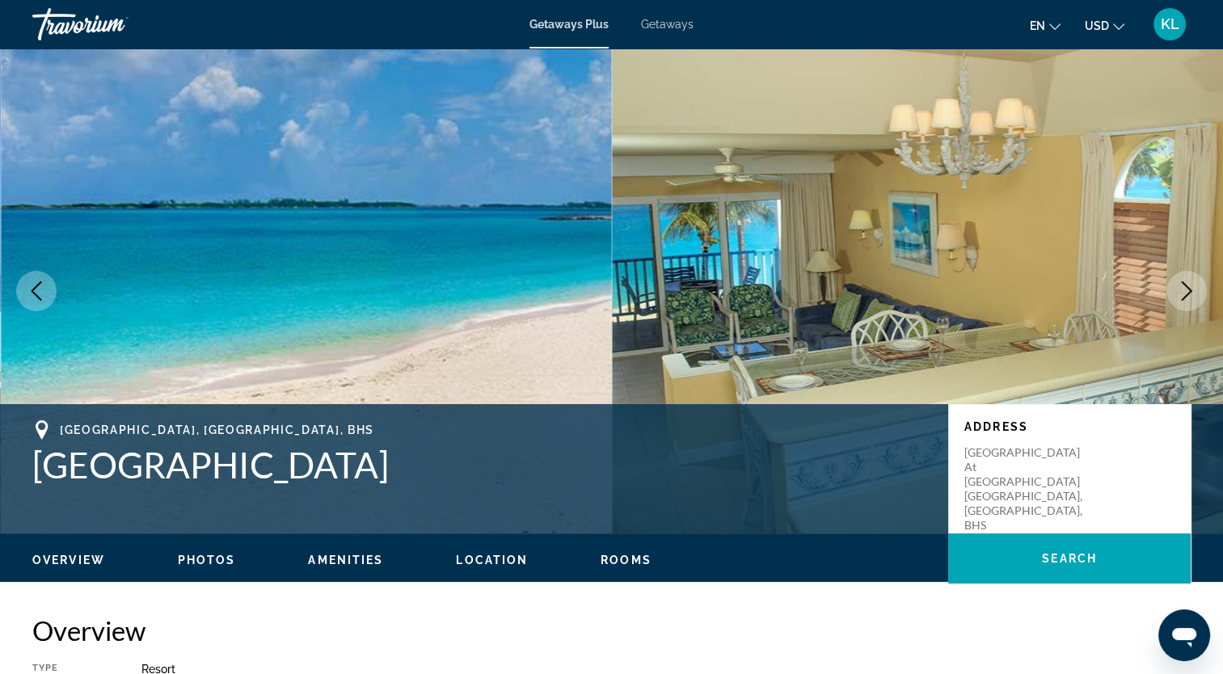
click at [1179, 285] on icon "Next image" at bounding box center [1186, 290] width 19 height 19
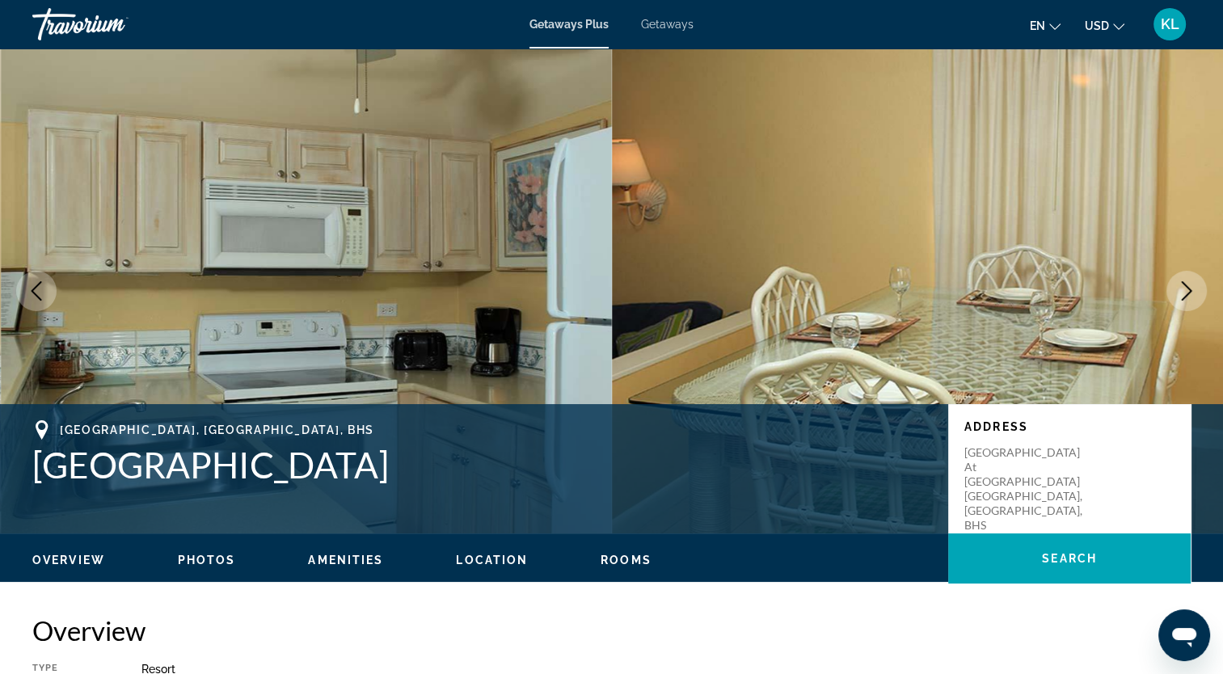
click at [1179, 285] on icon "Next image" at bounding box center [1186, 290] width 19 height 19
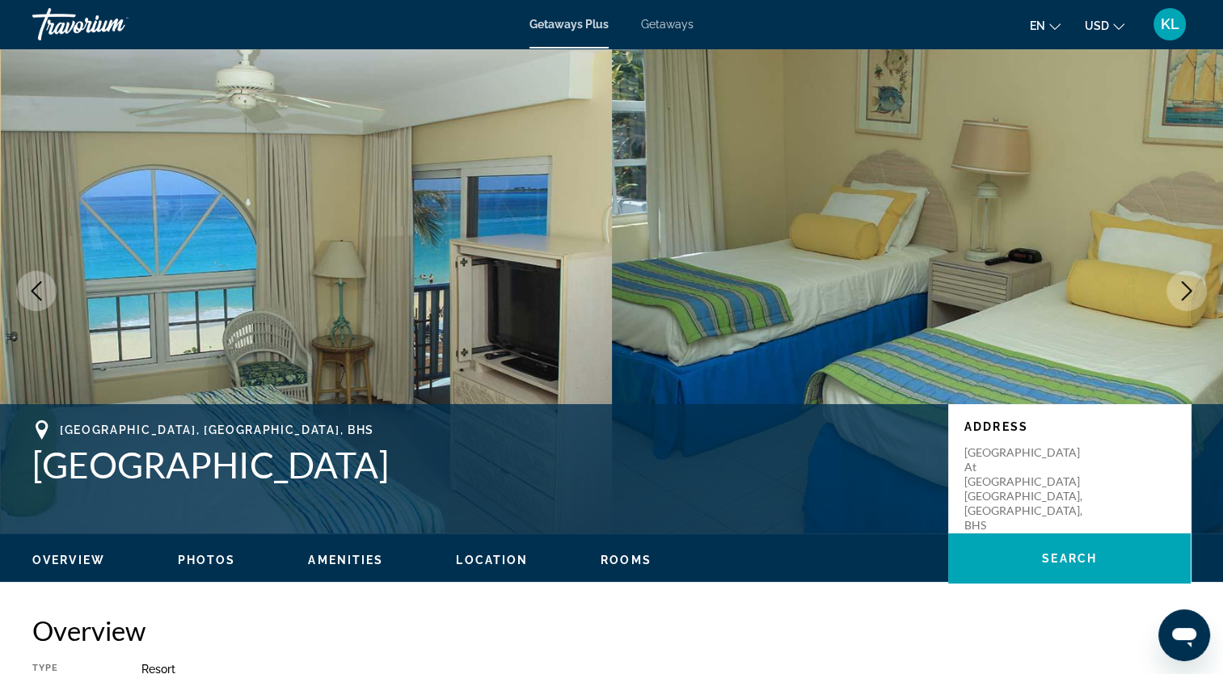
click at [1179, 285] on icon "Next image" at bounding box center [1186, 290] width 19 height 19
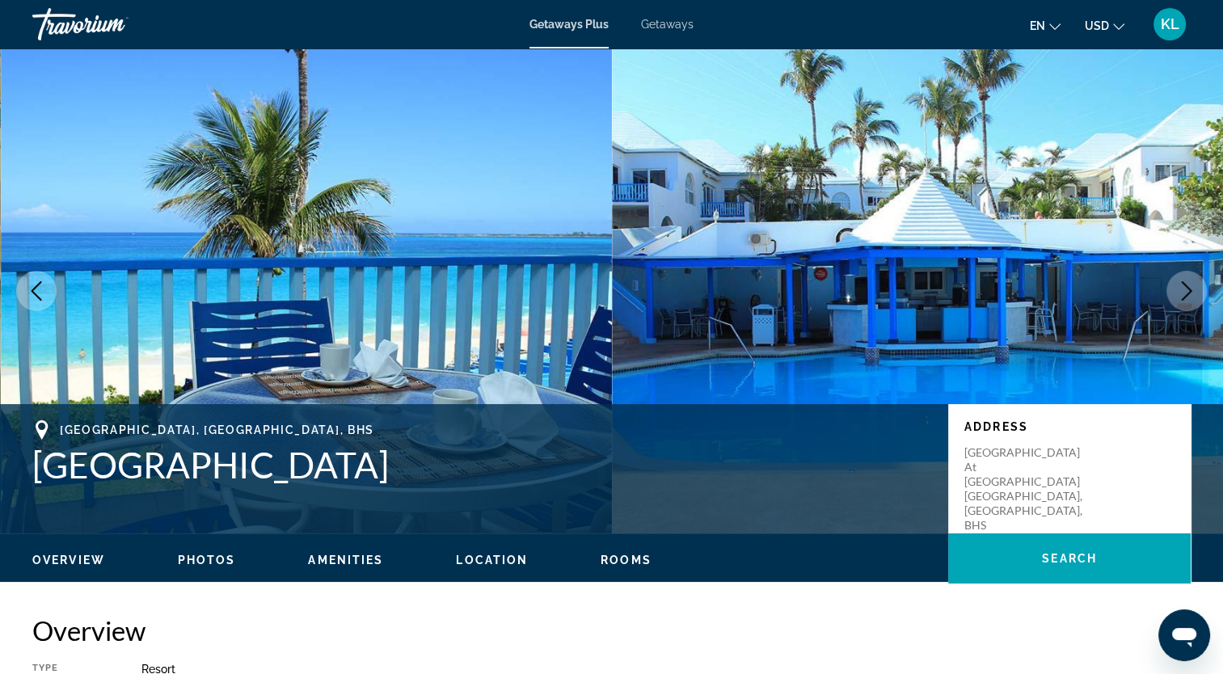
click at [1179, 285] on icon "Next image" at bounding box center [1186, 290] width 19 height 19
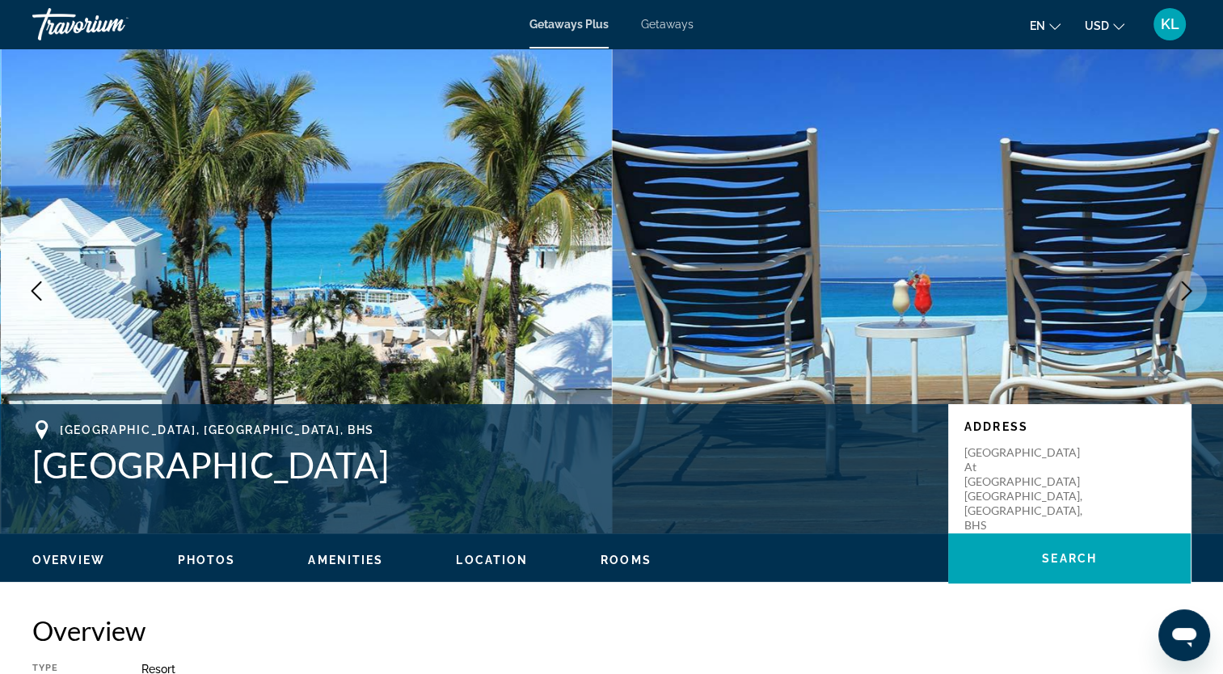
click at [1179, 285] on icon "Next image" at bounding box center [1186, 290] width 19 height 19
